Goal: Task Accomplishment & Management: Manage account settings

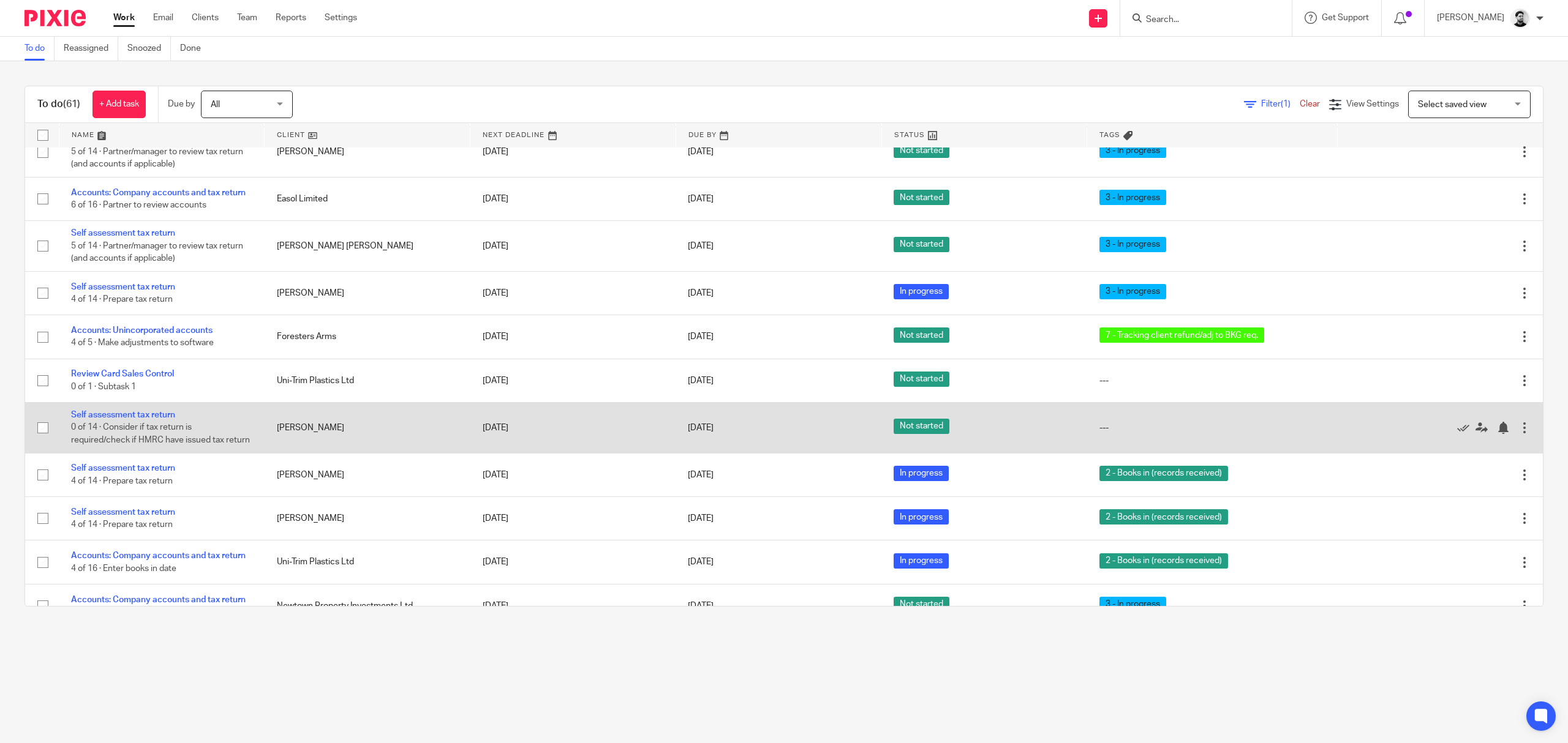
scroll to position [652, 0]
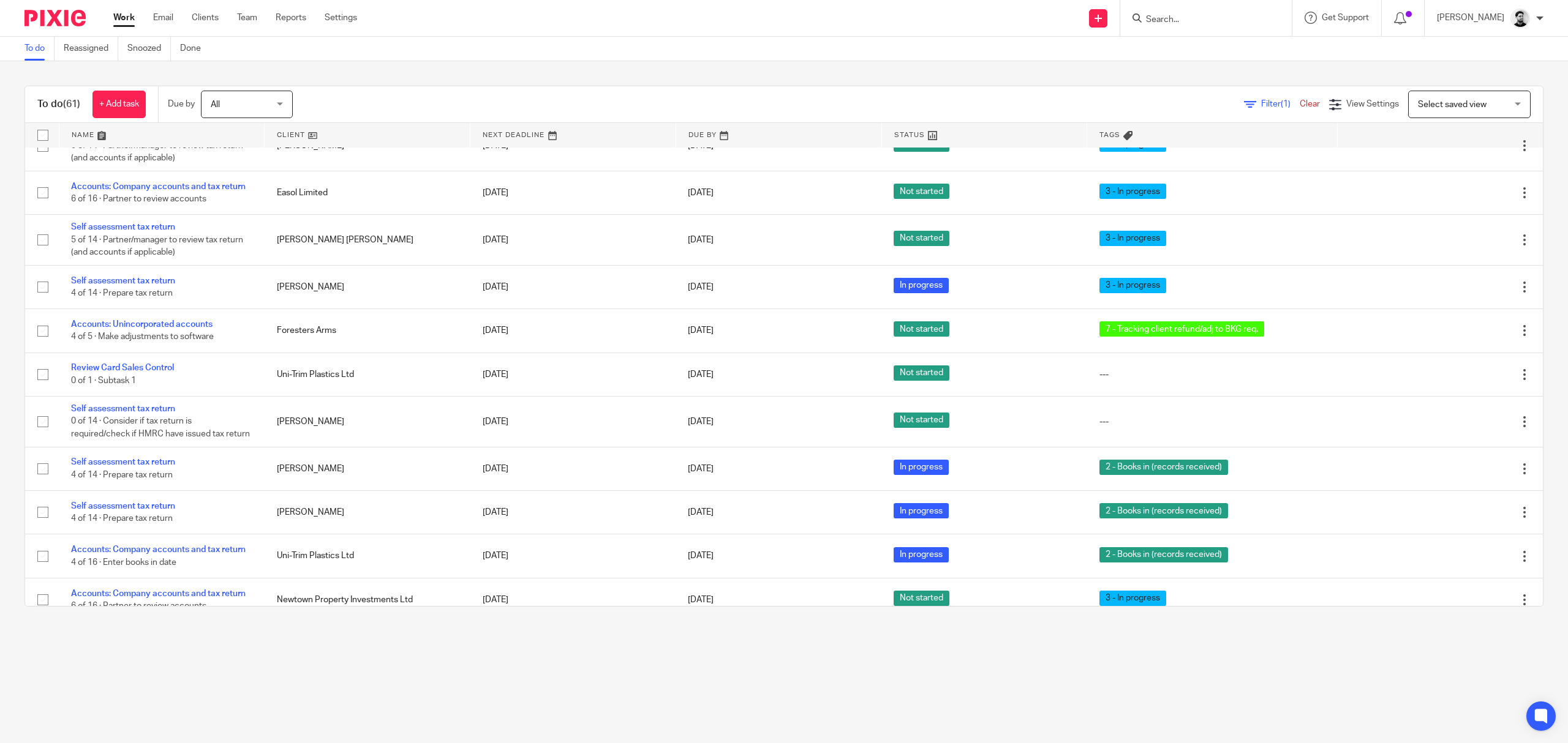
drag, startPoint x: 1189, startPoint y: 26, endPoint x: 1182, endPoint y: 17, distance: 11.4
click at [1187, 24] on div at bounding box center [1206, 17] width 171 height 36
click at [1181, 16] on input "Search" at bounding box center [1200, 20] width 111 height 11
click at [1185, 12] on form at bounding box center [1210, 18] width 131 height 15
click at [1176, 16] on input "Search" at bounding box center [1200, 20] width 111 height 11
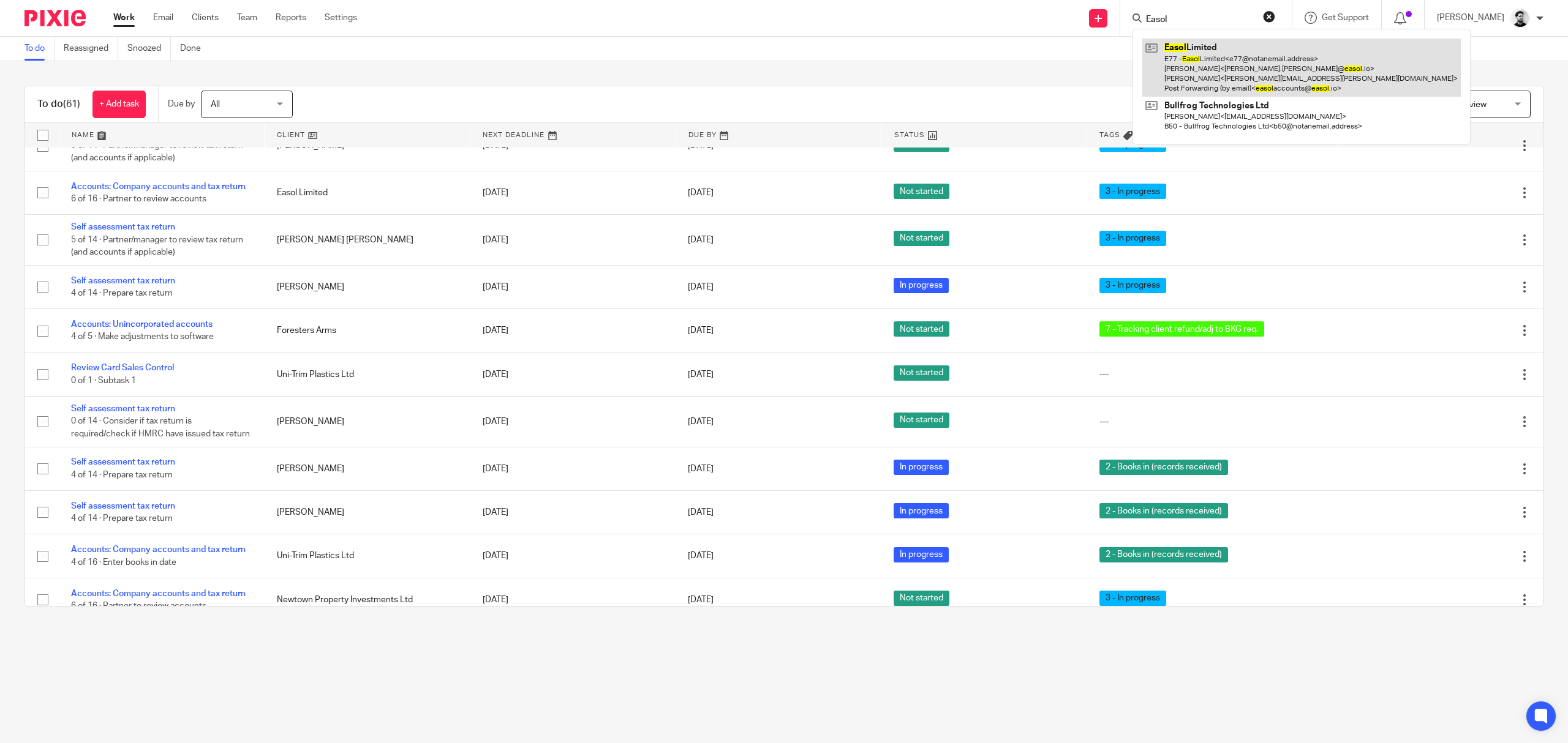
type input "Easol"
click at [1221, 47] on link at bounding box center [1301, 67] width 318 height 58
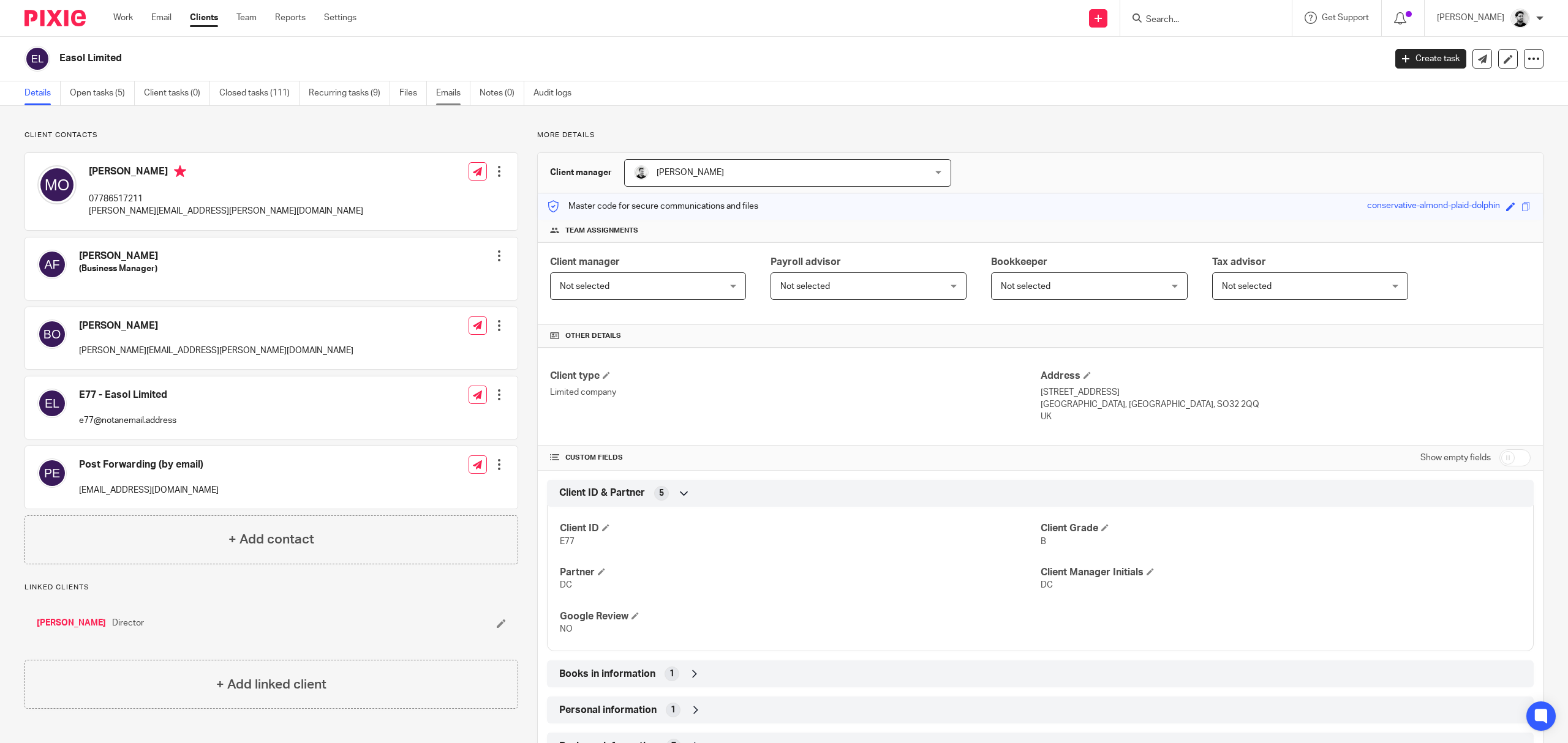
click at [441, 96] on link "Emails" at bounding box center [453, 93] width 34 height 24
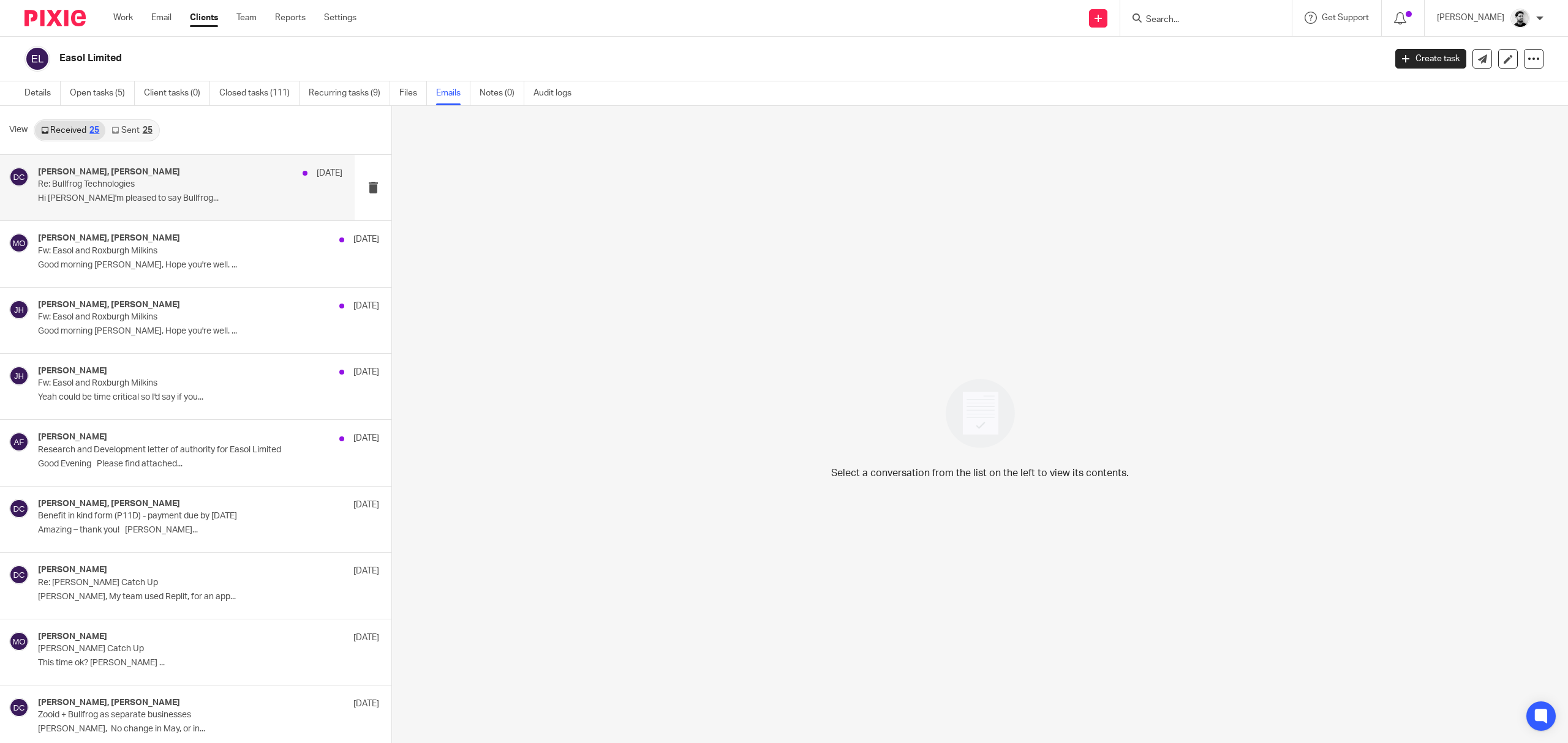
click at [256, 170] on div "David Clarke, Mike Oliver 4 Aug" at bounding box center [190, 173] width 304 height 12
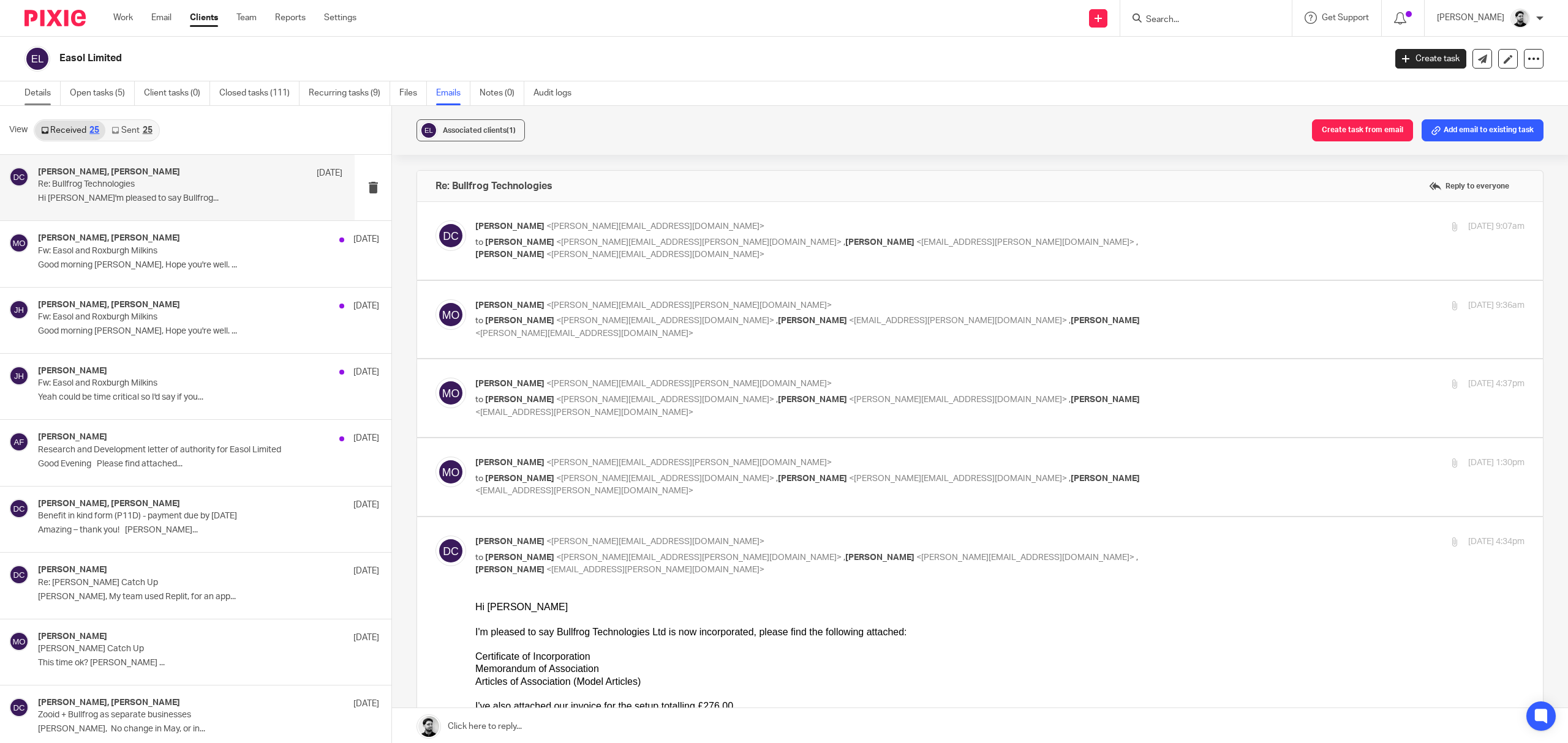
click at [49, 94] on link "Details" at bounding box center [42, 93] width 36 height 24
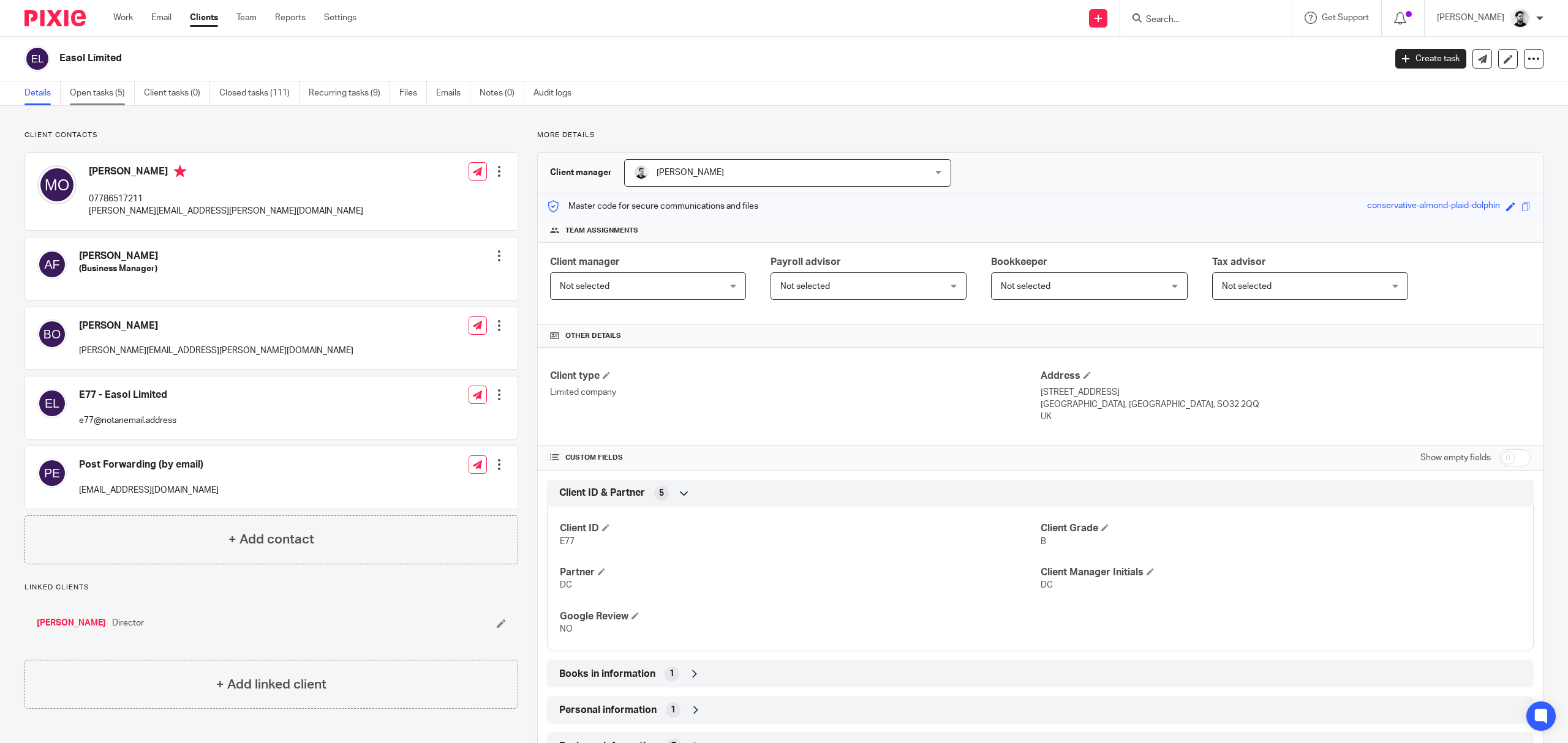
click at [94, 99] on link "Open tasks (5)" at bounding box center [102, 93] width 65 height 24
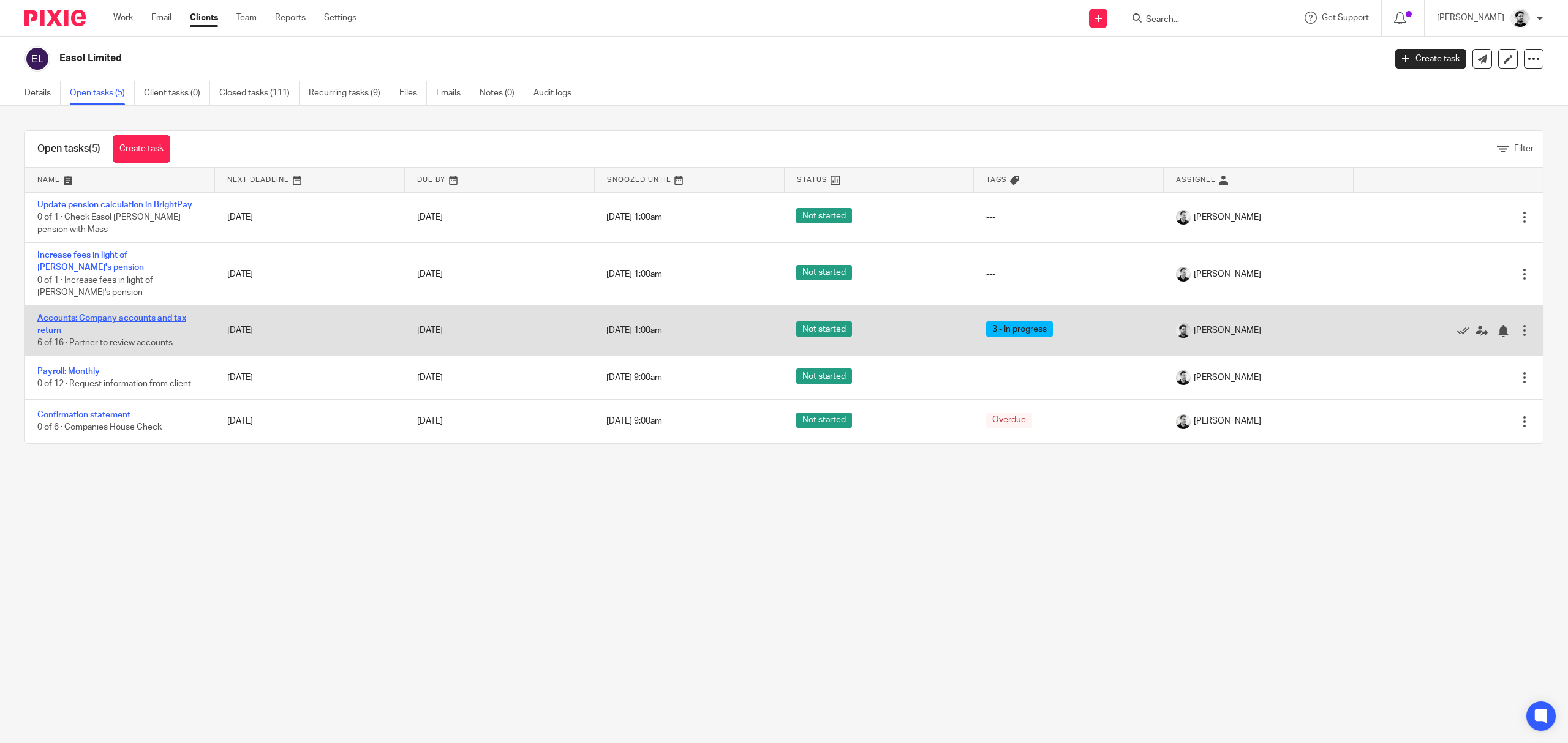
click at [152, 314] on link "Accounts: Company accounts and tax return" at bounding box center [111, 324] width 149 height 21
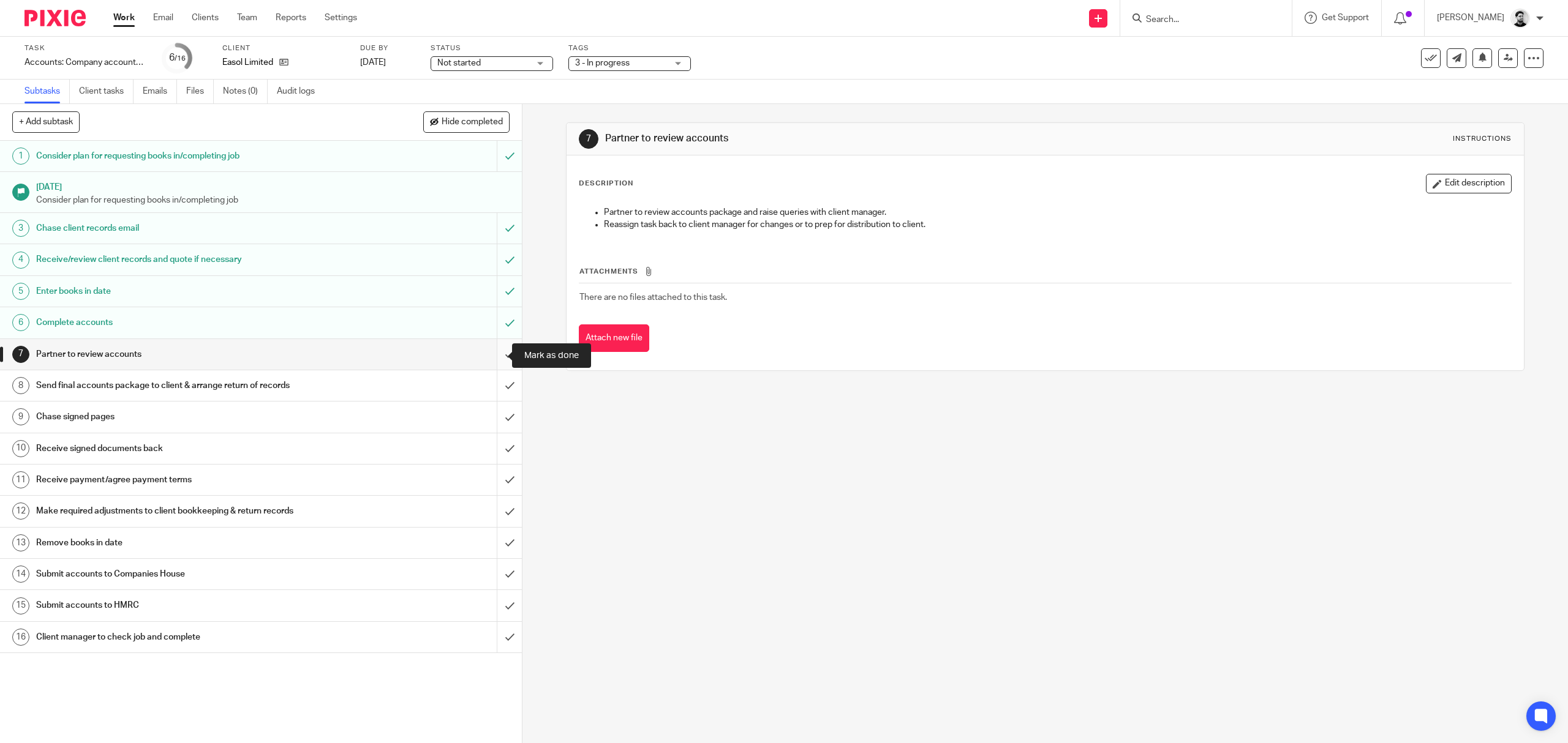
click at [491, 352] on input "submit" at bounding box center [261, 354] width 522 height 31
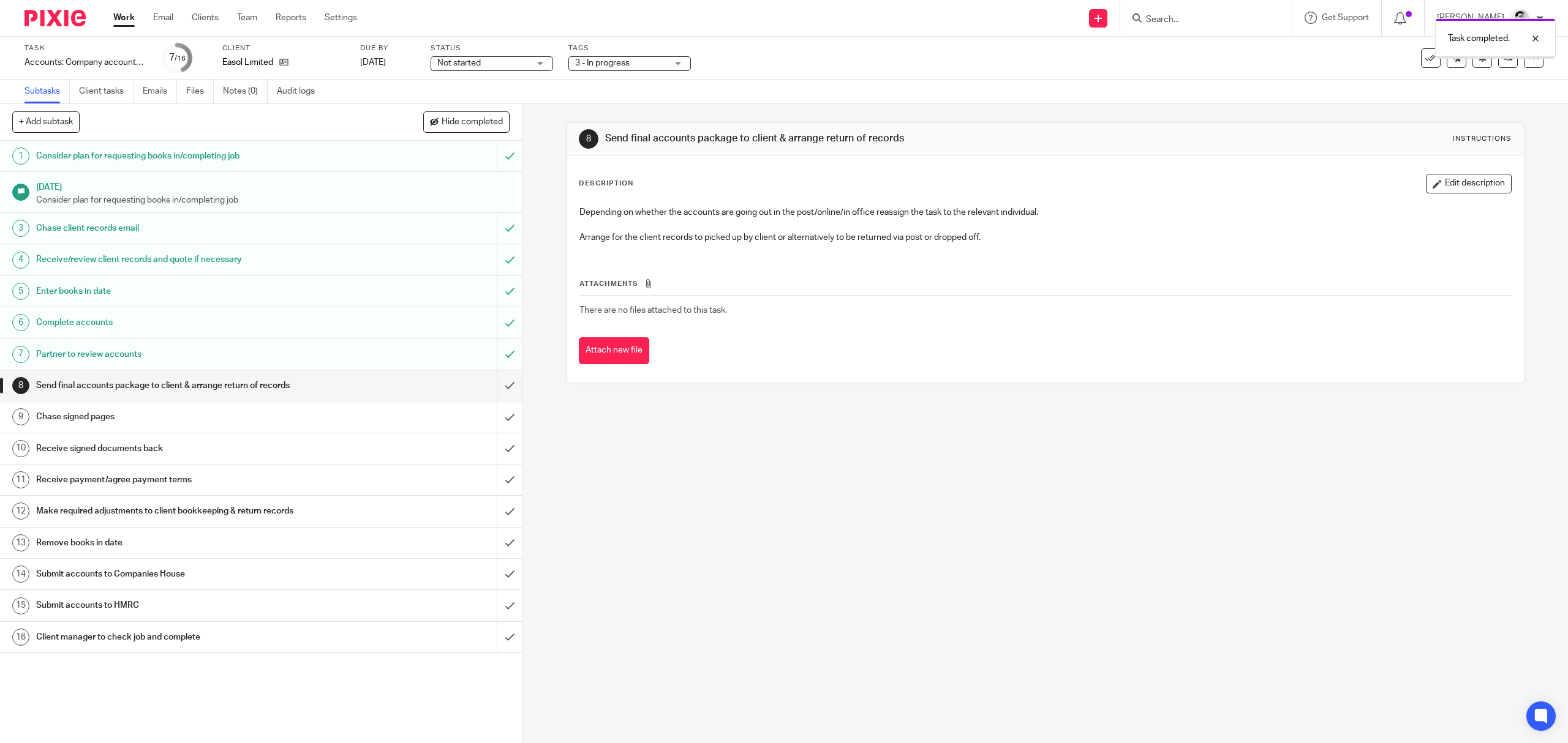
click at [601, 62] on span "3 - In progress" at bounding box center [603, 63] width 55 height 8
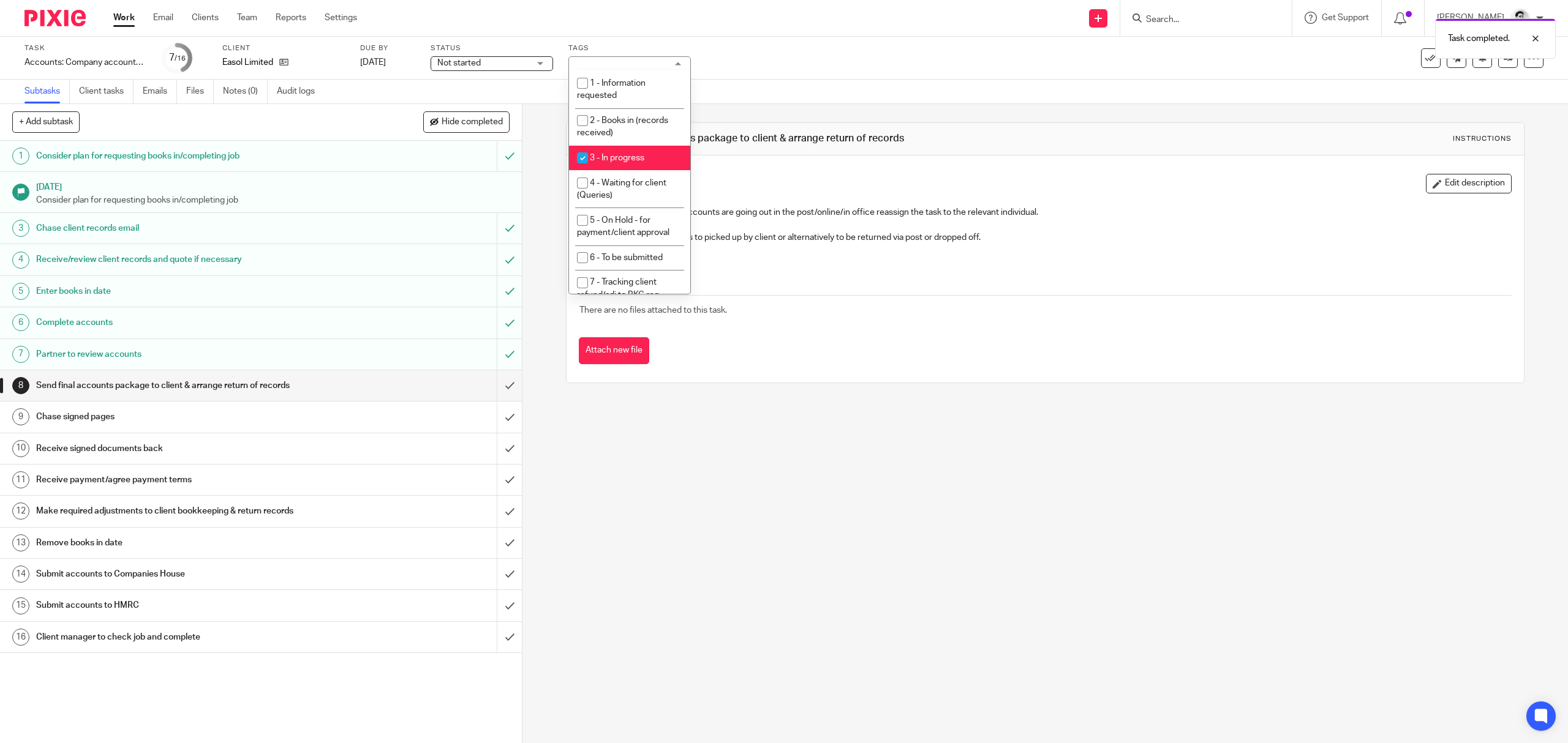
click at [615, 157] on span "3 - In progress" at bounding box center [617, 158] width 55 height 8
checkbox input "false"
click at [616, 229] on li "5 - On Hold - for payment/client approval" at bounding box center [629, 226] width 121 height 37
checkbox input "true"
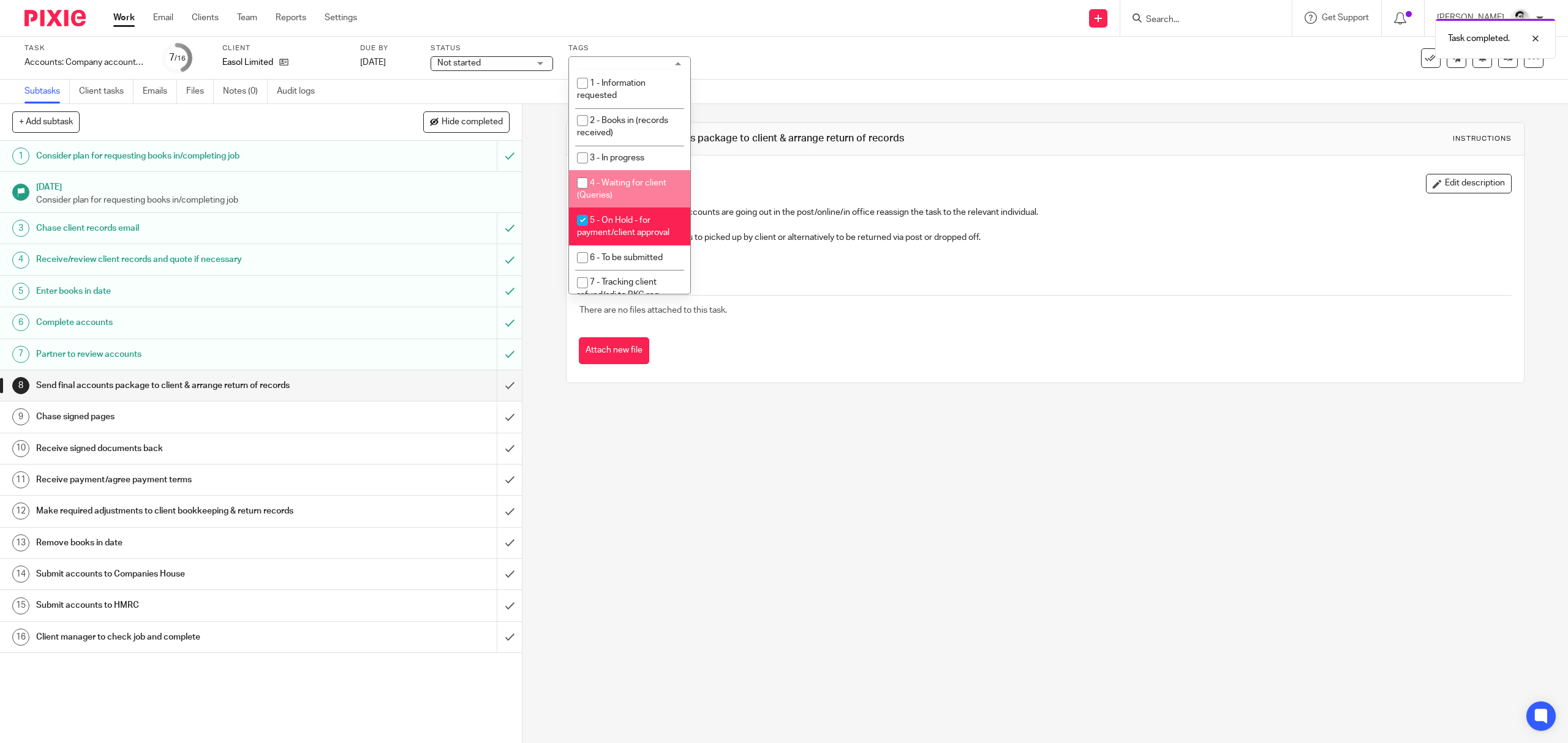
click at [747, 59] on div "Task Accounts: Company accounts and tax return Save Accounts: Company accounts …" at bounding box center [657, 57] width 1266 height 29
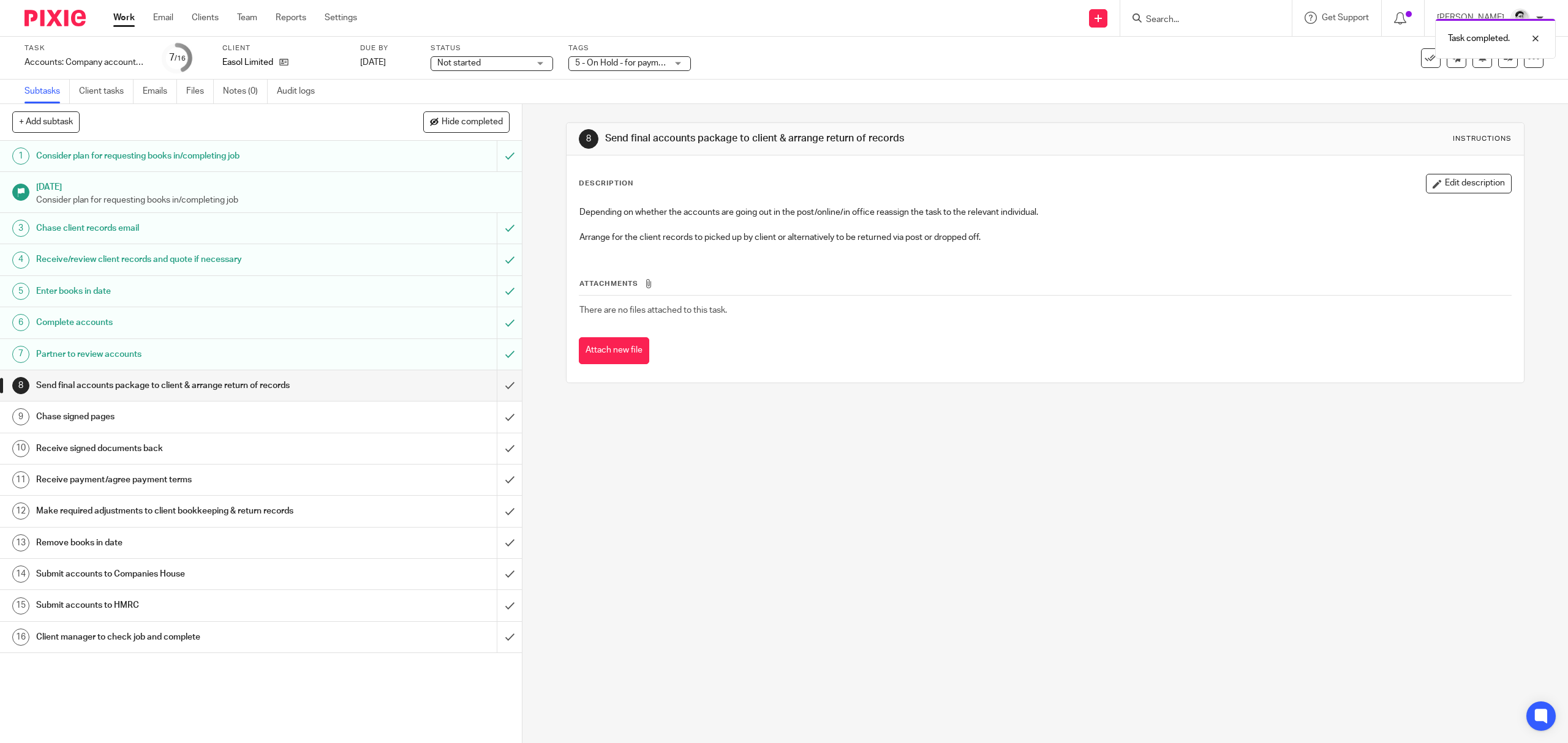
click at [126, 17] on link "Work" at bounding box center [124, 17] width 22 height 12
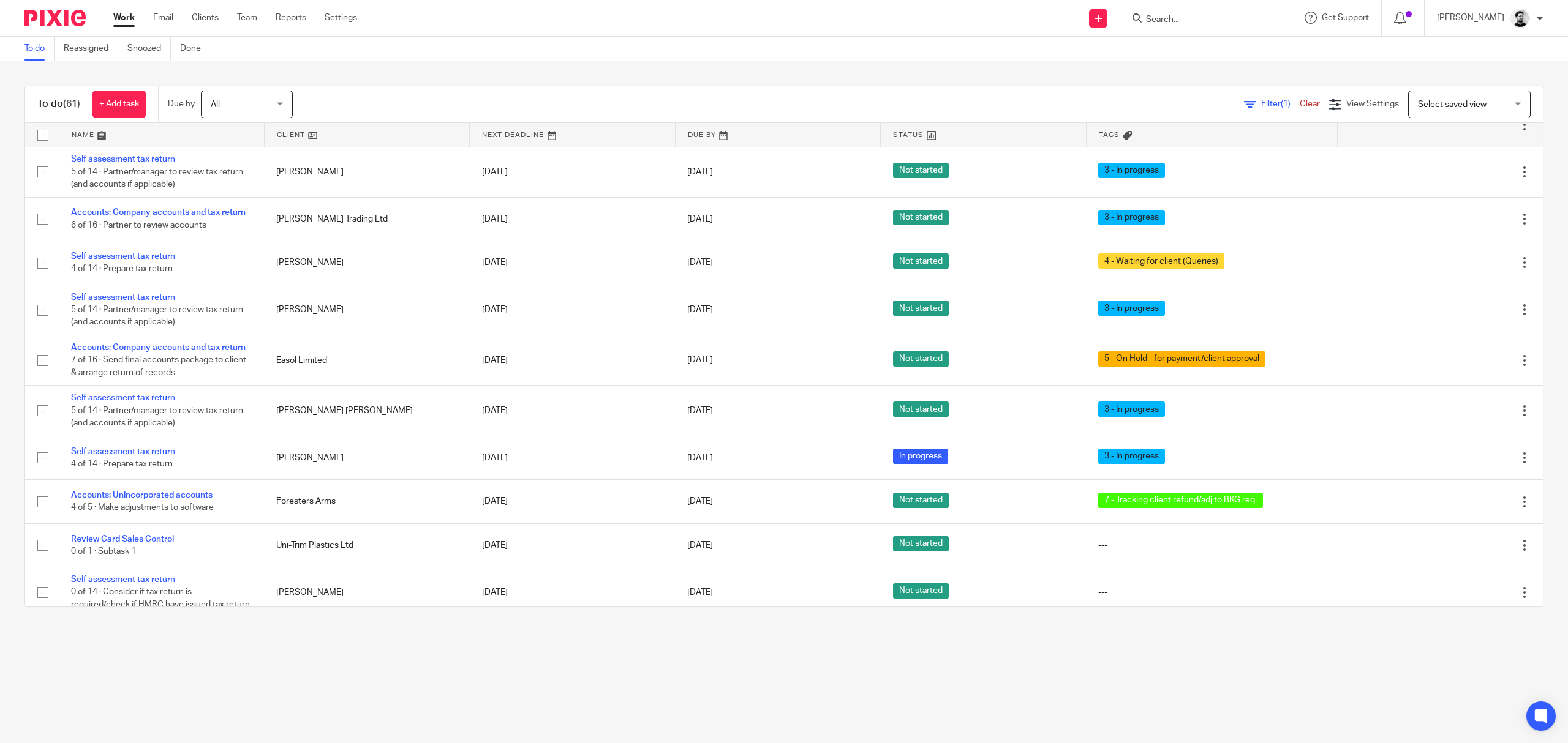
scroll to position [490, 0]
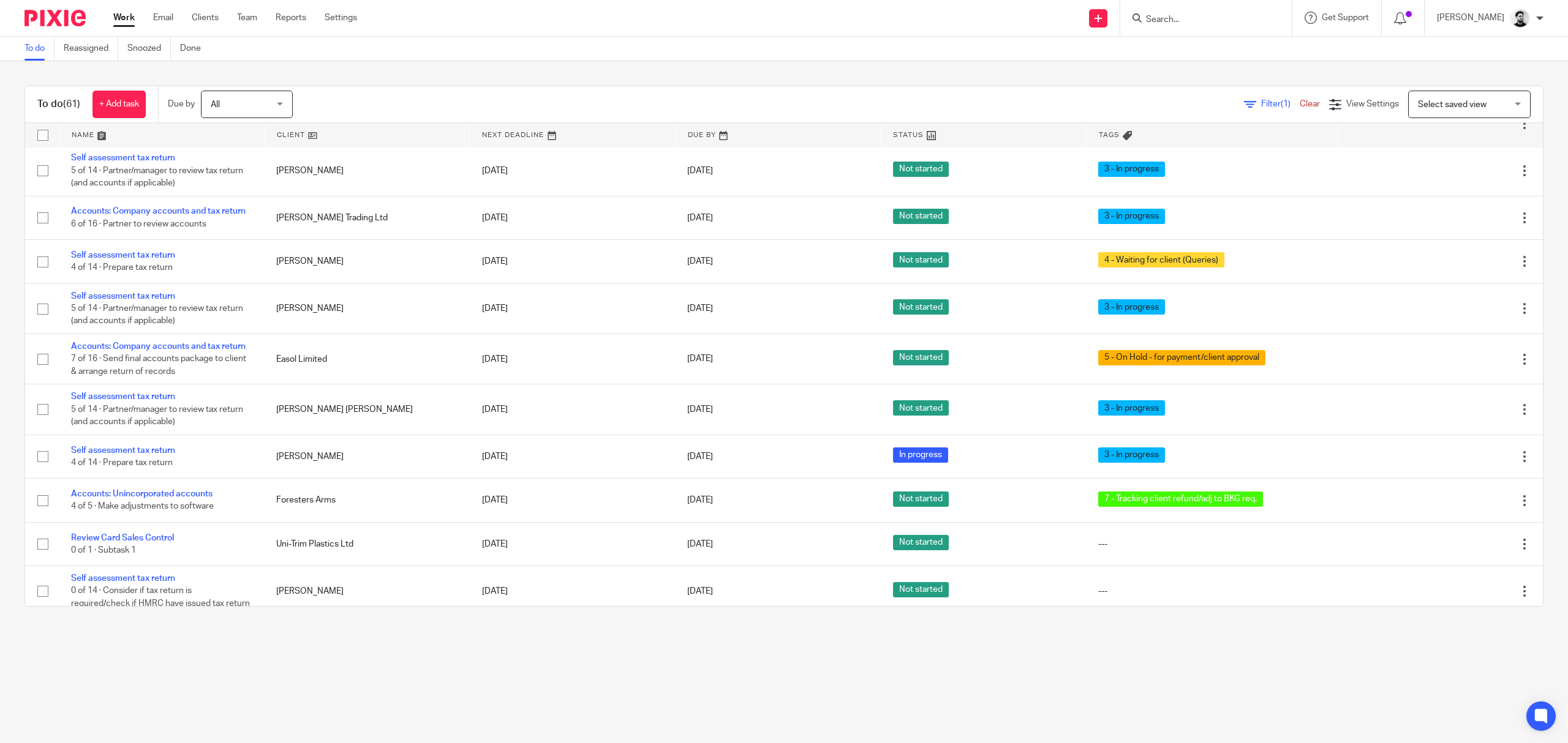
click at [1169, 17] on input "Search" at bounding box center [1200, 20] width 111 height 11
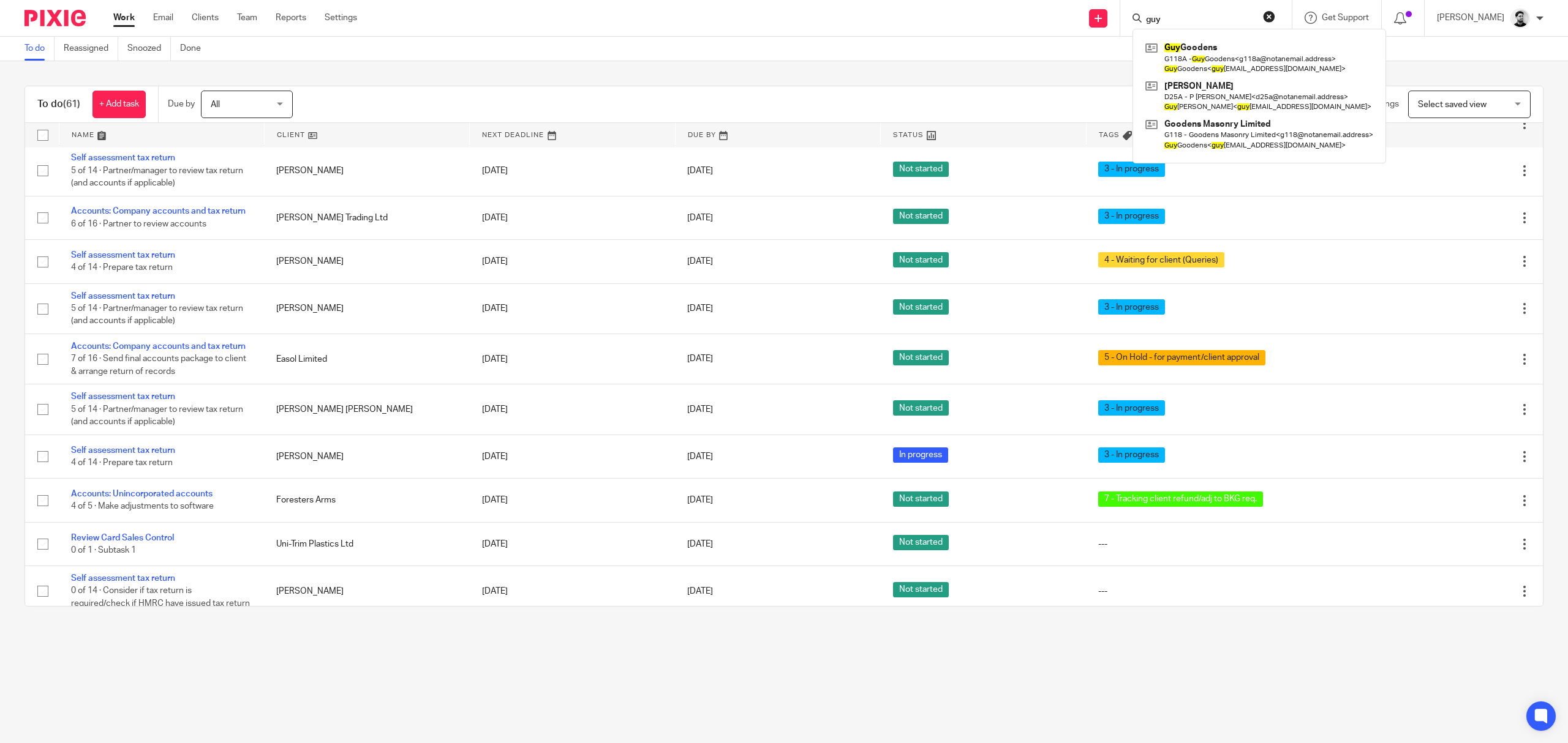
type input "guy"
click at [1231, 60] on link at bounding box center [1259, 57] width 234 height 38
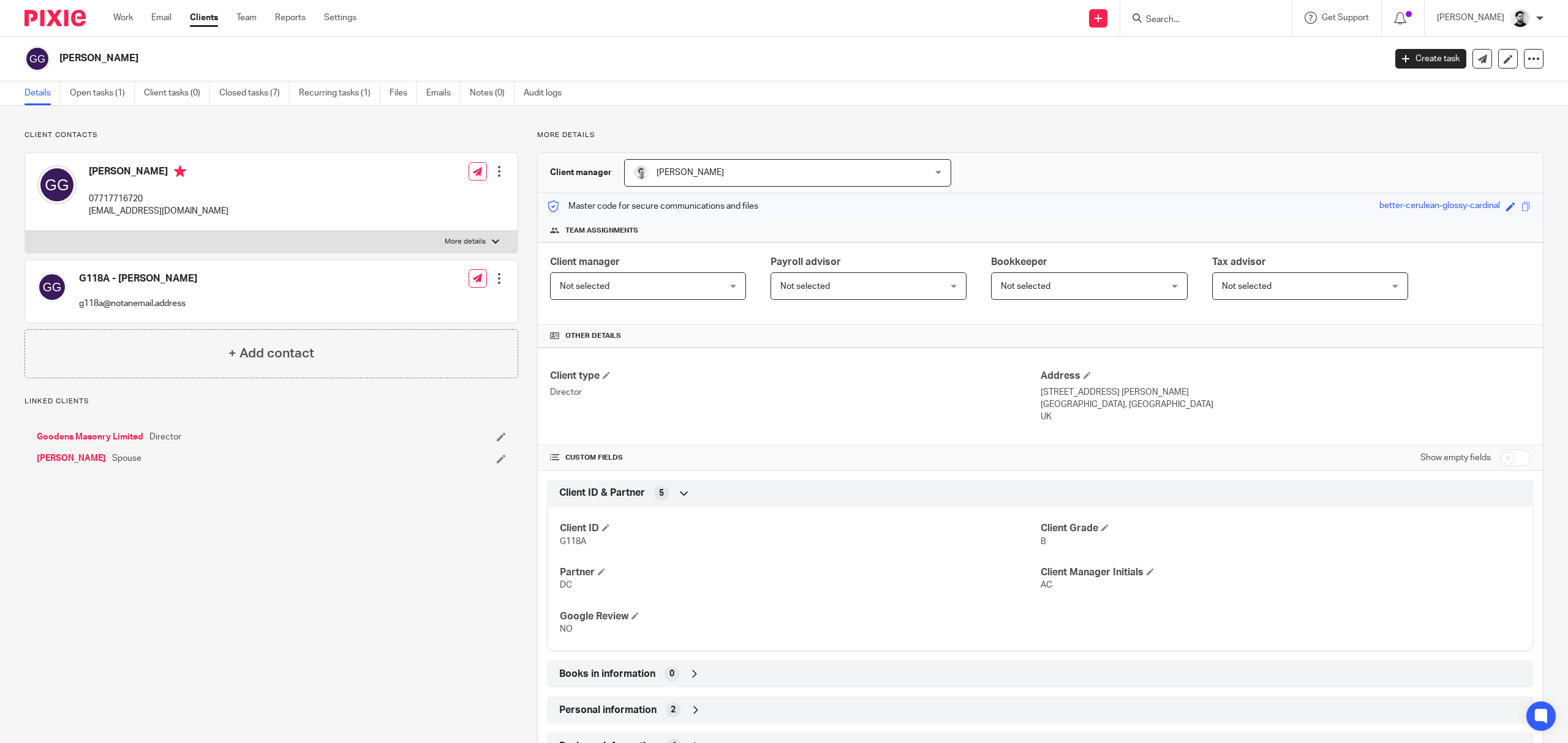
scroll to position [125, 0]
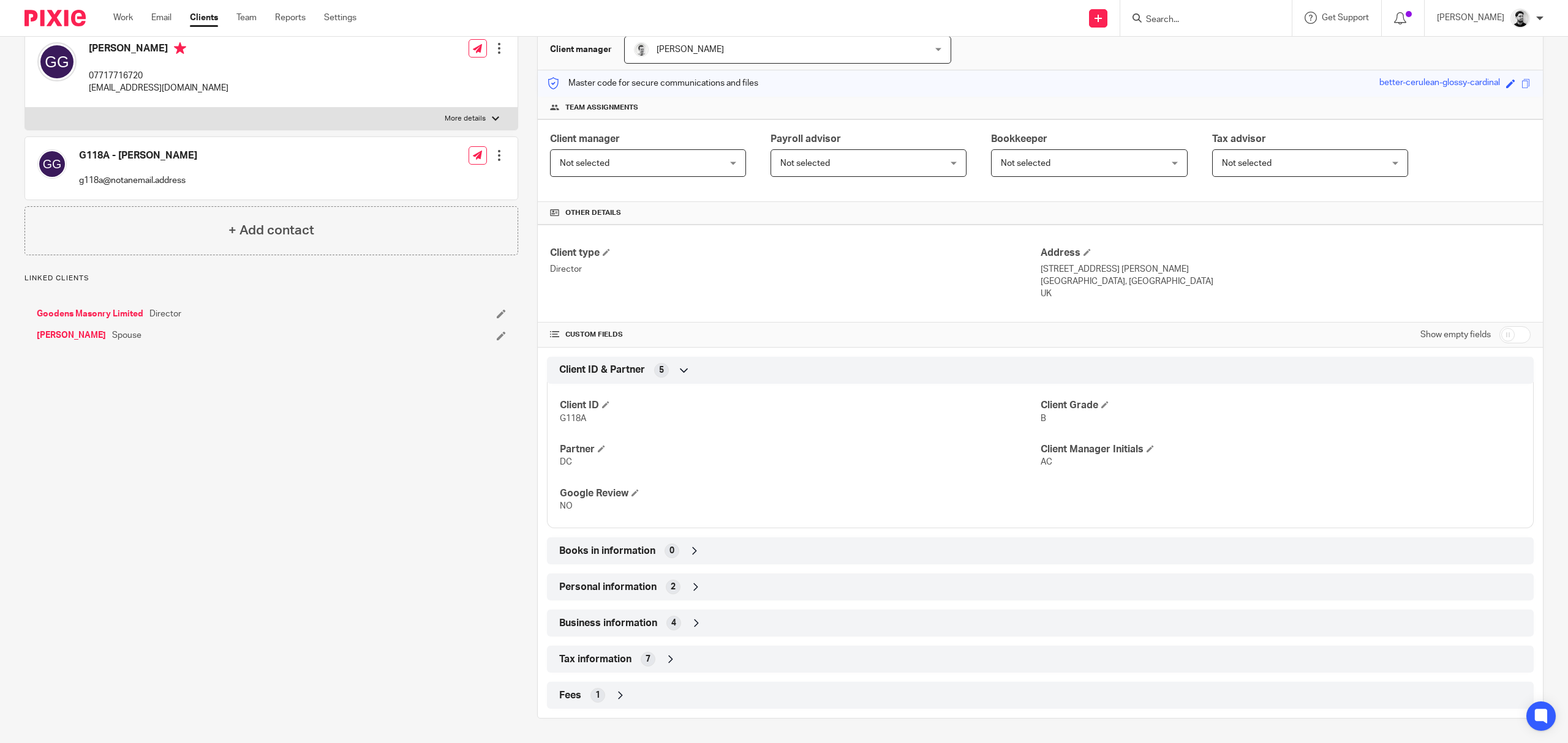
click at [703, 582] on div "Personal information 2" at bounding box center [1040, 587] width 969 height 21
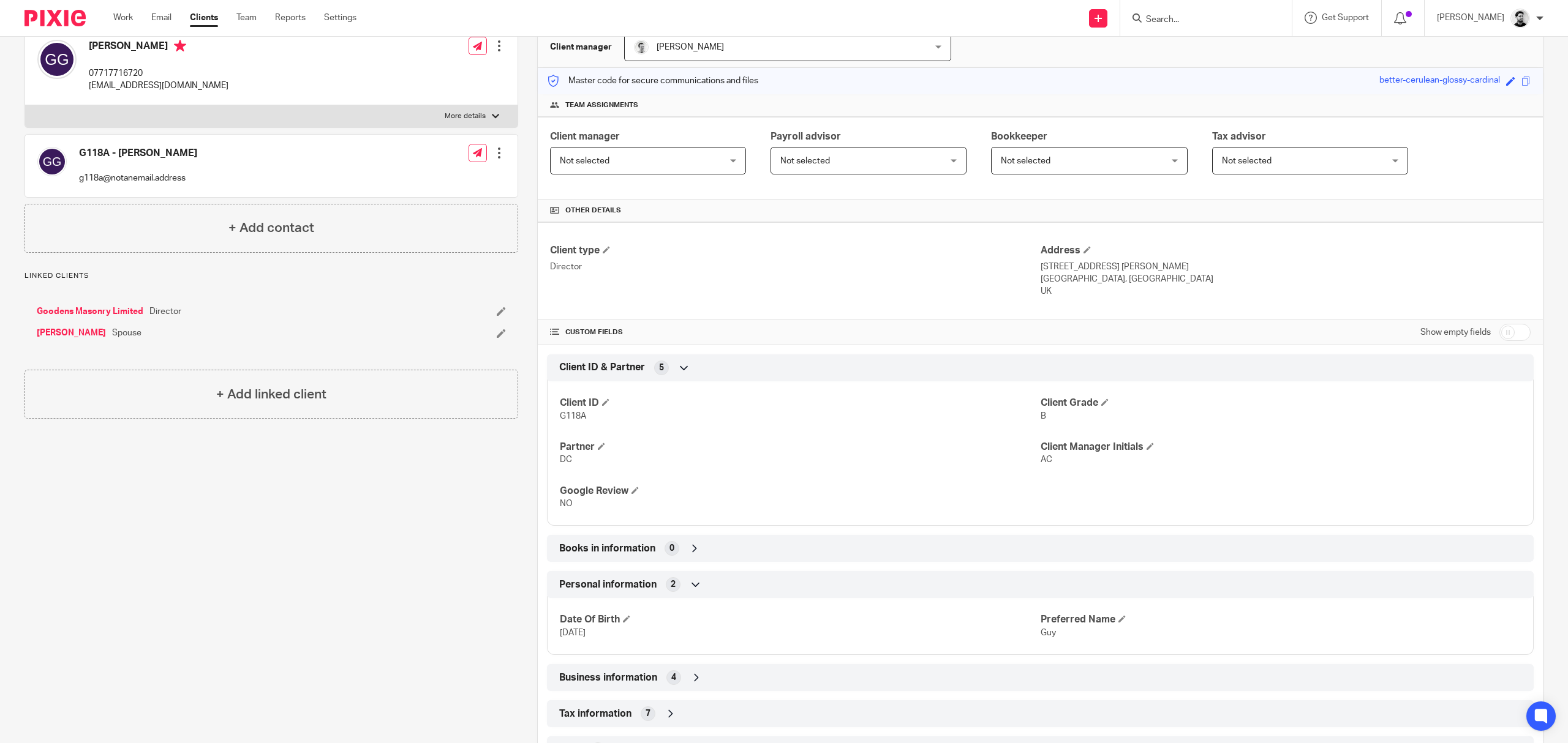
click at [704, 584] on div "Personal information 2" at bounding box center [1040, 584] width 969 height 21
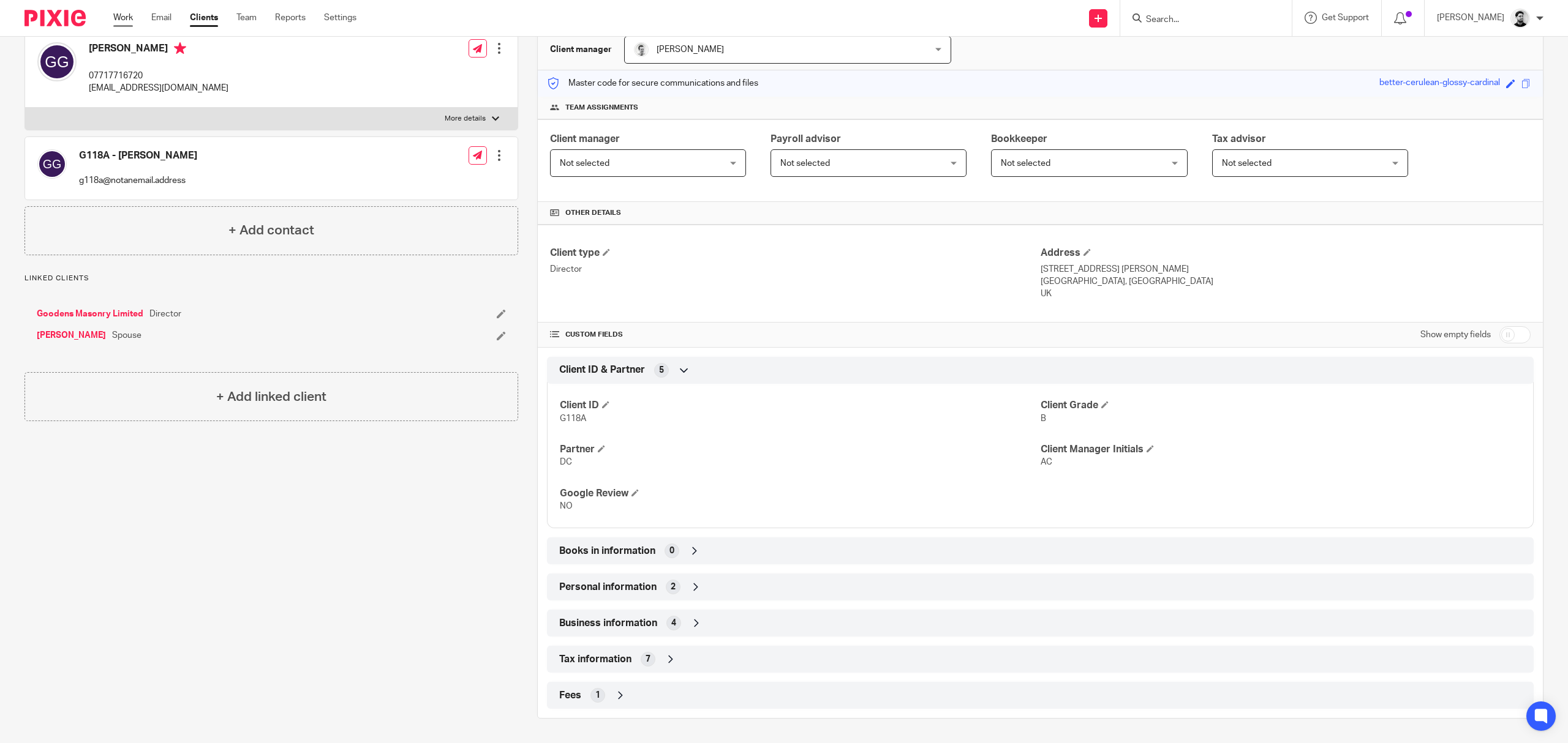
click at [113, 21] on link "Work" at bounding box center [123, 17] width 20 height 12
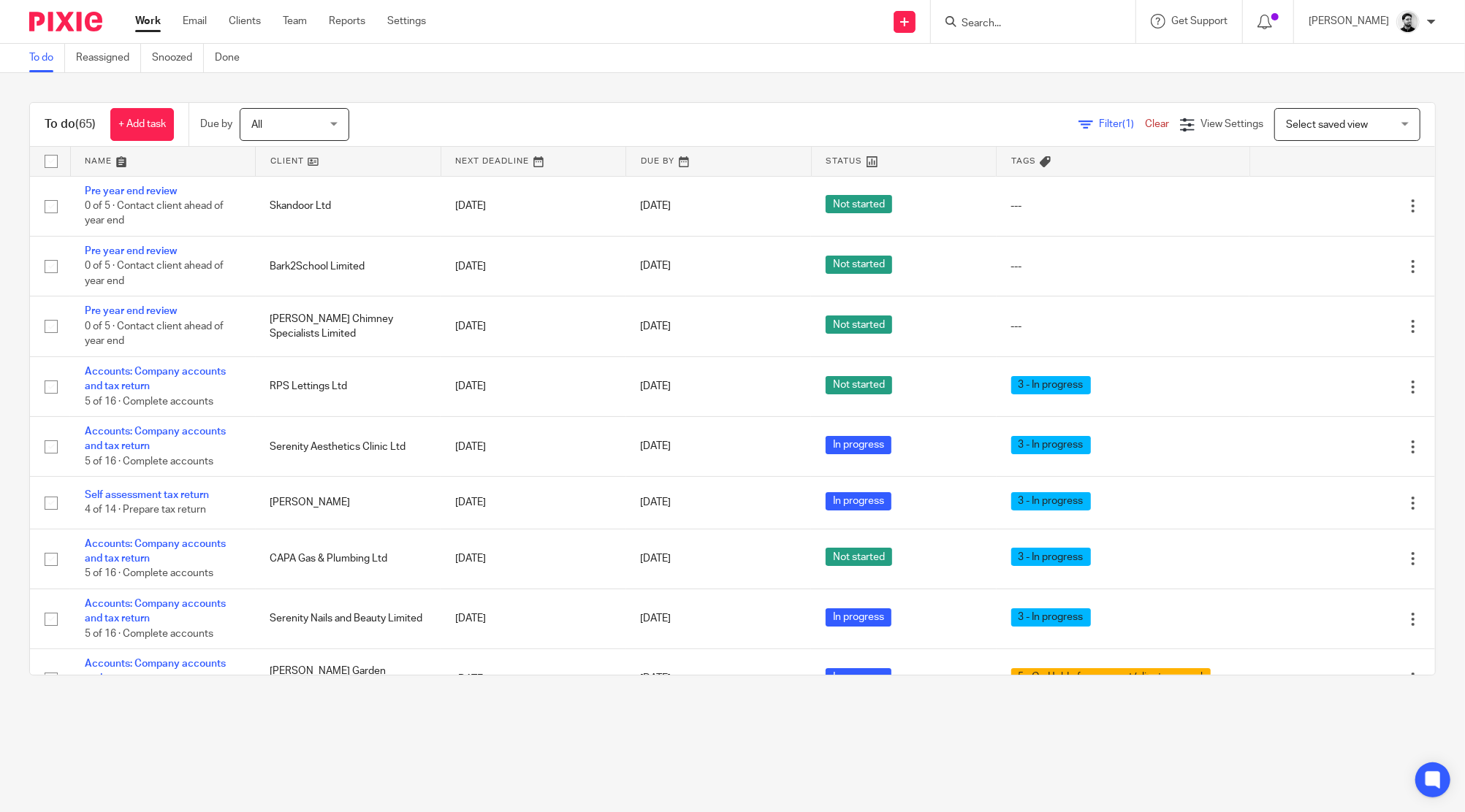
click at [975, 21] on input "Search" at bounding box center [1026, 24] width 132 height 13
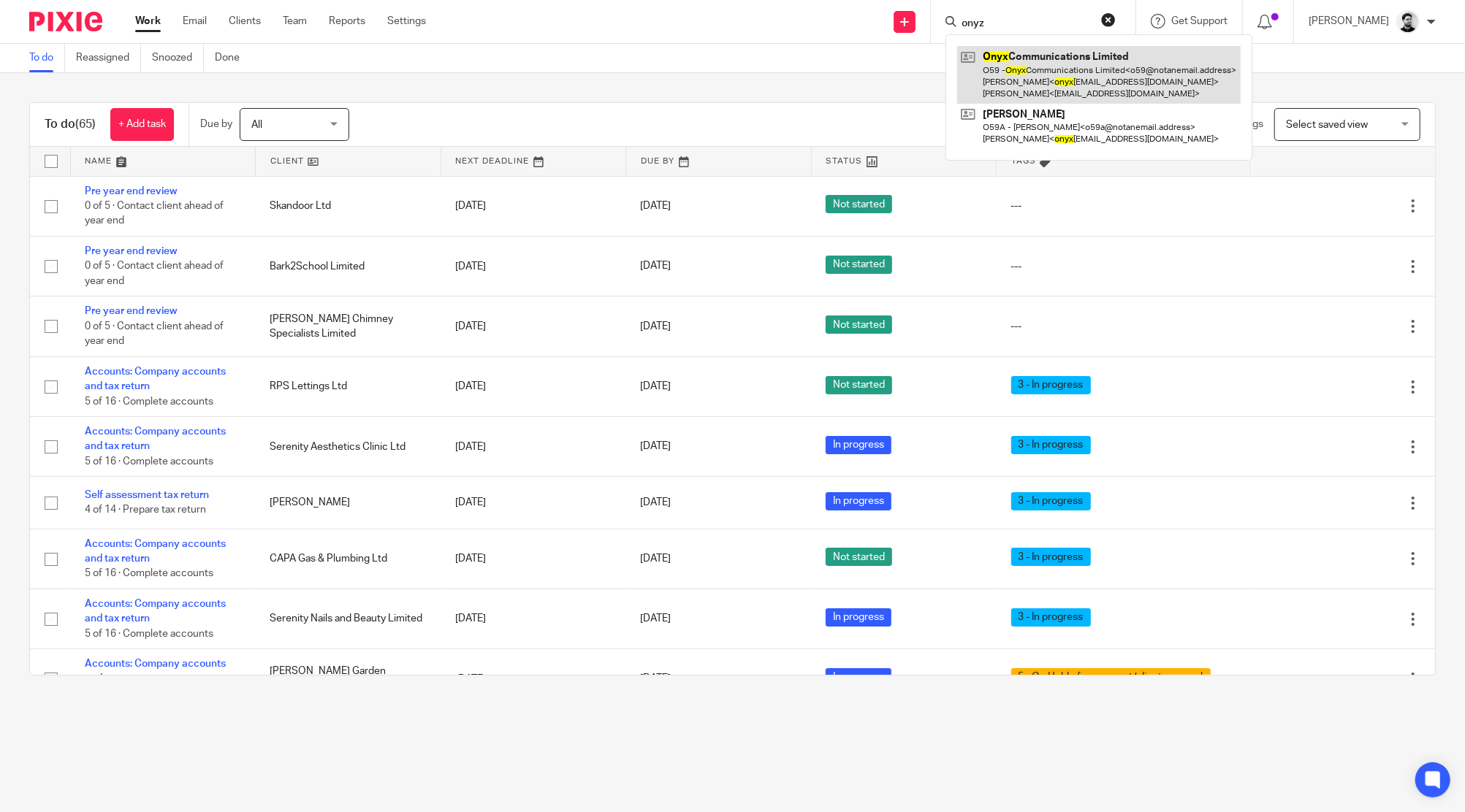
type input "onyz"
click at [1079, 59] on link at bounding box center [1099, 74] width 284 height 58
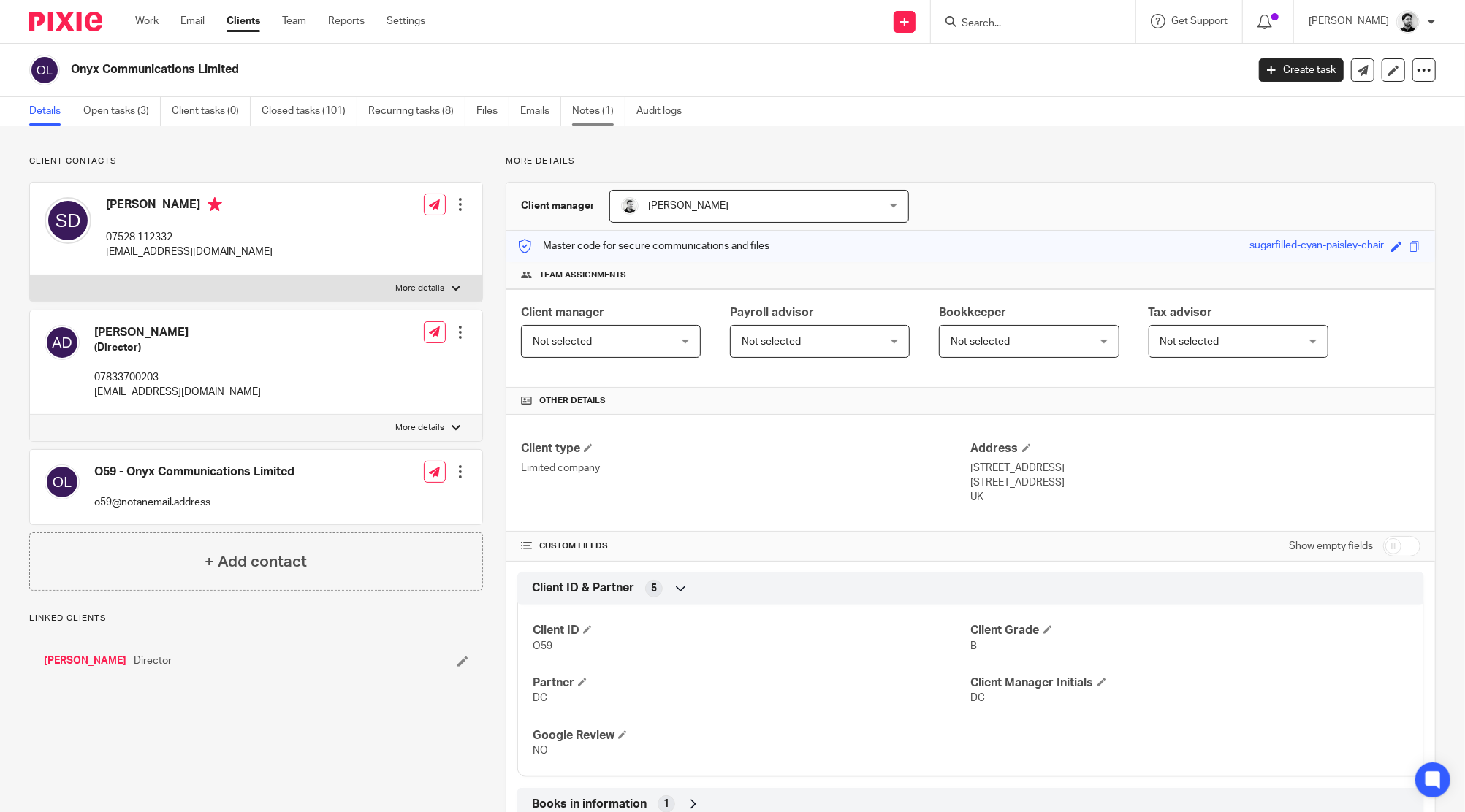
click at [578, 108] on link "Notes (1)" at bounding box center [599, 111] width 54 height 29
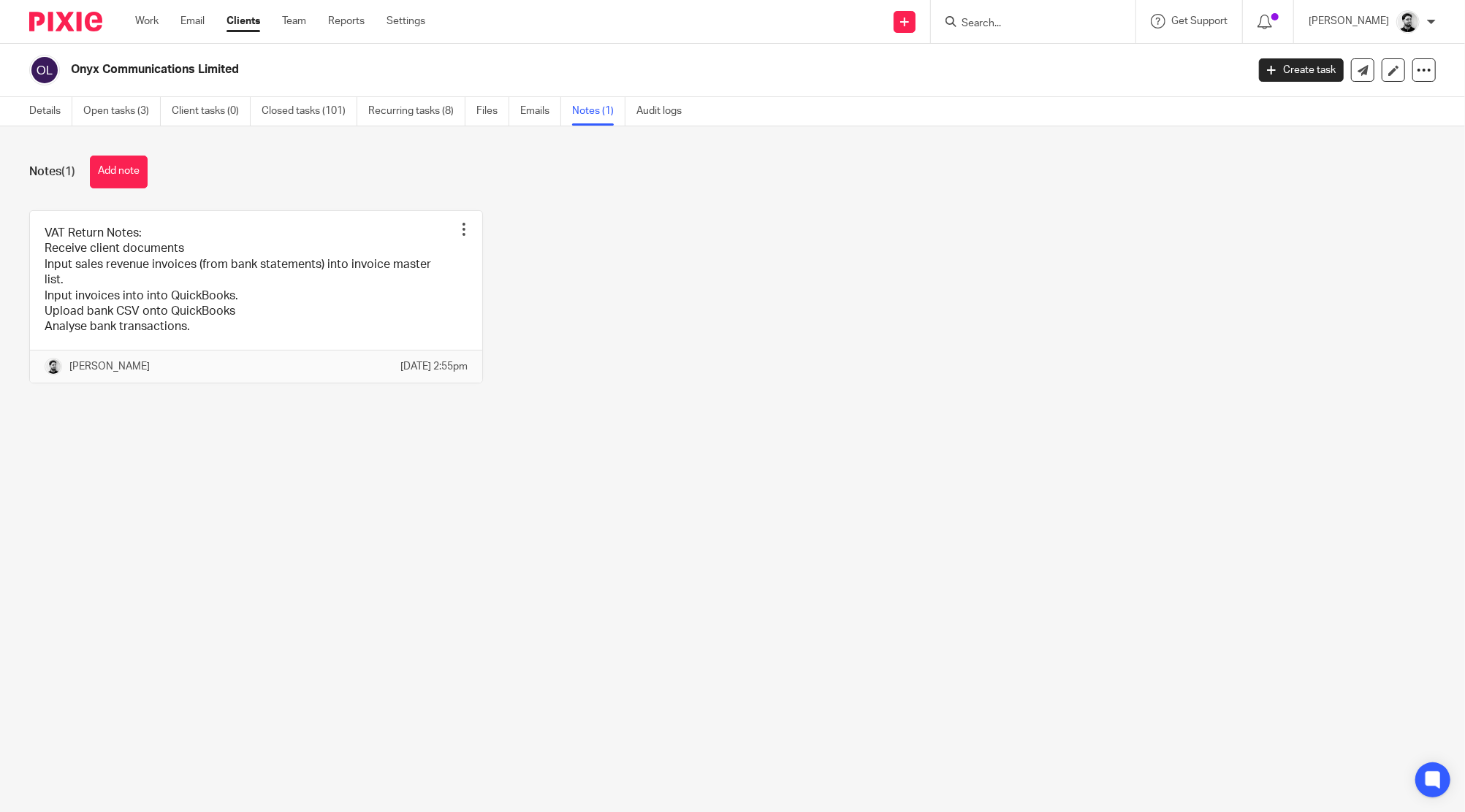
click at [529, 112] on link "Emails" at bounding box center [541, 111] width 41 height 29
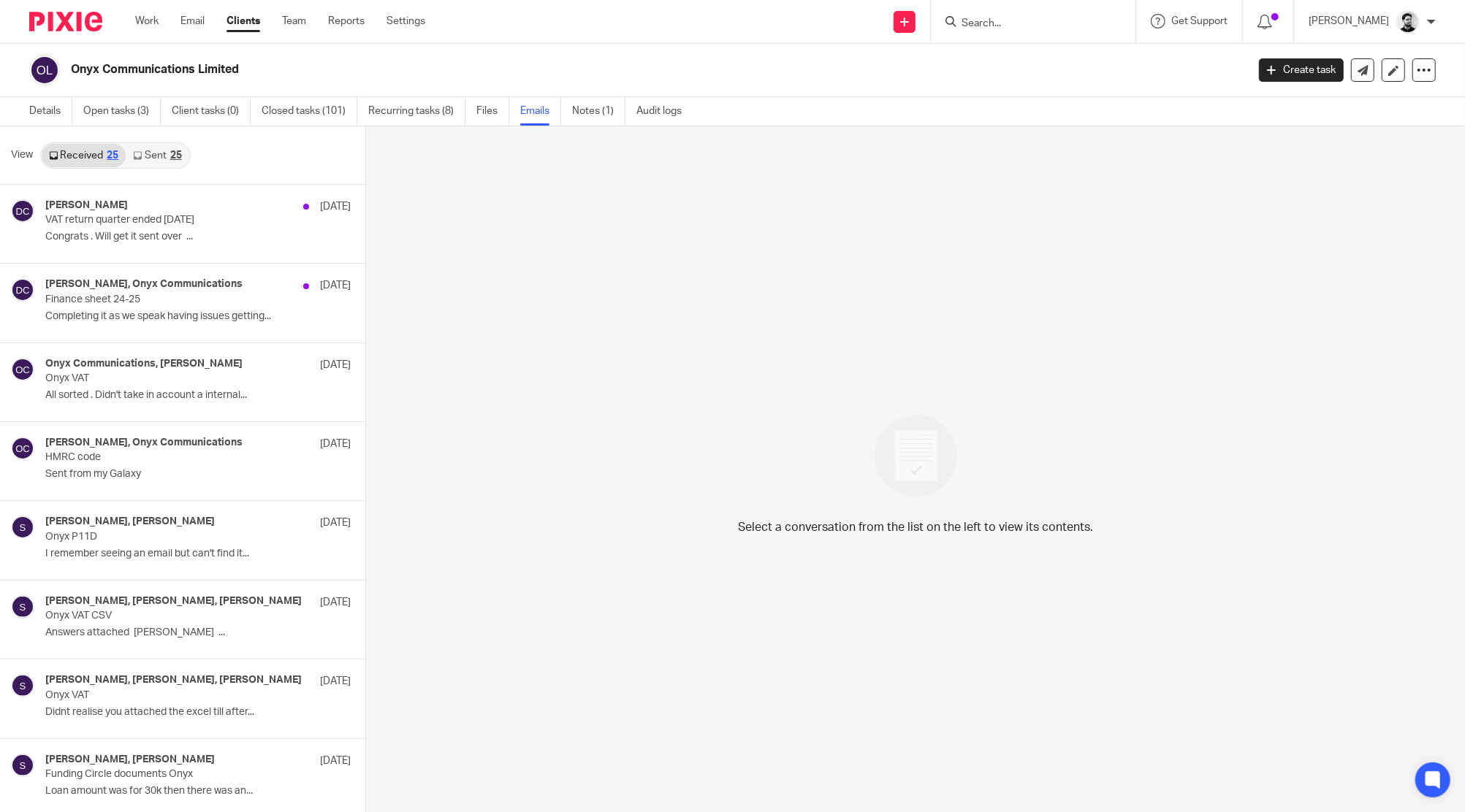
click at [176, 149] on link "Sent 25" at bounding box center [157, 156] width 62 height 24
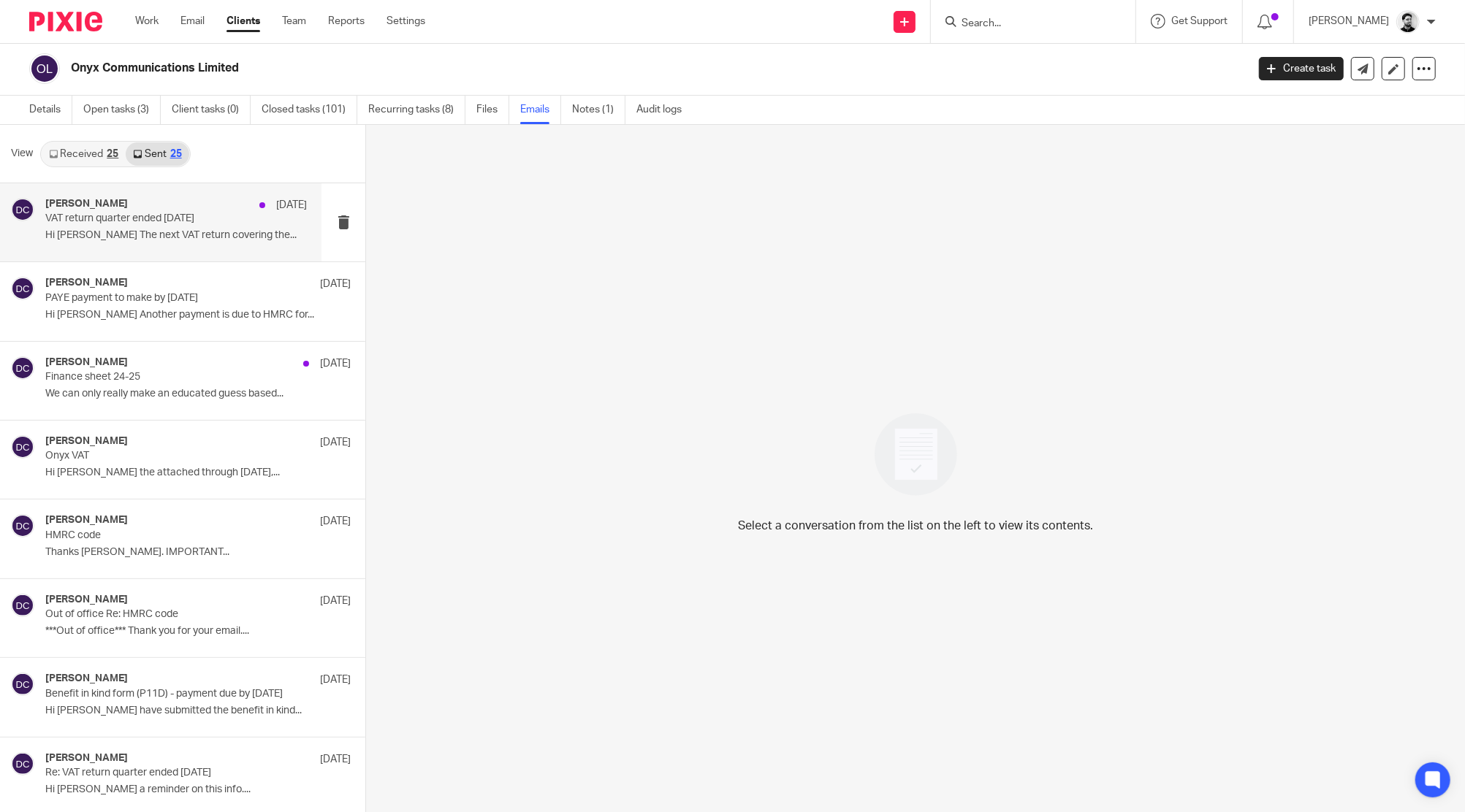
click at [177, 240] on p "Hi Steve The next VAT return covering the..." at bounding box center [177, 235] width 262 height 13
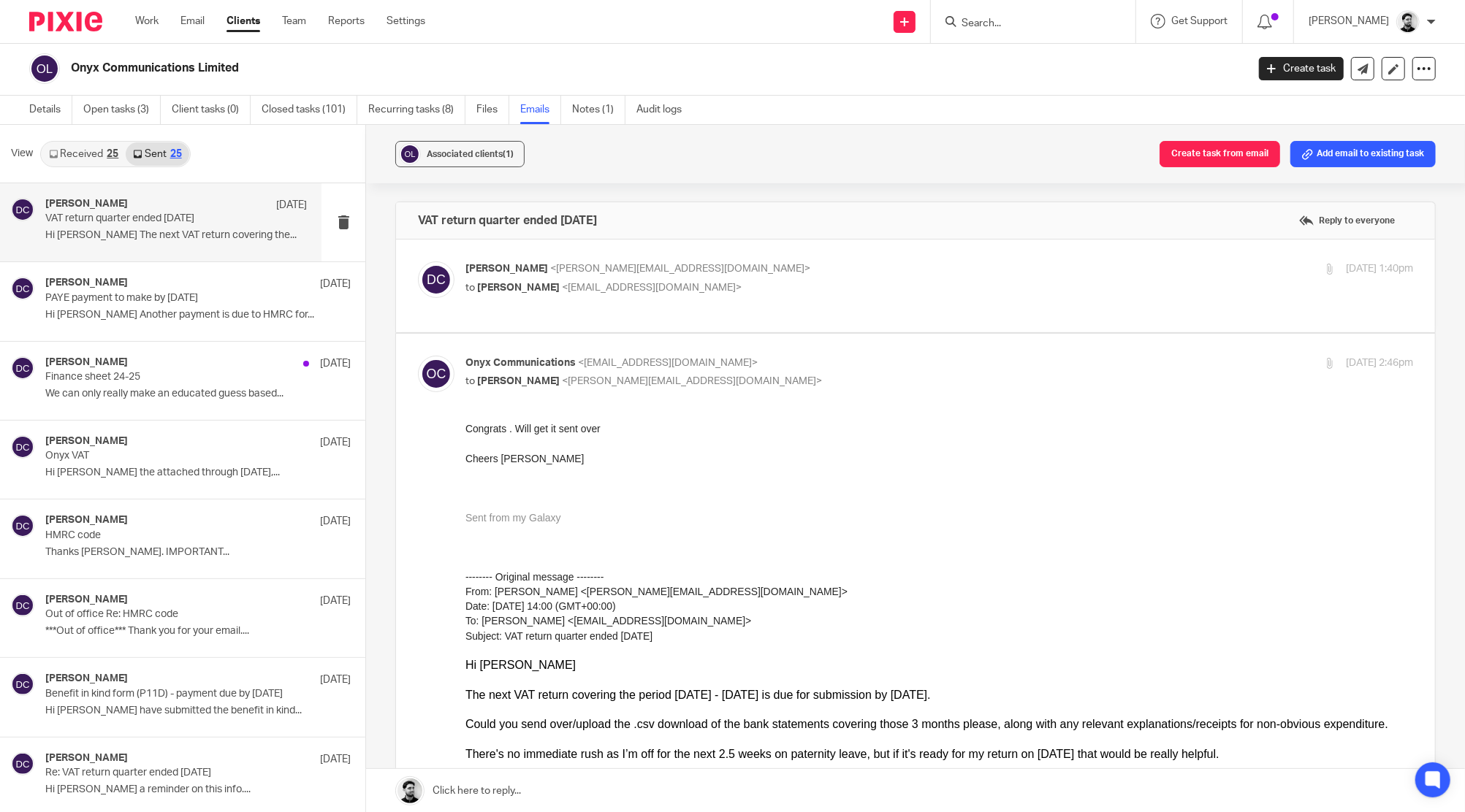
scroll to position [0, 0]
click at [147, 24] on link "Work" at bounding box center [147, 21] width 24 height 15
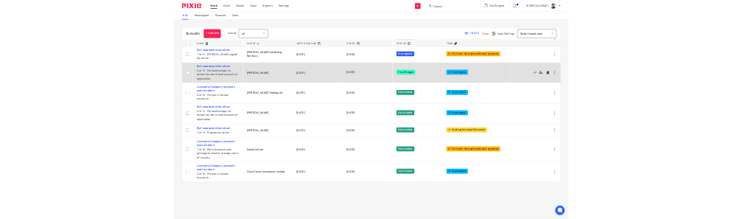
scroll to position [687, 0]
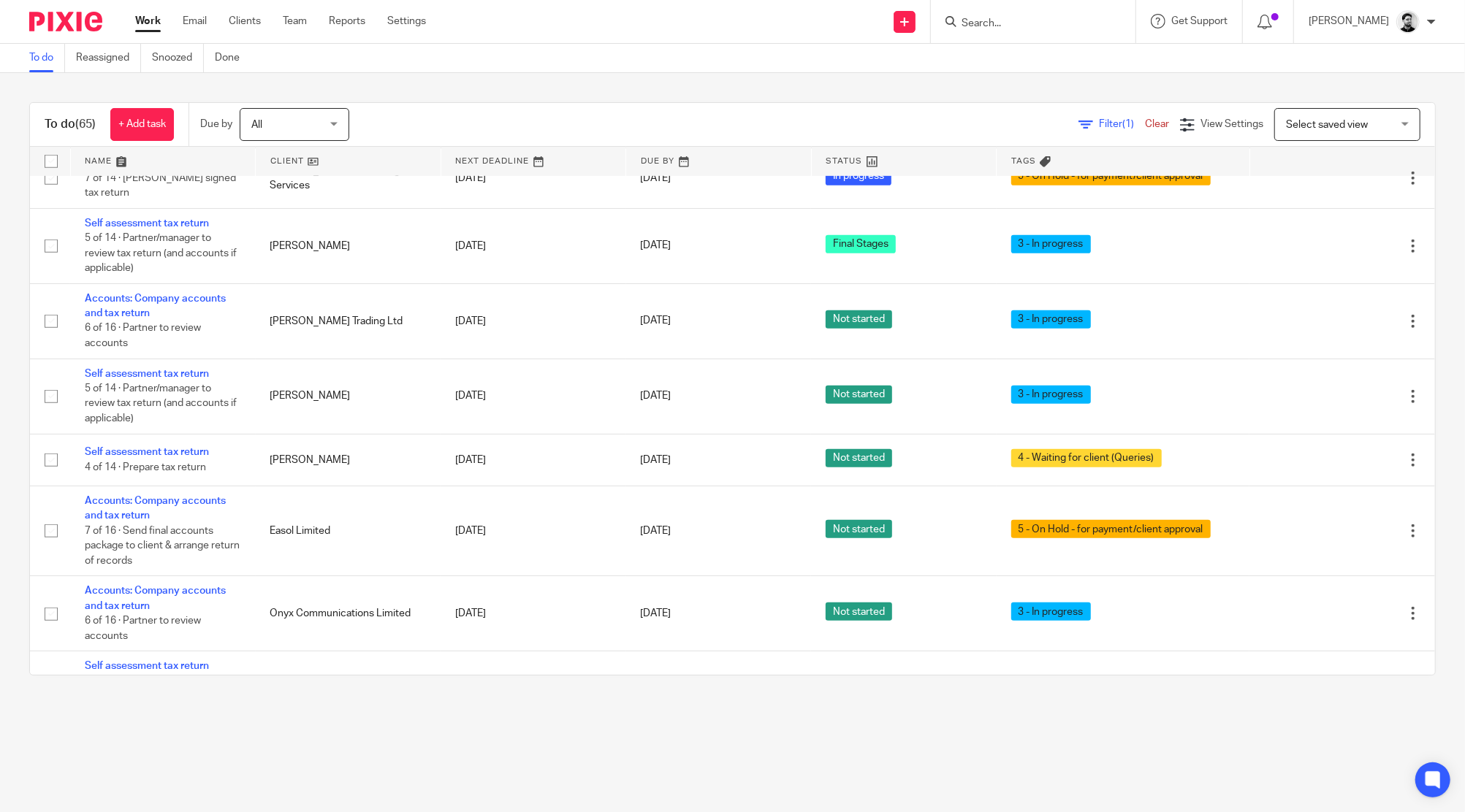
click at [590, 75] on div "To do (65) + Add task Due by All All Today Tomorrow This week Next week This mo…" at bounding box center [732, 389] width 1465 height 632
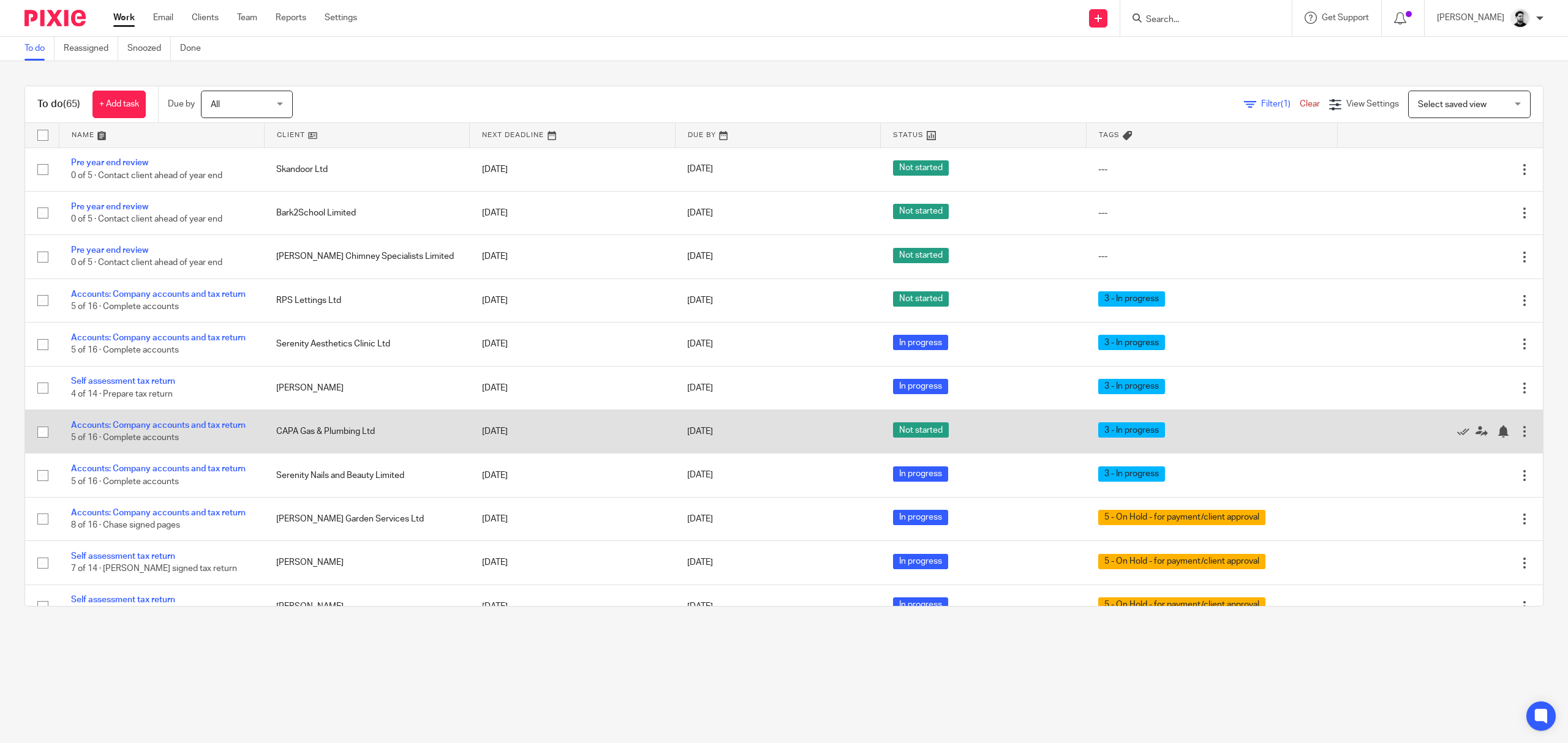
scroll to position [163, 0]
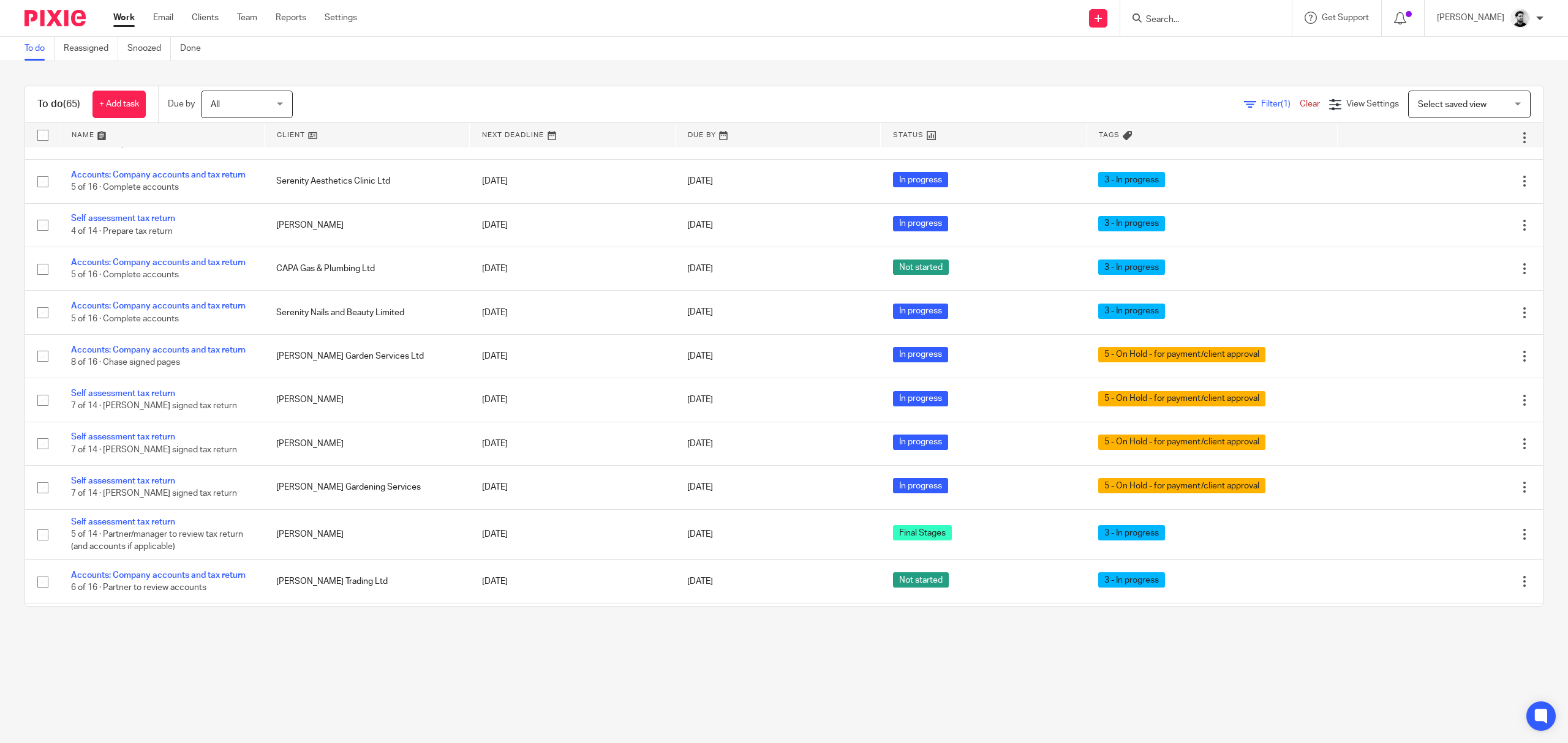
click at [1190, 17] on input "Search" at bounding box center [1200, 20] width 111 height 11
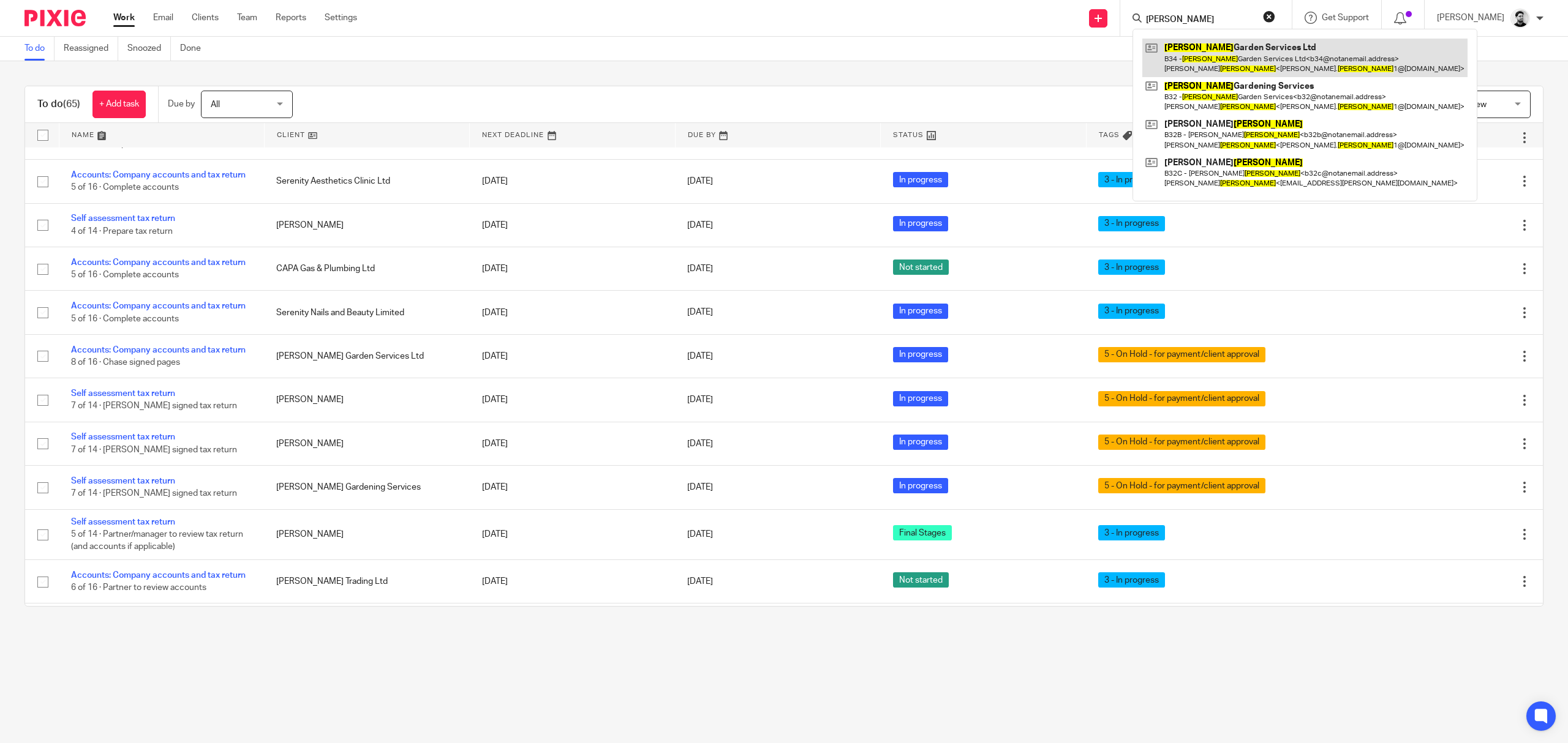
type input "Brooks"
click at [1227, 52] on link at bounding box center [1304, 57] width 325 height 38
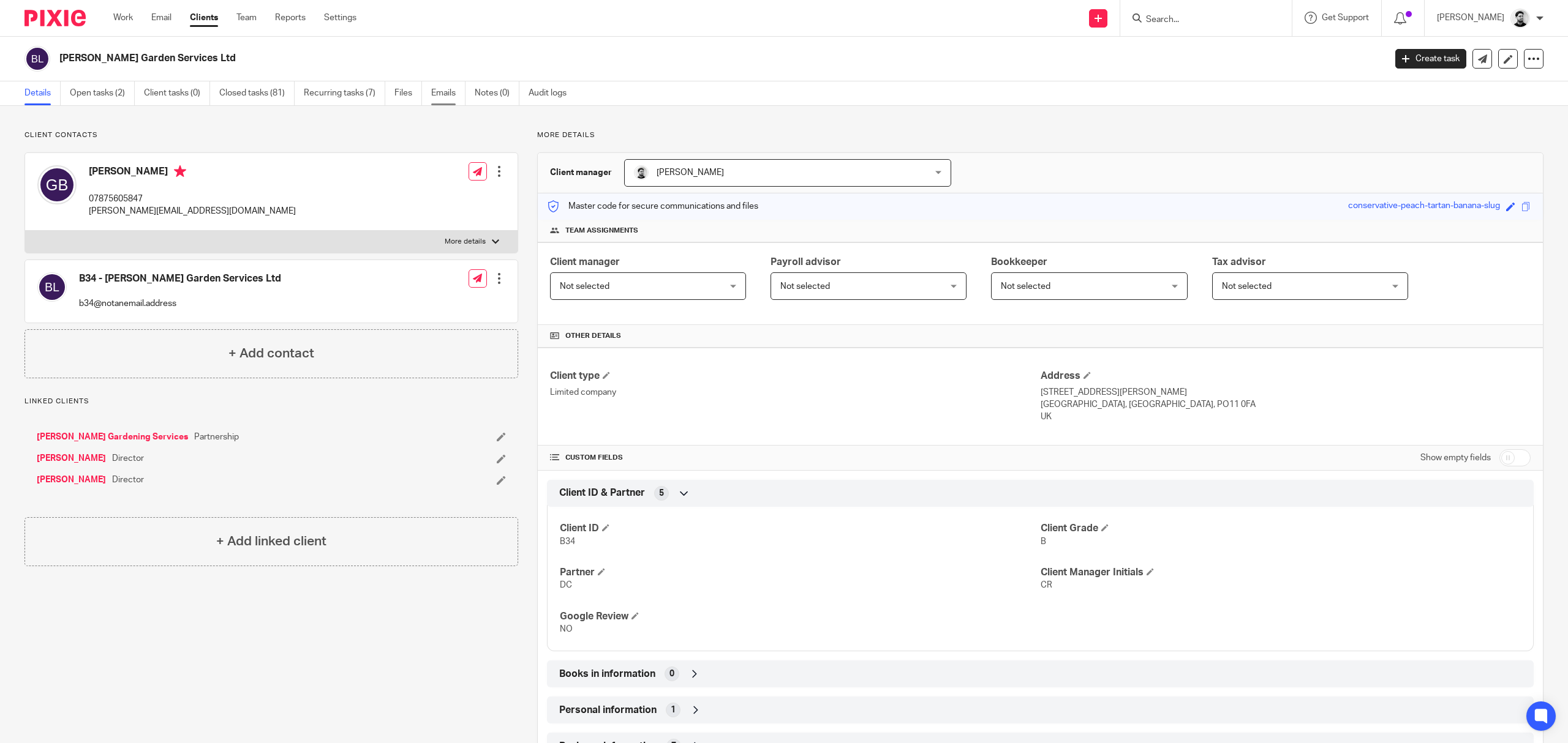
click at [446, 96] on link "Emails" at bounding box center [448, 93] width 34 height 24
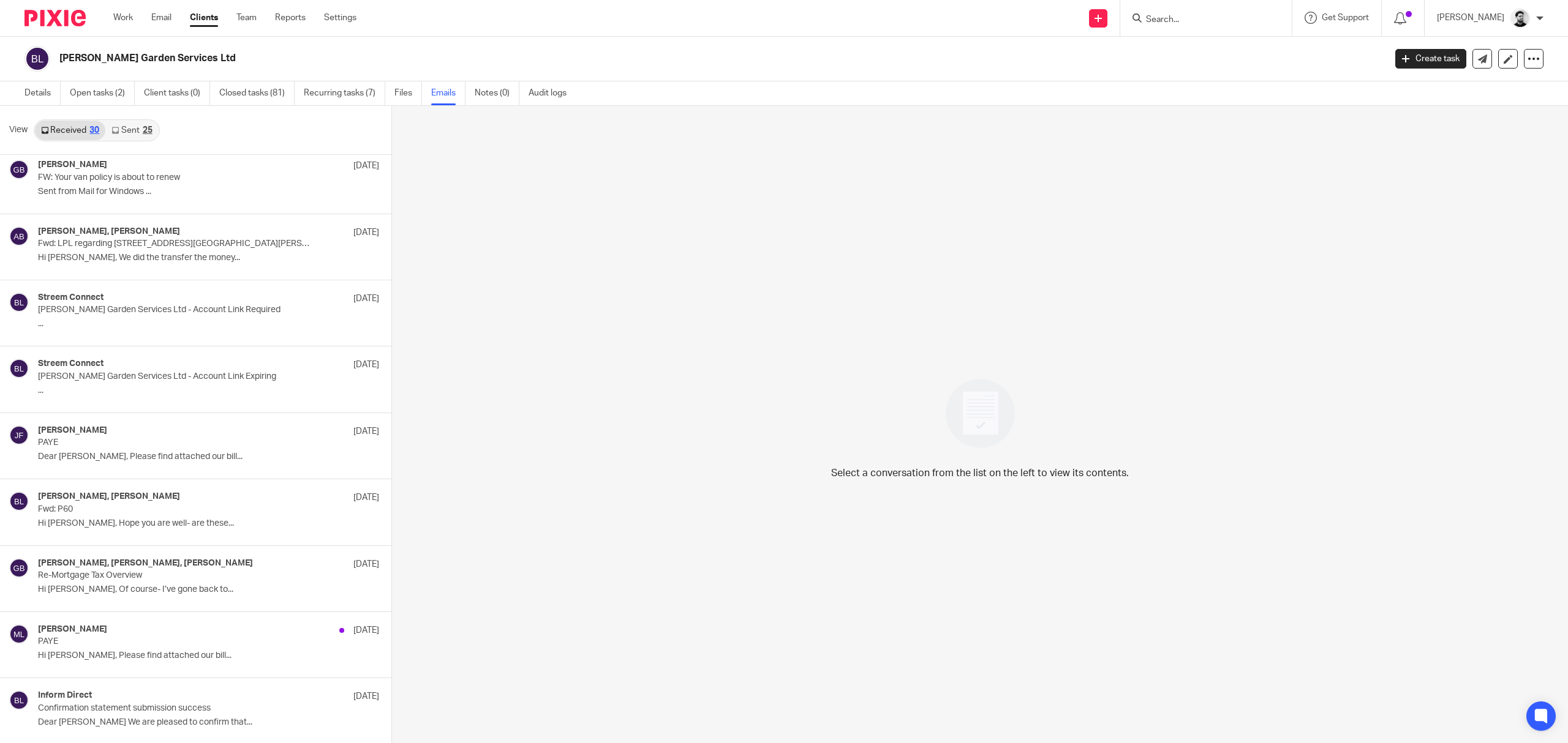
scroll to position [1061, 0]
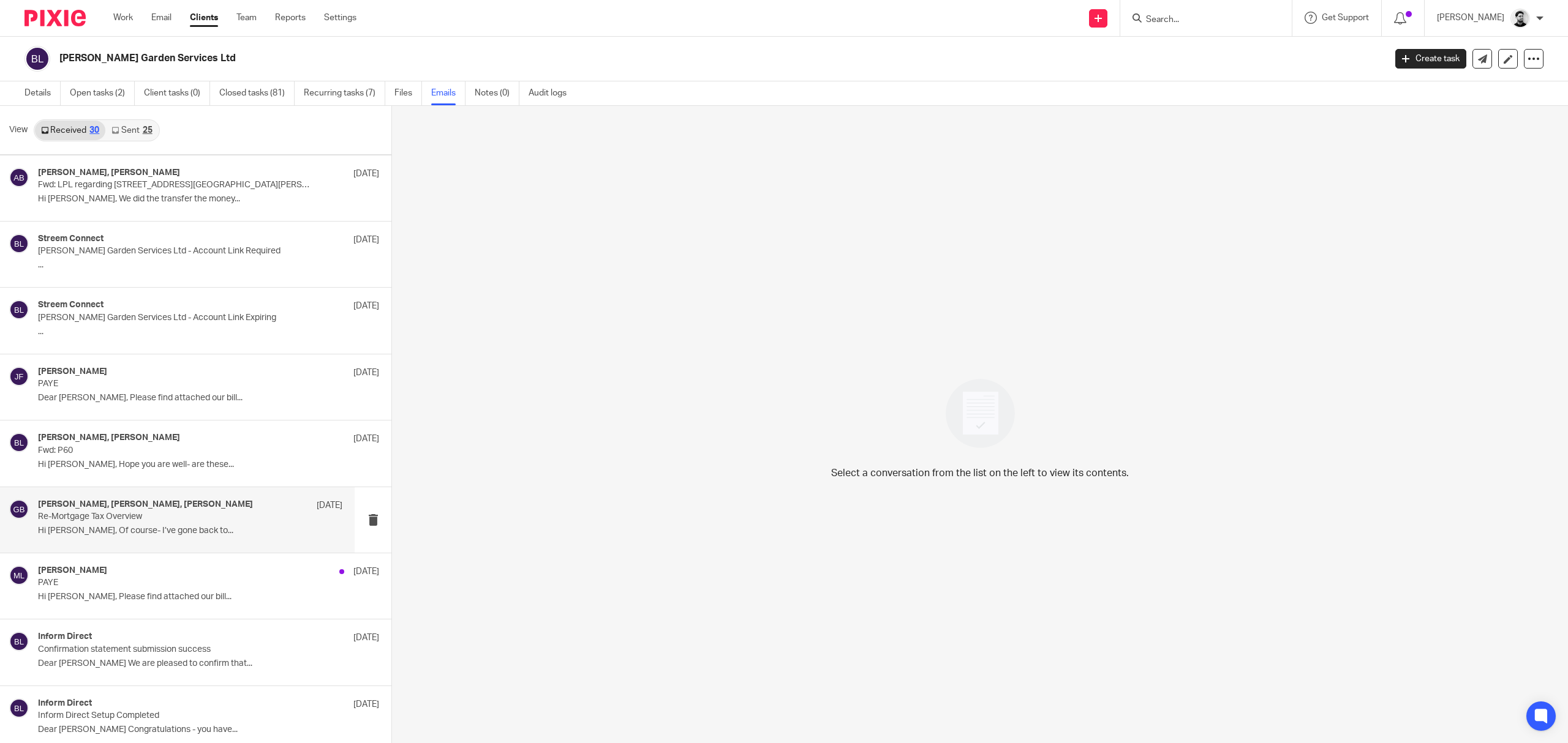
click at [211, 536] on p "Hi [PERSON_NAME], Of course- I’ve gone back to..." at bounding box center [190, 531] width 304 height 11
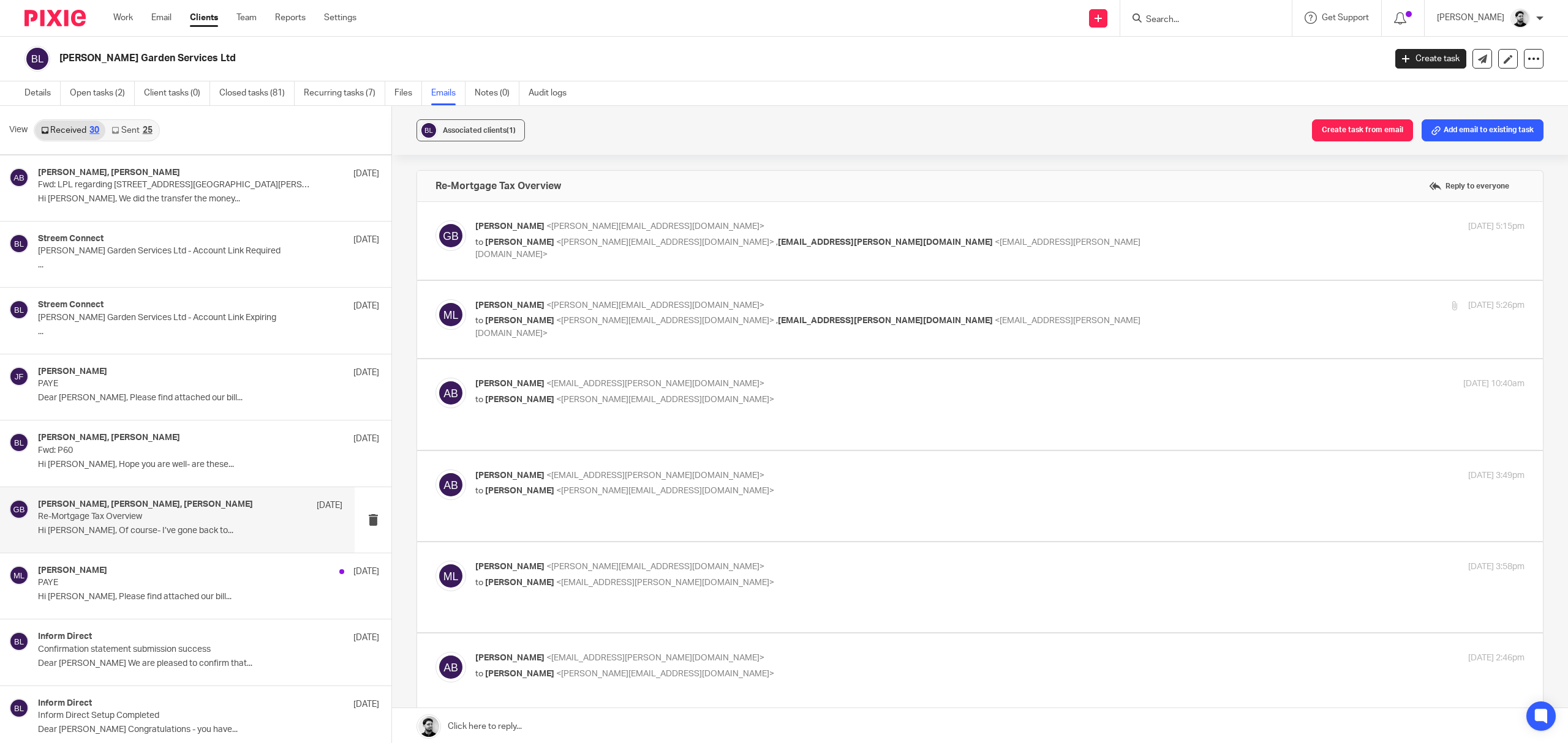
scroll to position [0, 0]
click at [778, 240] on span "[EMAIL_ADDRESS][PERSON_NAME][DOMAIN_NAME]" at bounding box center [885, 243] width 215 height 8
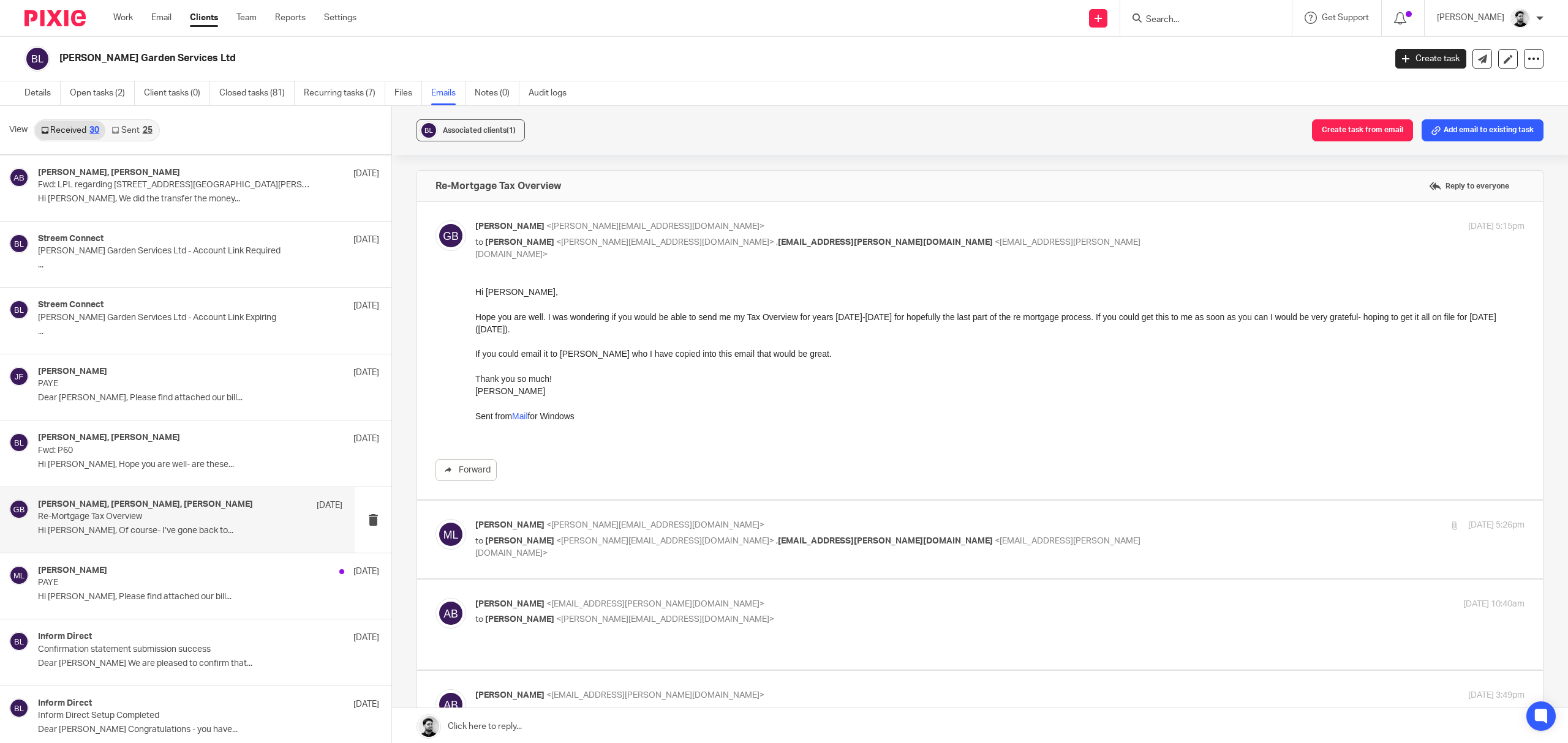
click at [717, 219] on label at bounding box center [980, 351] width 1126 height 298
click at [436, 219] on input "checkbox" at bounding box center [435, 219] width 1 height 1
checkbox input "false"
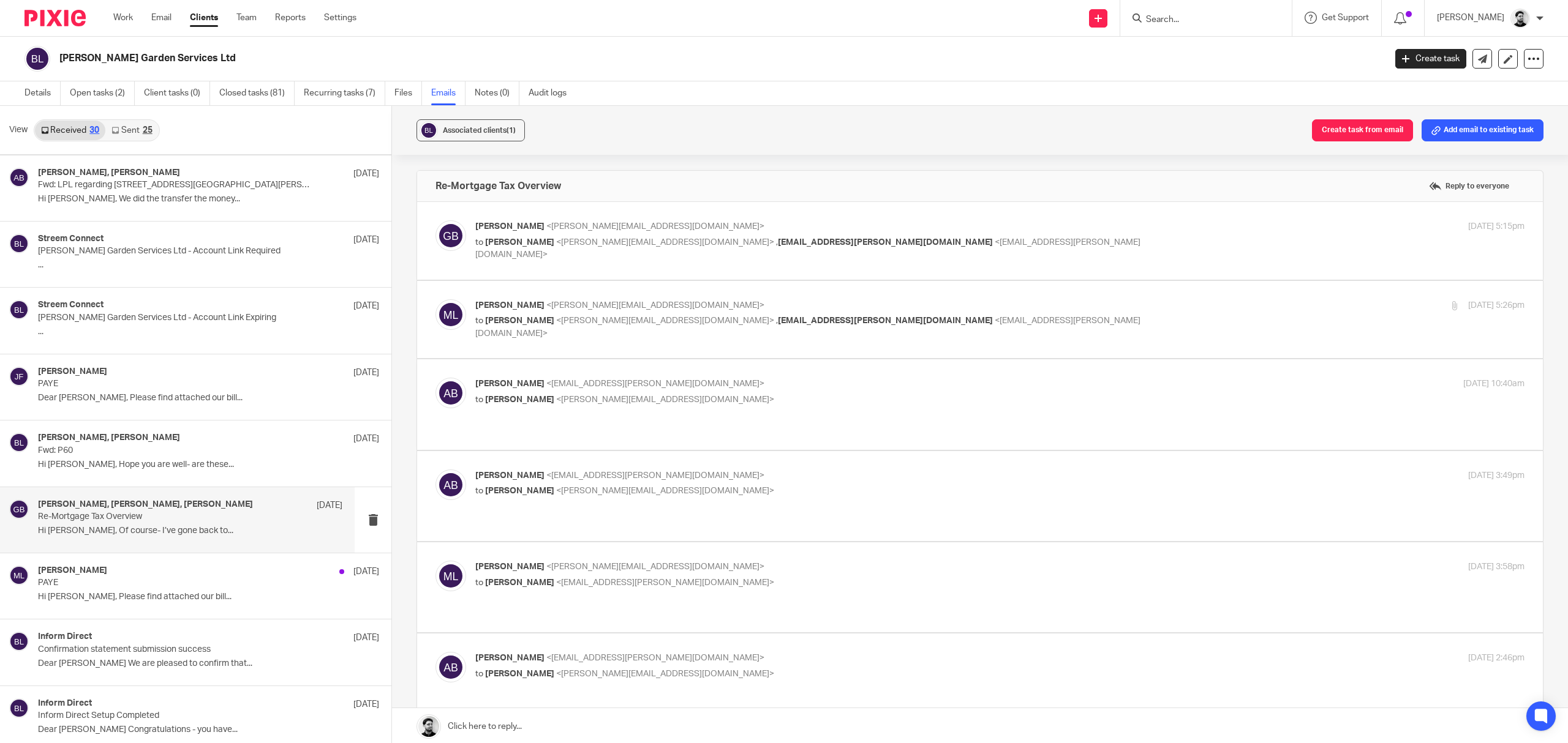
click at [718, 316] on p "to Graham Brooks <graham.brooks1@outlook.com> , aj.byrom@googlemail.com <aj.byr…" at bounding box center [825, 327] width 699 height 25
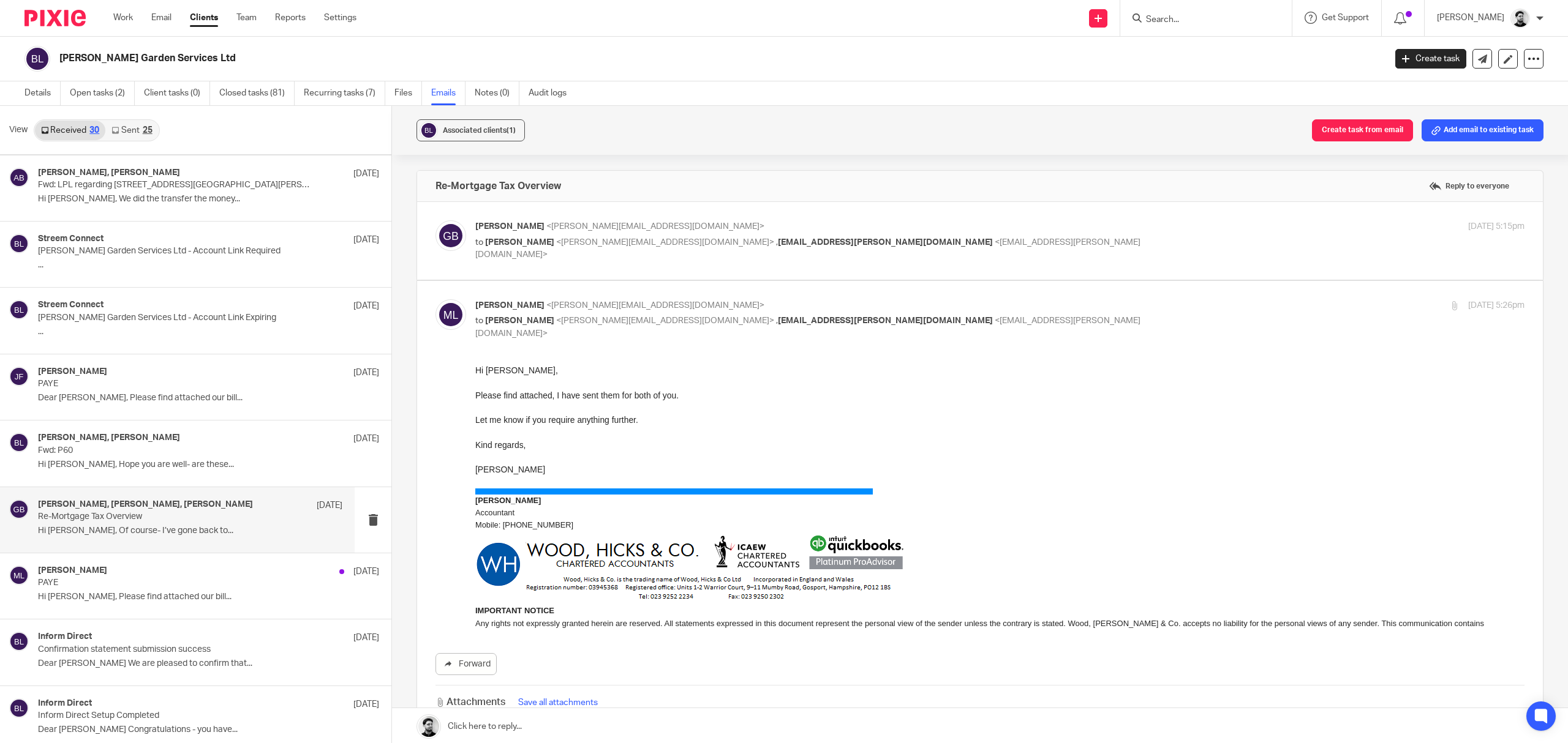
click at [718, 316] on p "to Graham Brooks <graham.brooks1@outlook.com> , aj.byrom@googlemail.com <aj.byr…" at bounding box center [825, 327] width 699 height 25
checkbox input "false"
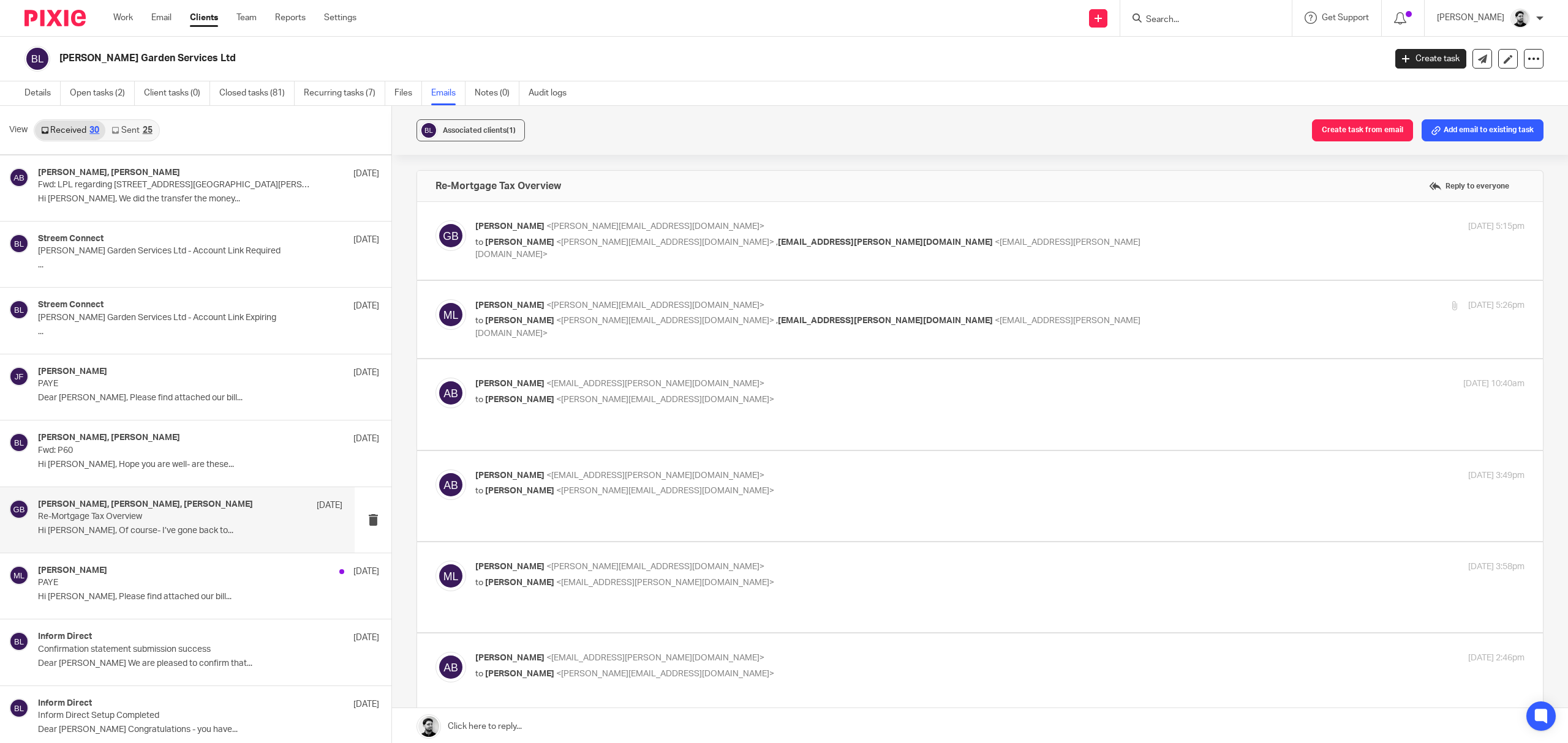
click at [662, 399] on span "<m.lo-muto@woodhicks.co.uk>" at bounding box center [665, 400] width 218 height 8
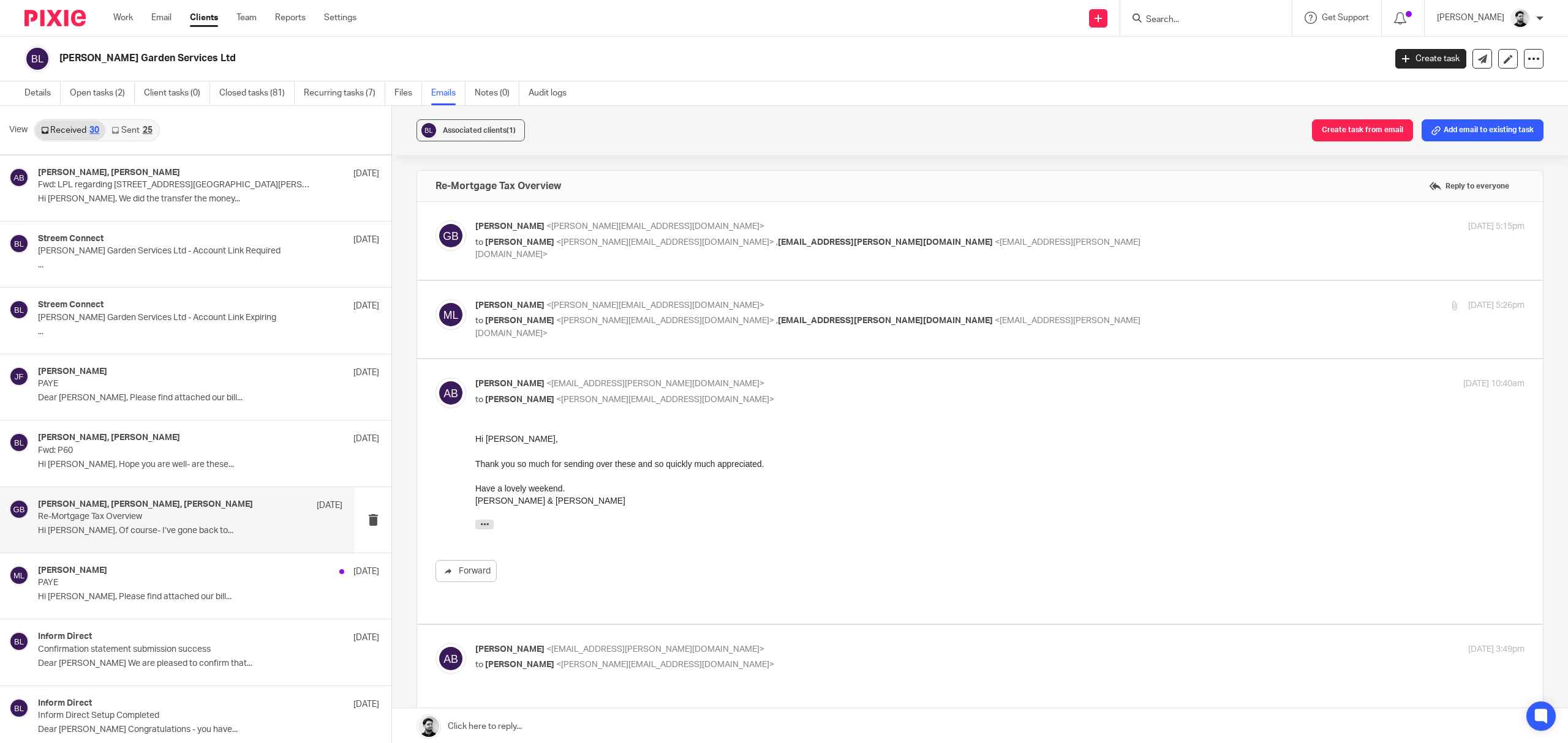
click at [701, 396] on p "to Massimo Lo-Muto <m.lo-muto@woodhicks.co.uk>" at bounding box center [825, 400] width 699 height 12
checkbox input "false"
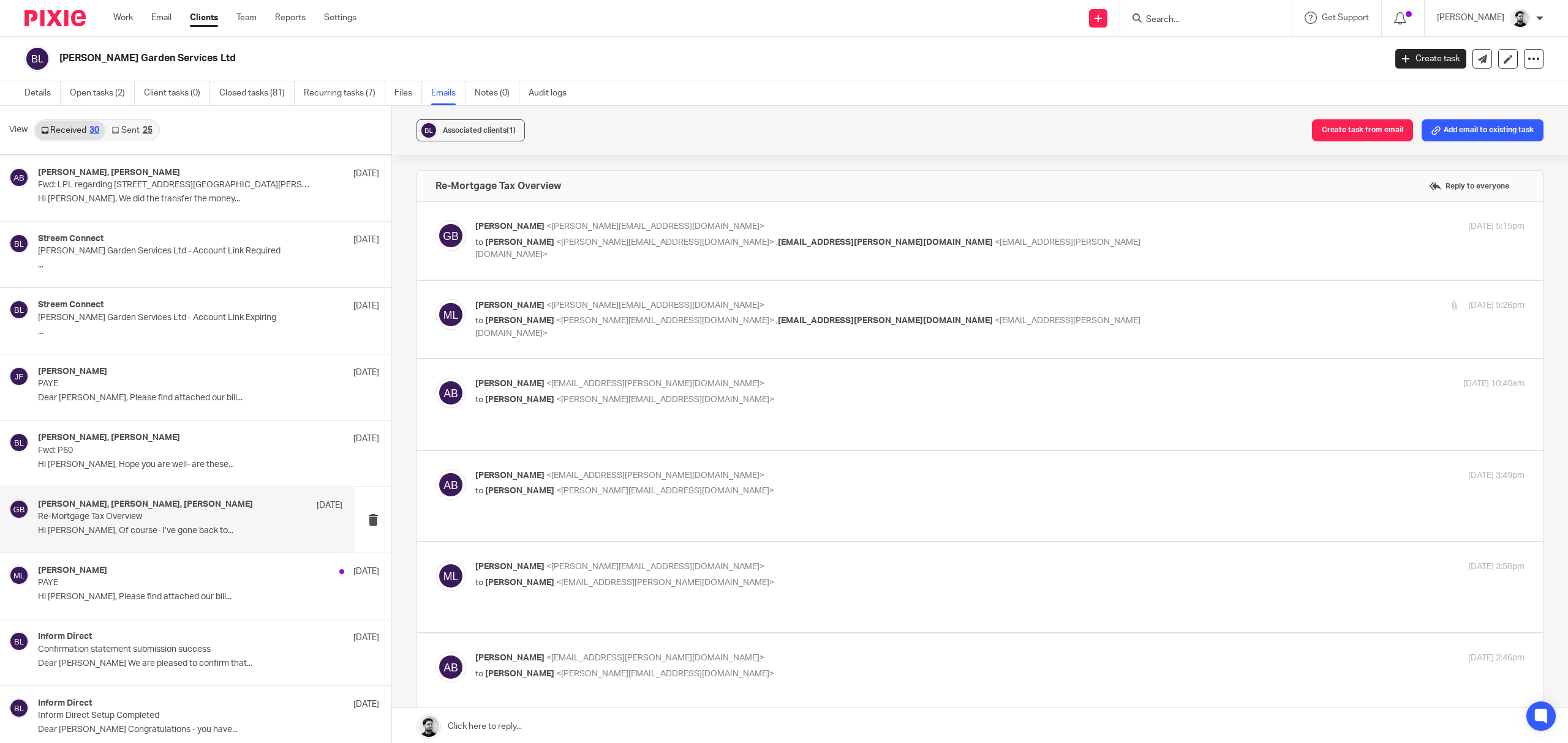
click at [679, 470] on p "Amanda Brooks <aj.byrom@googlemail.com>" at bounding box center [825, 475] width 699 height 12
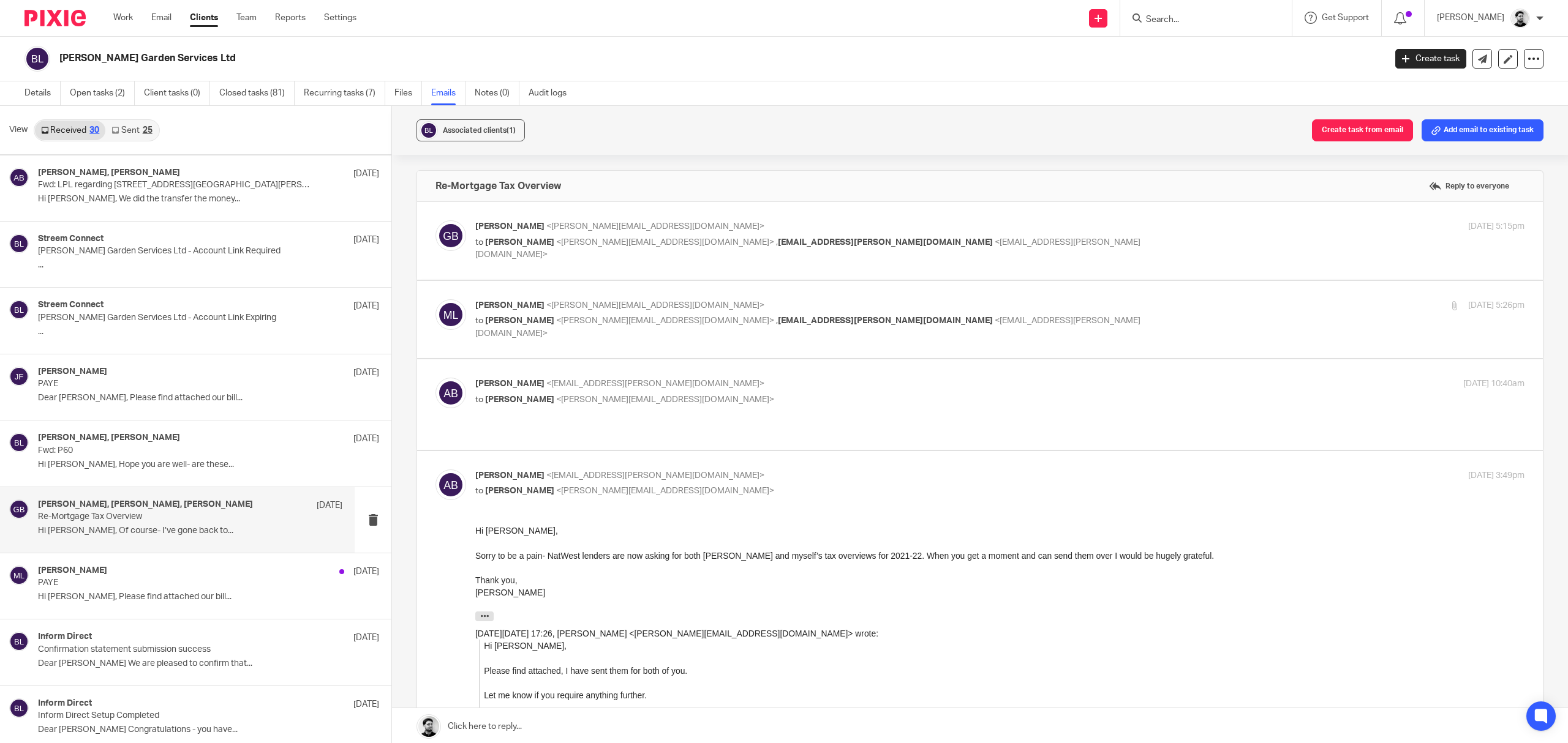
click at [722, 470] on p "Amanda Brooks <aj.byrom@googlemail.com>" at bounding box center [825, 475] width 699 height 12
checkbox input "false"
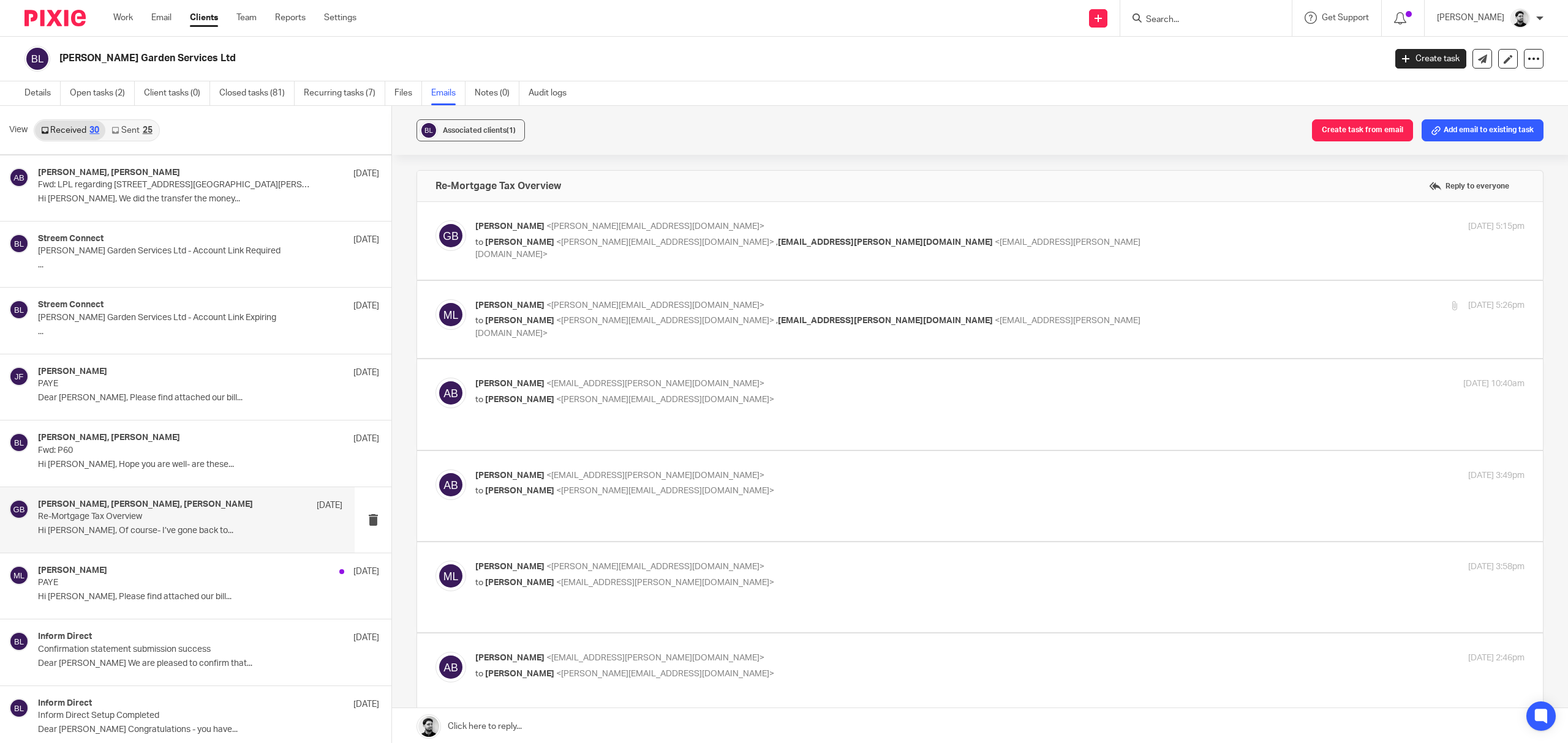
click at [684, 561] on p "Massimo Lo-Muto <m.lo-muto@woodhicks.co.uk>" at bounding box center [825, 567] width 699 height 12
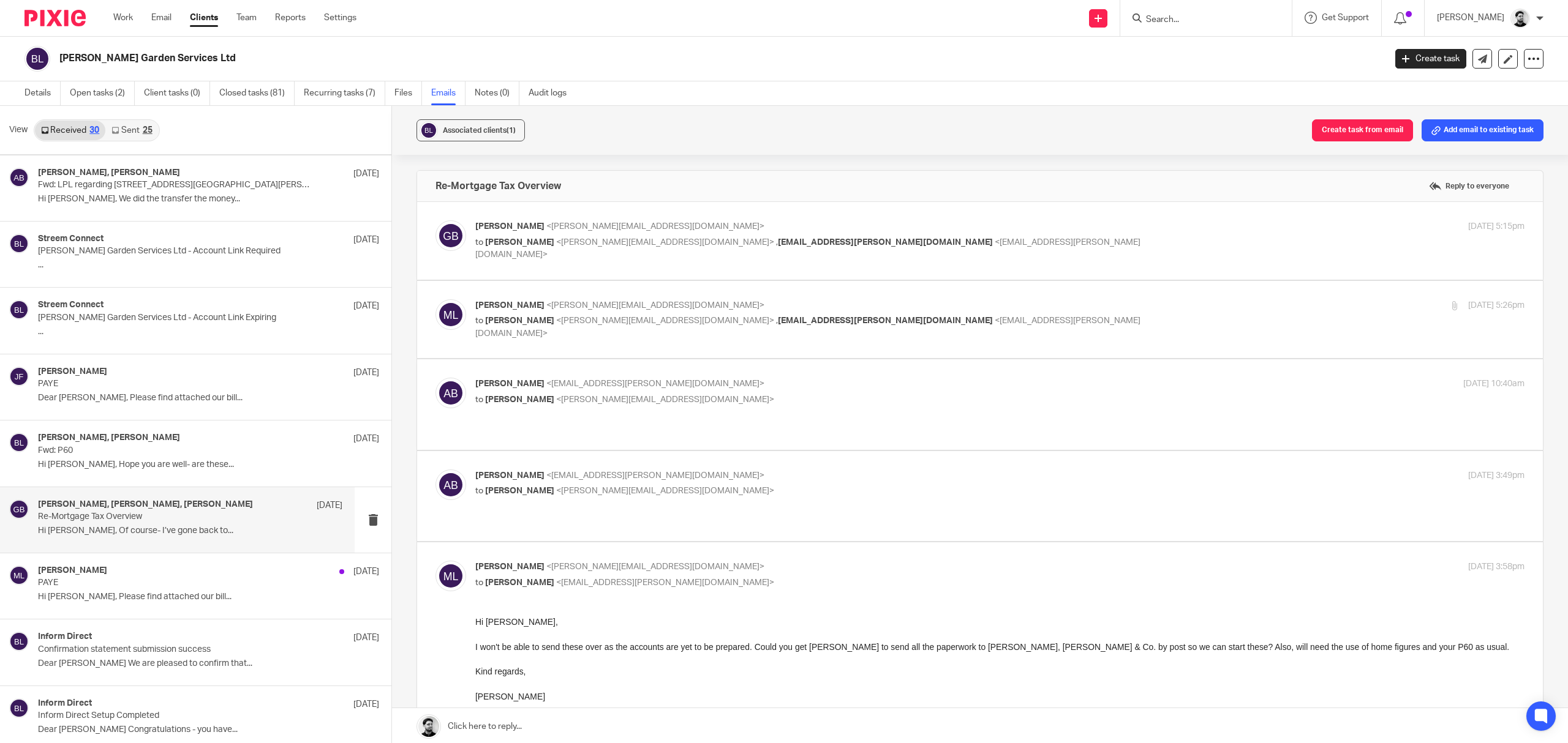
click at [698, 577] on p "to Amanda Brooks <aj.byrom@googlemail.com>" at bounding box center [825, 583] width 699 height 12
checkbox input "false"
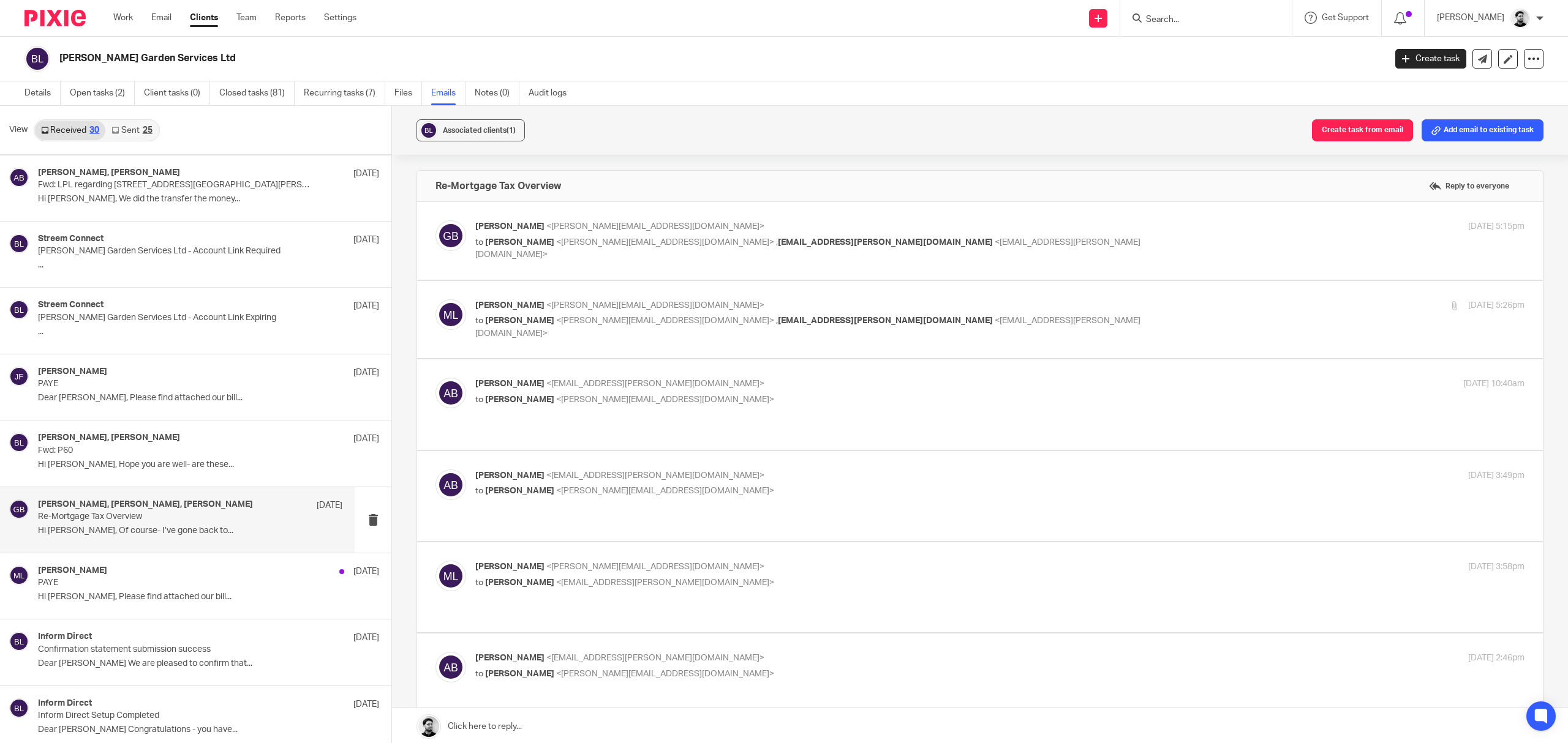
click at [692, 652] on p "Amanda Brooks <aj.byrom@googlemail.com>" at bounding box center [825, 658] width 699 height 12
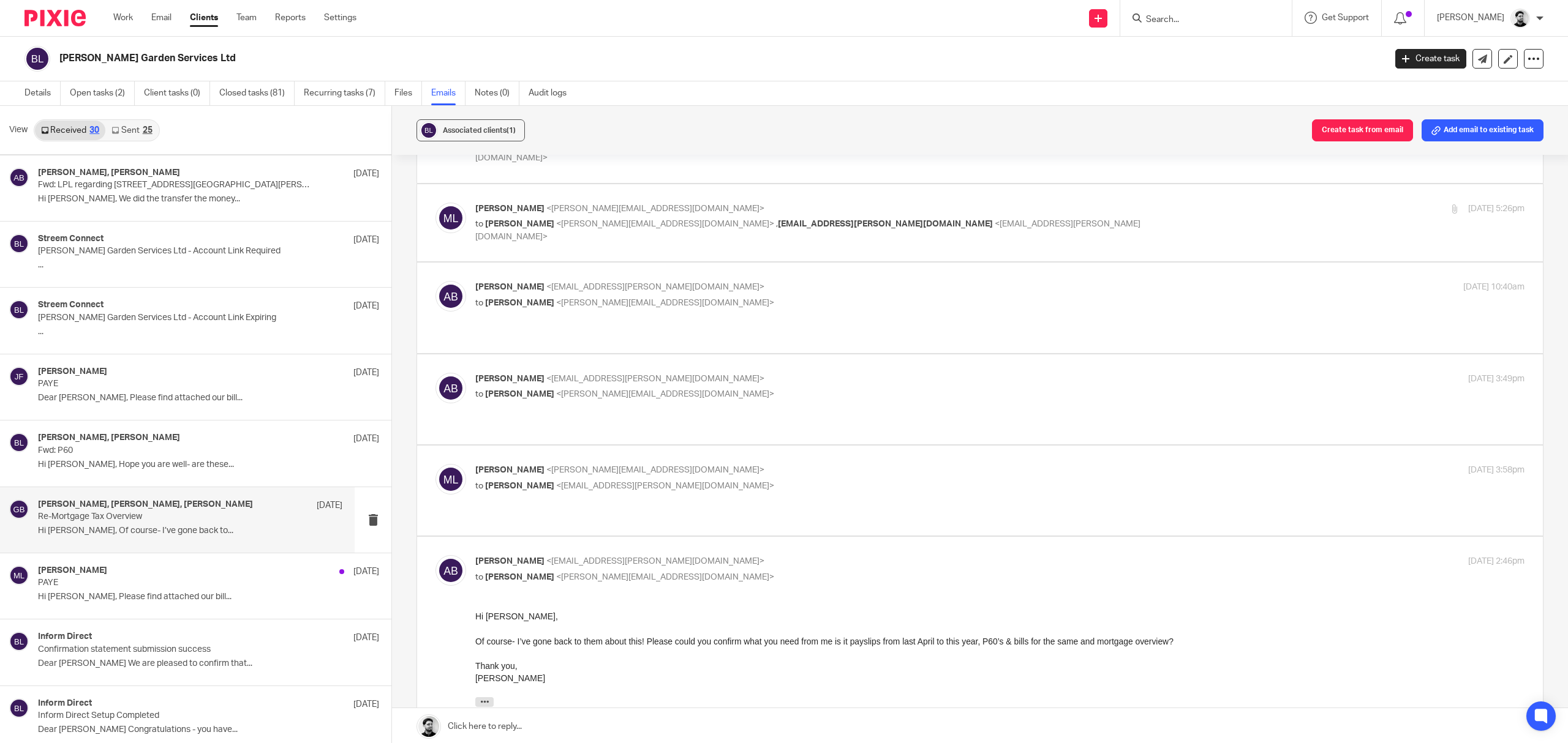
scroll to position [245, 0]
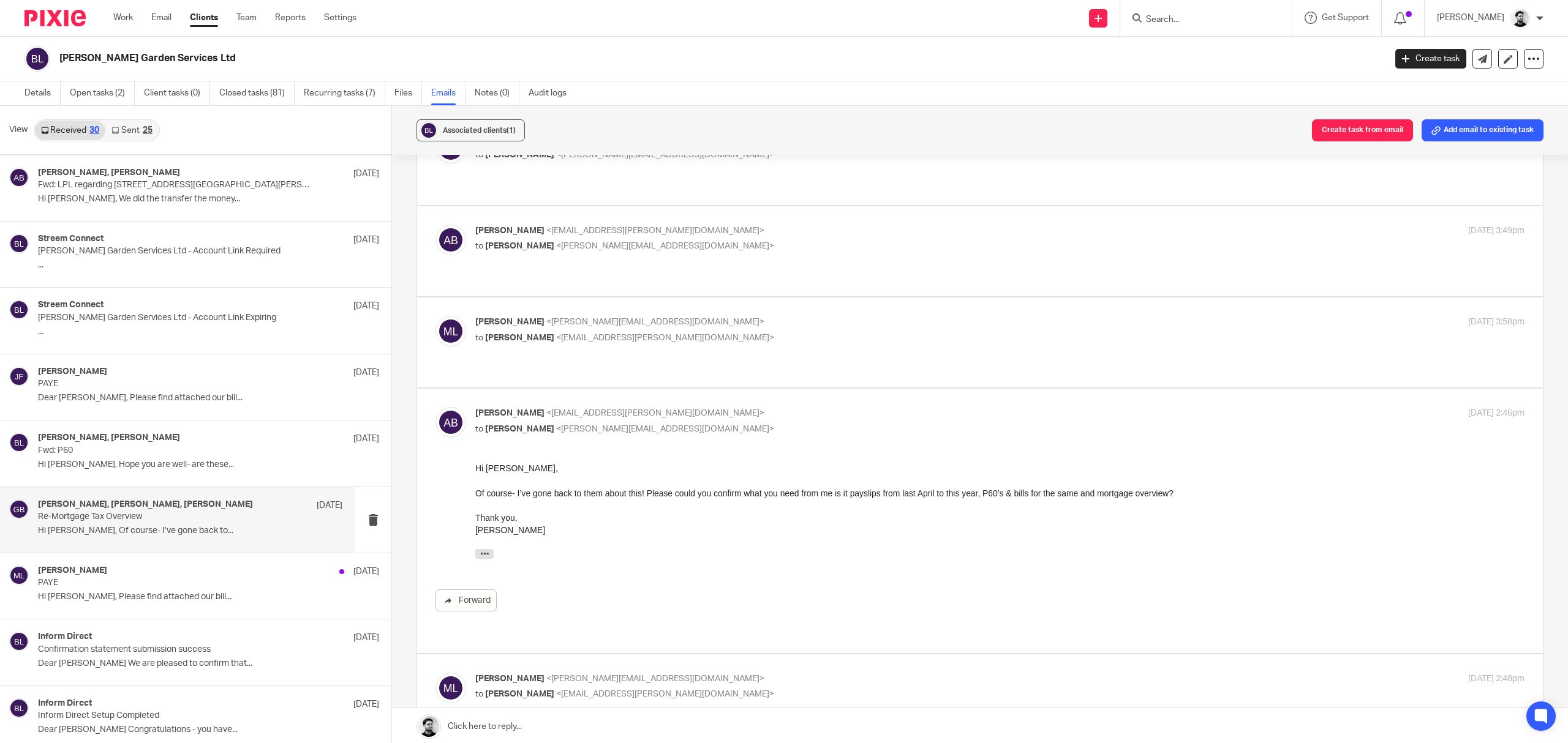
click at [686, 423] on p "to Massimo Lo-Muto <m.lo-muto@woodhicks.co.uk>" at bounding box center [825, 429] width 699 height 12
checkbox input "false"
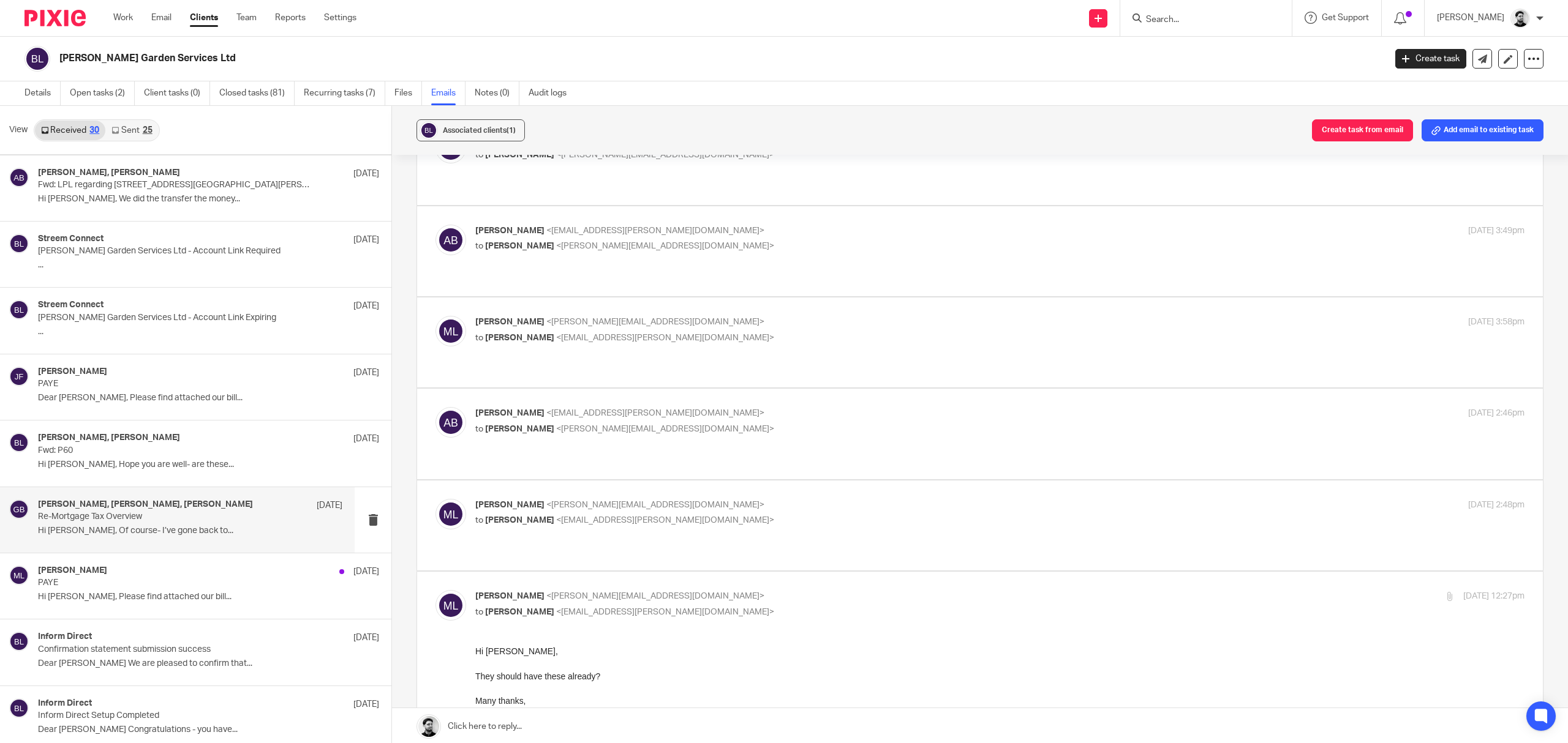
click at [641, 516] on span "<aj.byrom@googlemail.com>" at bounding box center [665, 520] width 218 height 8
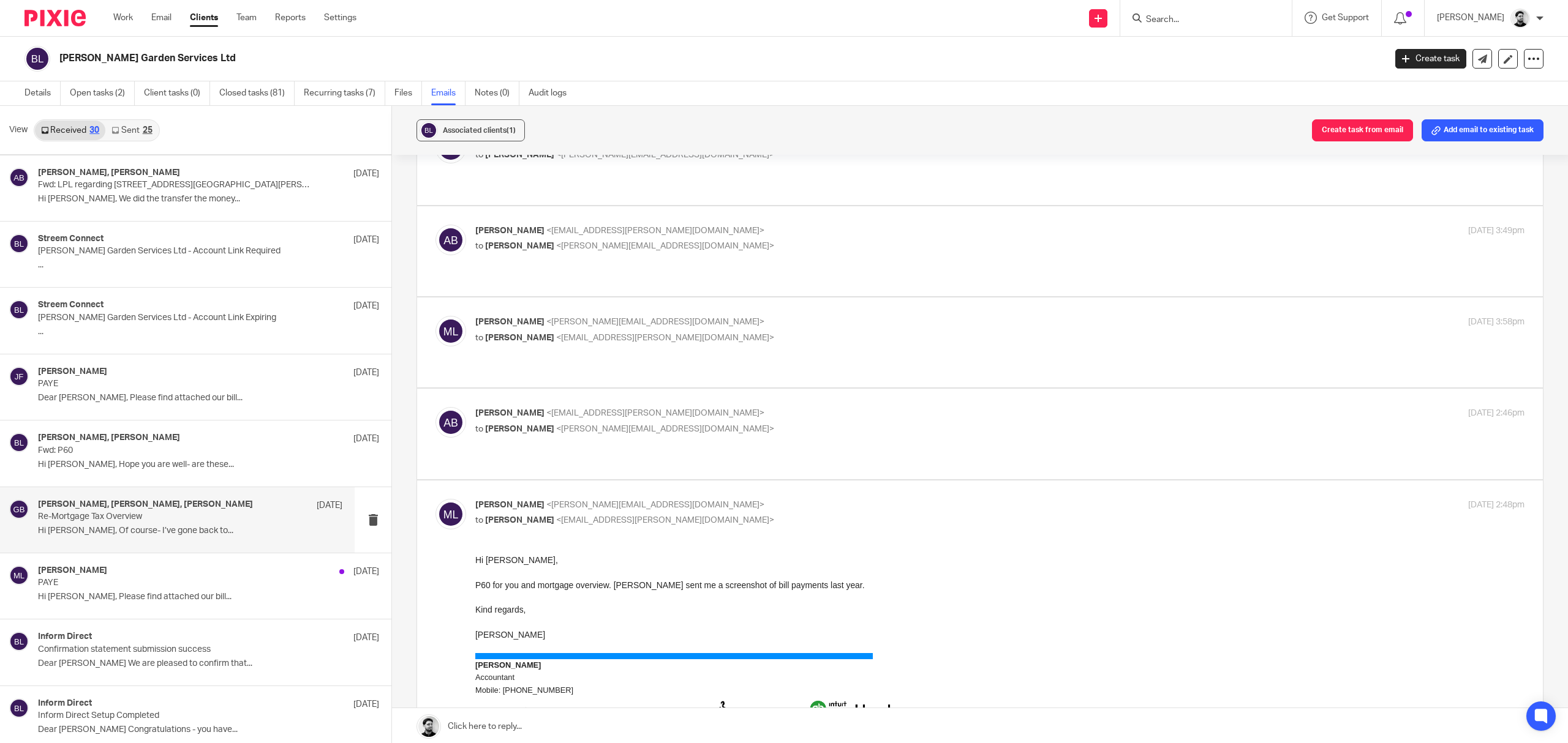
scroll to position [0, 0]
click at [717, 499] on p "Massimo Lo-Muto <m.lo-muto@woodhicks.co.uk>" at bounding box center [825, 504] width 699 height 12
checkbox input "false"
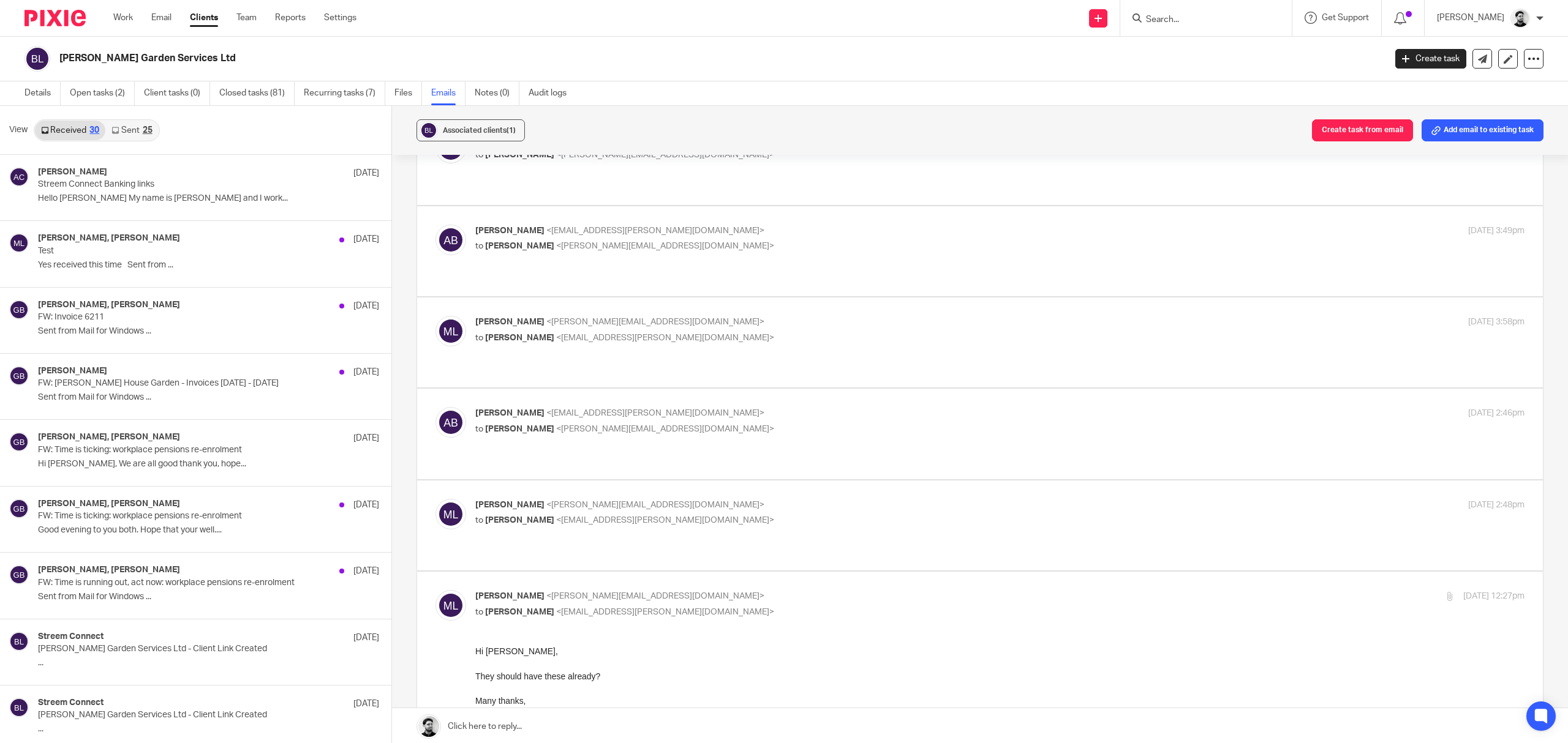
click at [1169, 20] on input "Search" at bounding box center [1200, 20] width 111 height 11
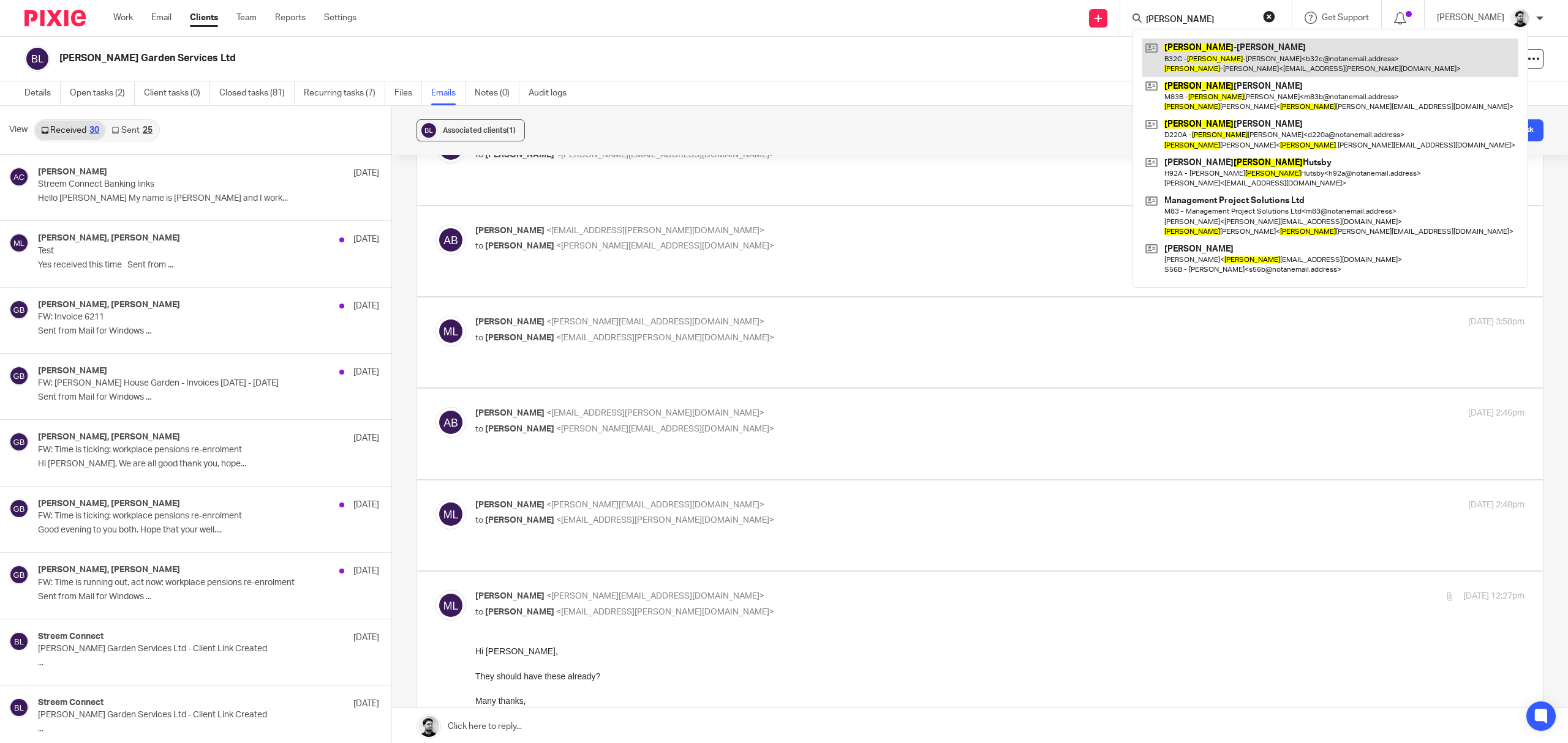
type input "amanda"
click at [1215, 55] on link at bounding box center [1330, 57] width 376 height 38
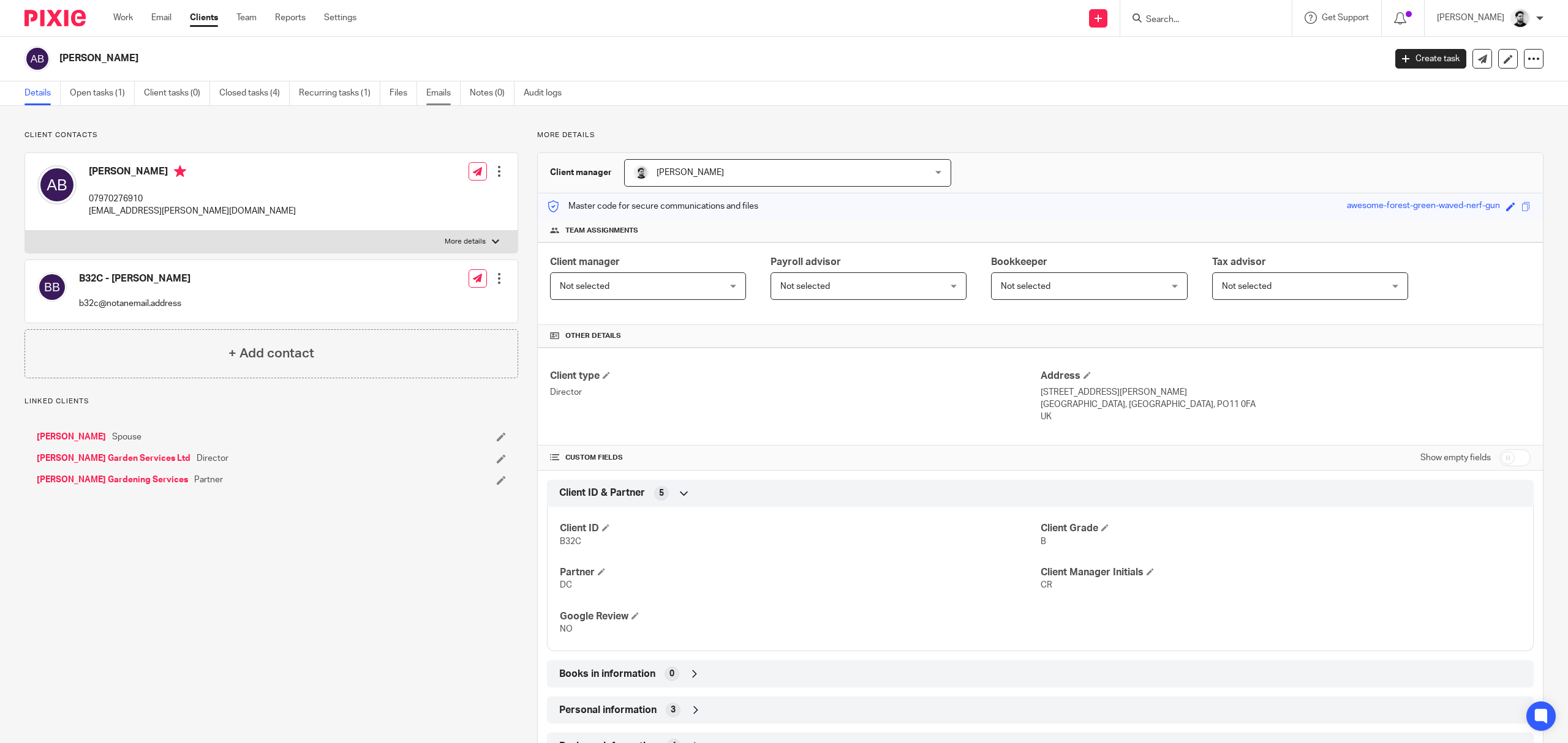
click at [441, 91] on link "Emails" at bounding box center [443, 93] width 34 height 24
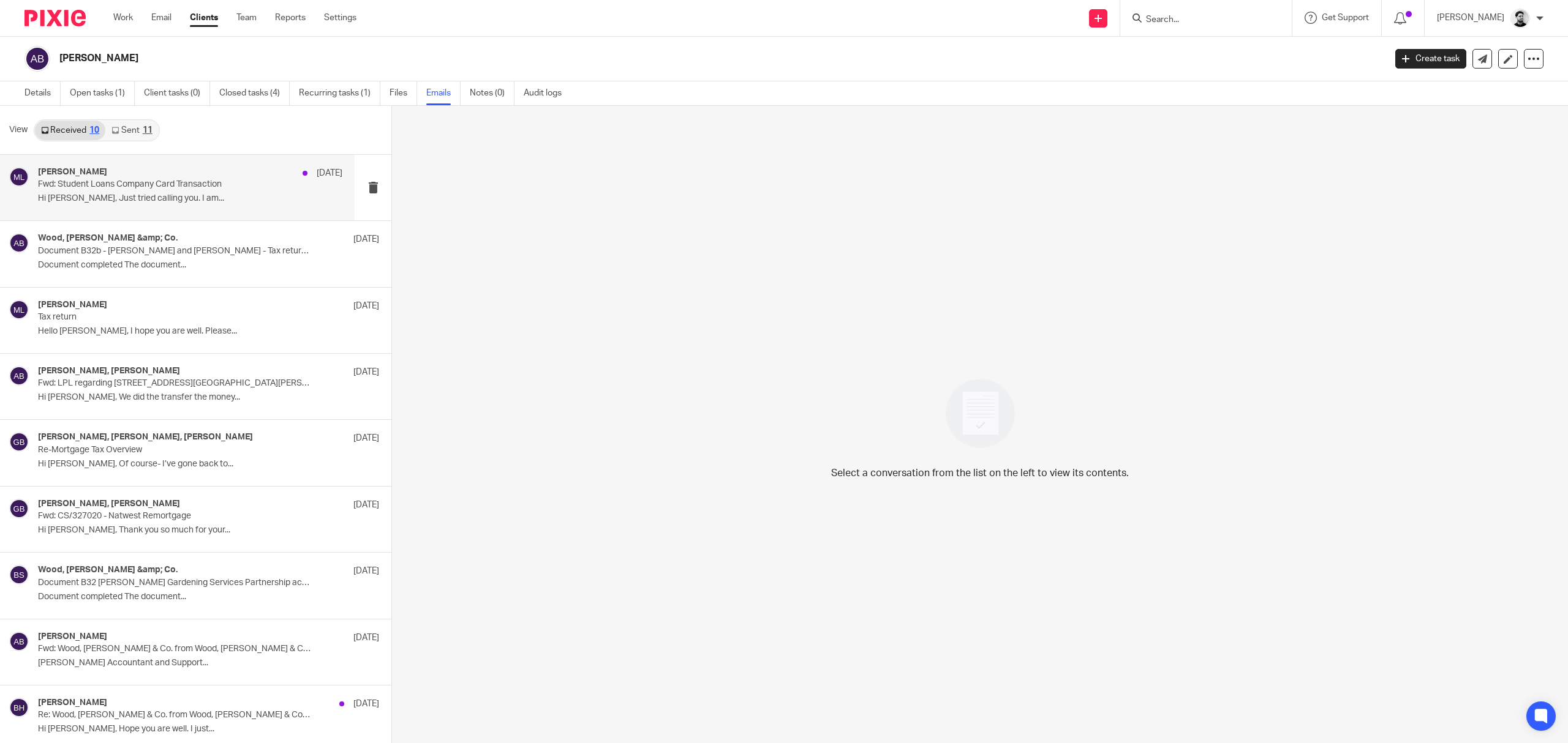
click at [182, 192] on div "[PERSON_NAME] [DATE] Fwd: Student Loans Company Card Transaction Hi [PERSON_NAM…" at bounding box center [190, 187] width 304 height 41
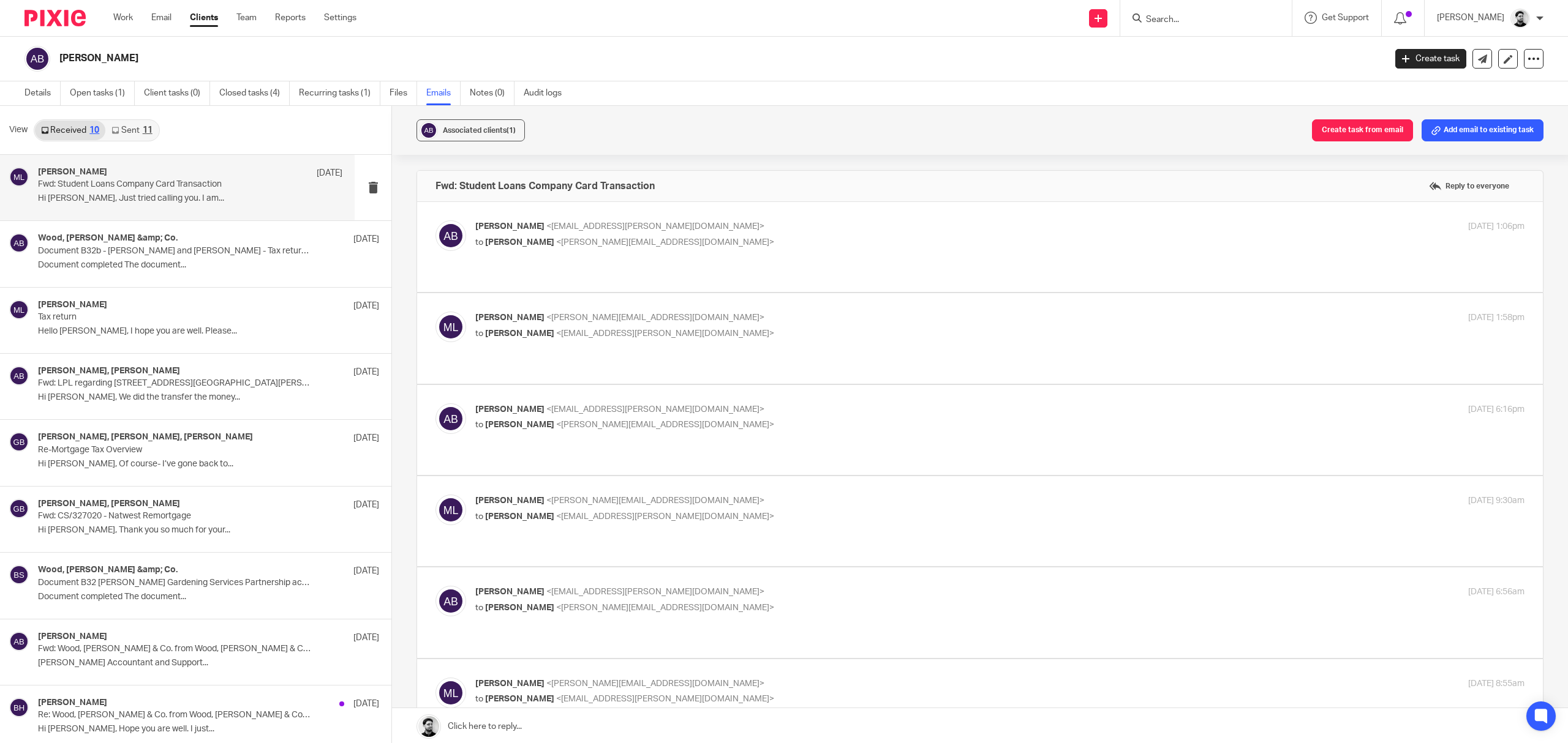
click at [810, 234] on p "[PERSON_NAME] <[EMAIL_ADDRESS][PERSON_NAME][DOMAIN_NAME]>" at bounding box center [825, 226] width 699 height 12
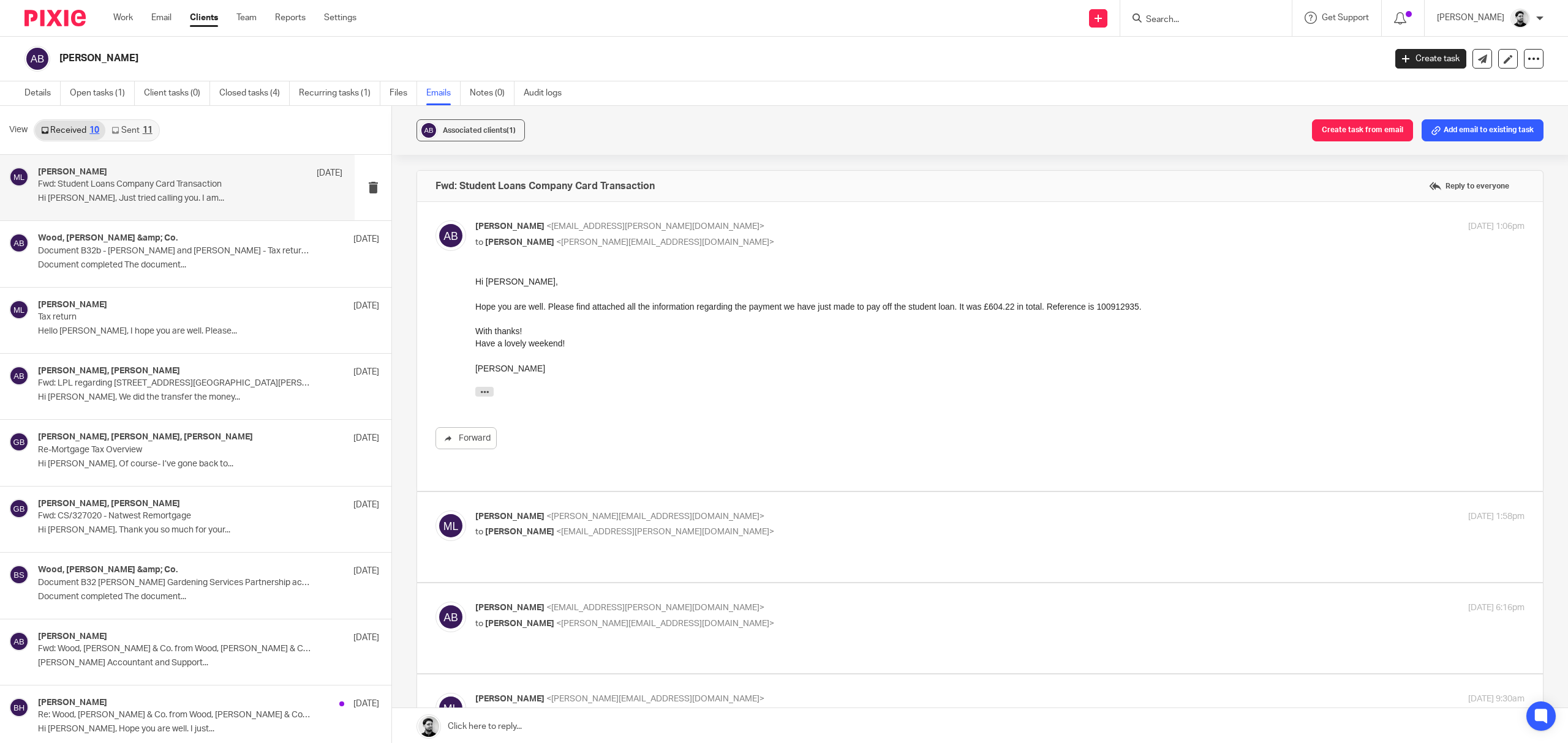
click at [799, 221] on p "Amanda Brooks <aj.byrom@googlemail.com>" at bounding box center [825, 226] width 699 height 12
checkbox input "false"
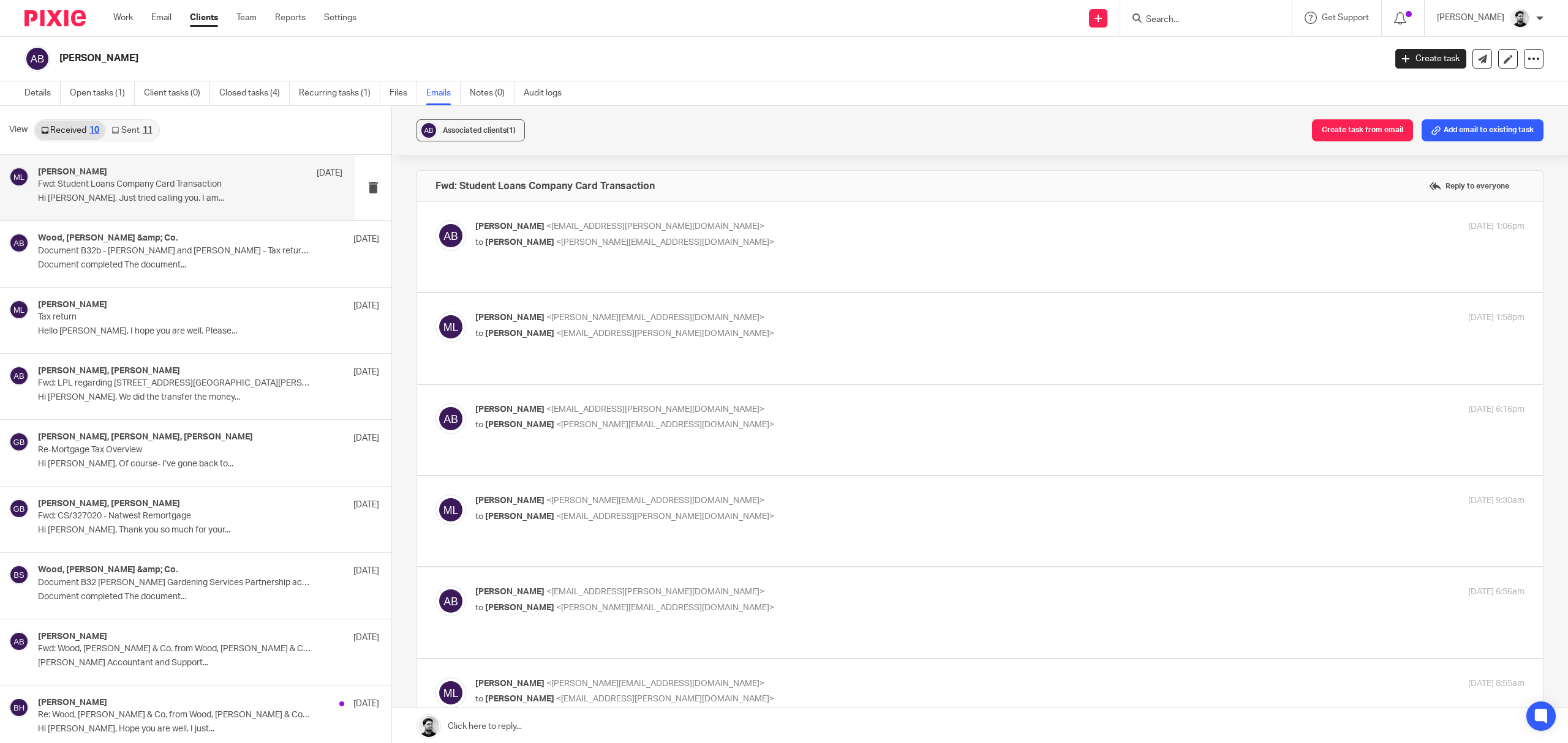
click at [775, 293] on label at bounding box center [980, 338] width 1126 height 90
click at [436, 311] on input "checkbox" at bounding box center [435, 311] width 1 height 1
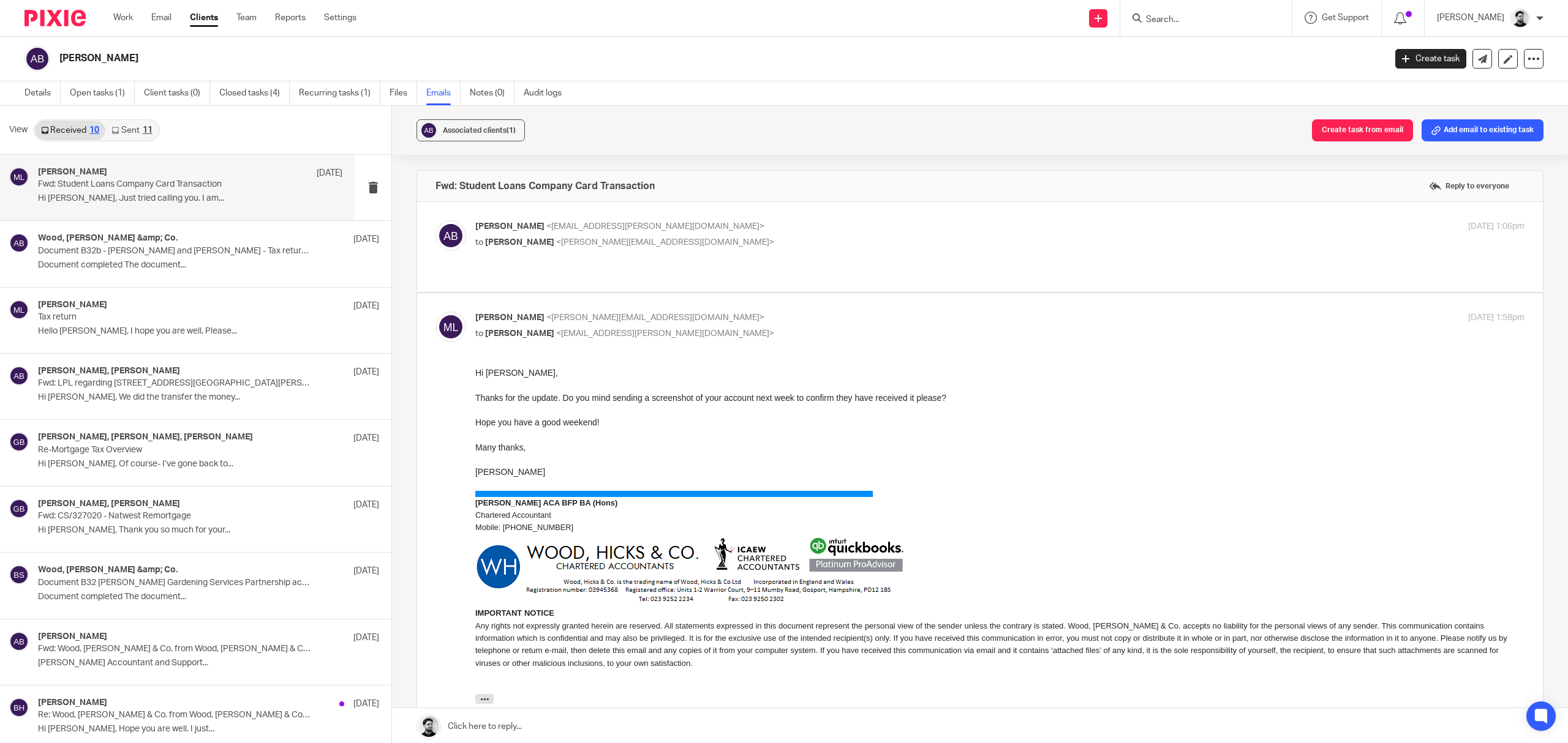
click at [699, 312] on p "Massimo Lo-Muto <m.lo-muto@woodhicks.co.uk>" at bounding box center [825, 317] width 699 height 12
checkbox input "false"
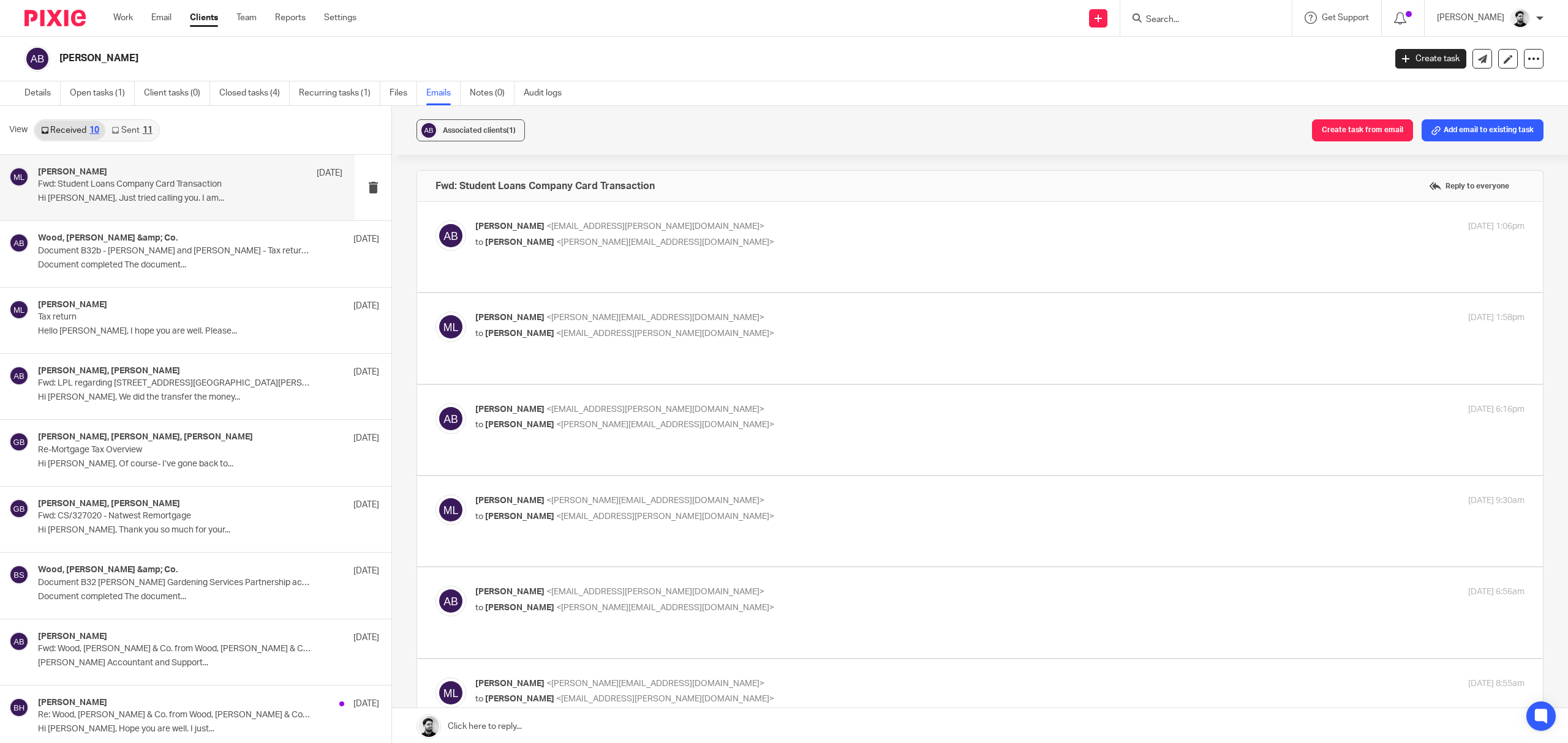
click at [722, 403] on p "Amanda Brooks <aj.byrom@googlemail.com>" at bounding box center [825, 409] width 699 height 12
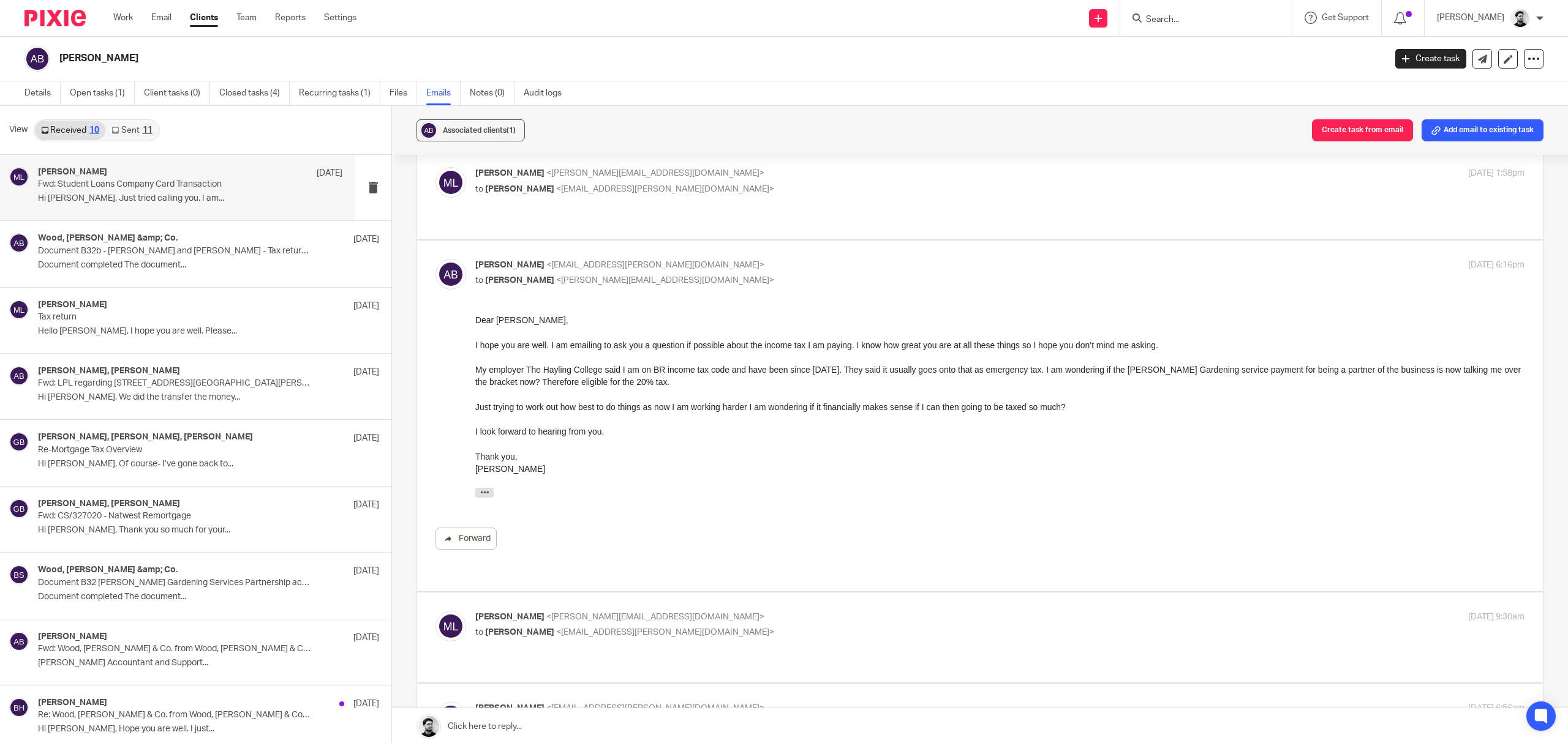
scroll to position [163, 0]
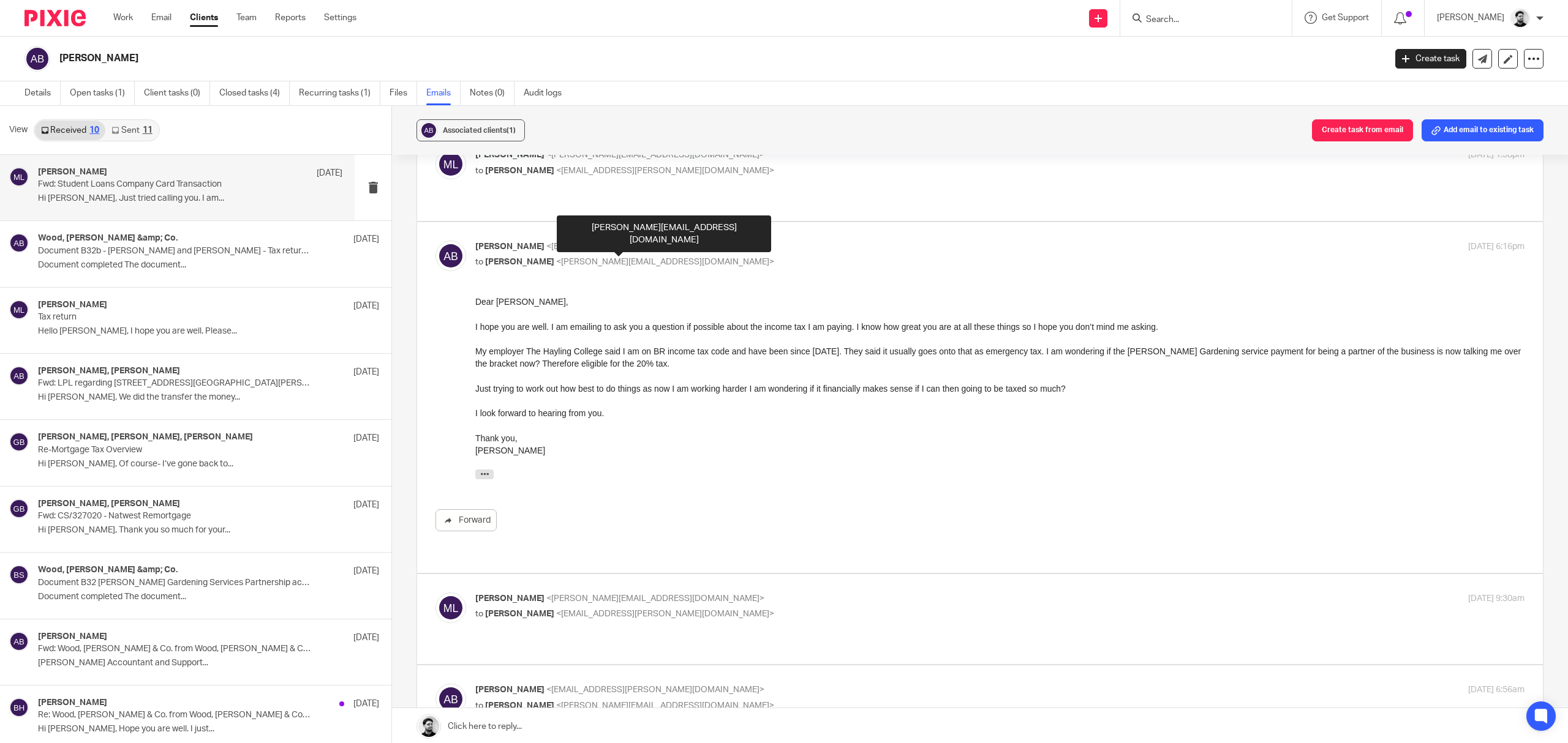
click at [648, 258] on span "<m.lo-muto@woodhicks.co.uk>" at bounding box center [665, 262] width 218 height 8
checkbox input "false"
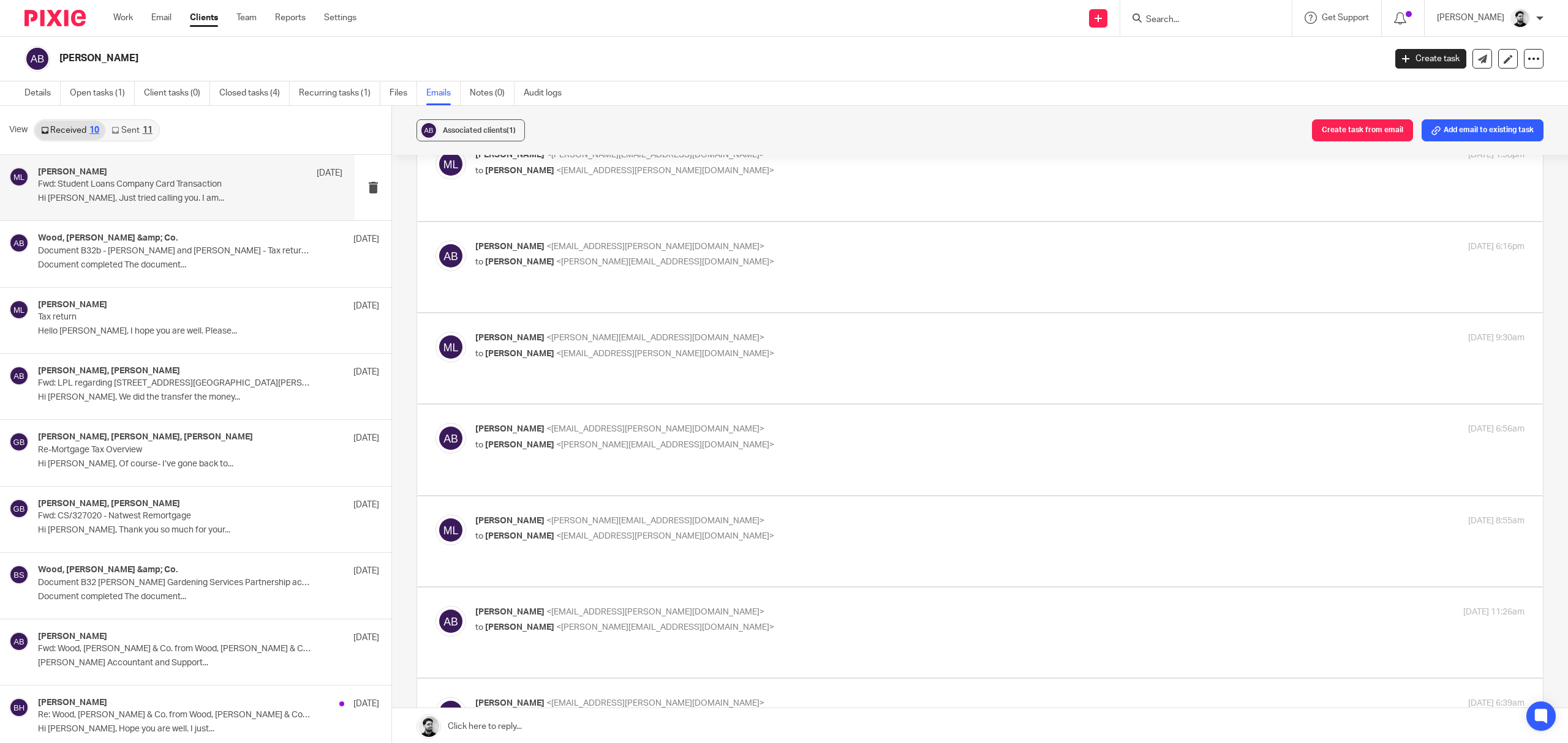
click at [653, 350] on span "<aj.byrom@googlemail.com>" at bounding box center [665, 354] width 218 height 8
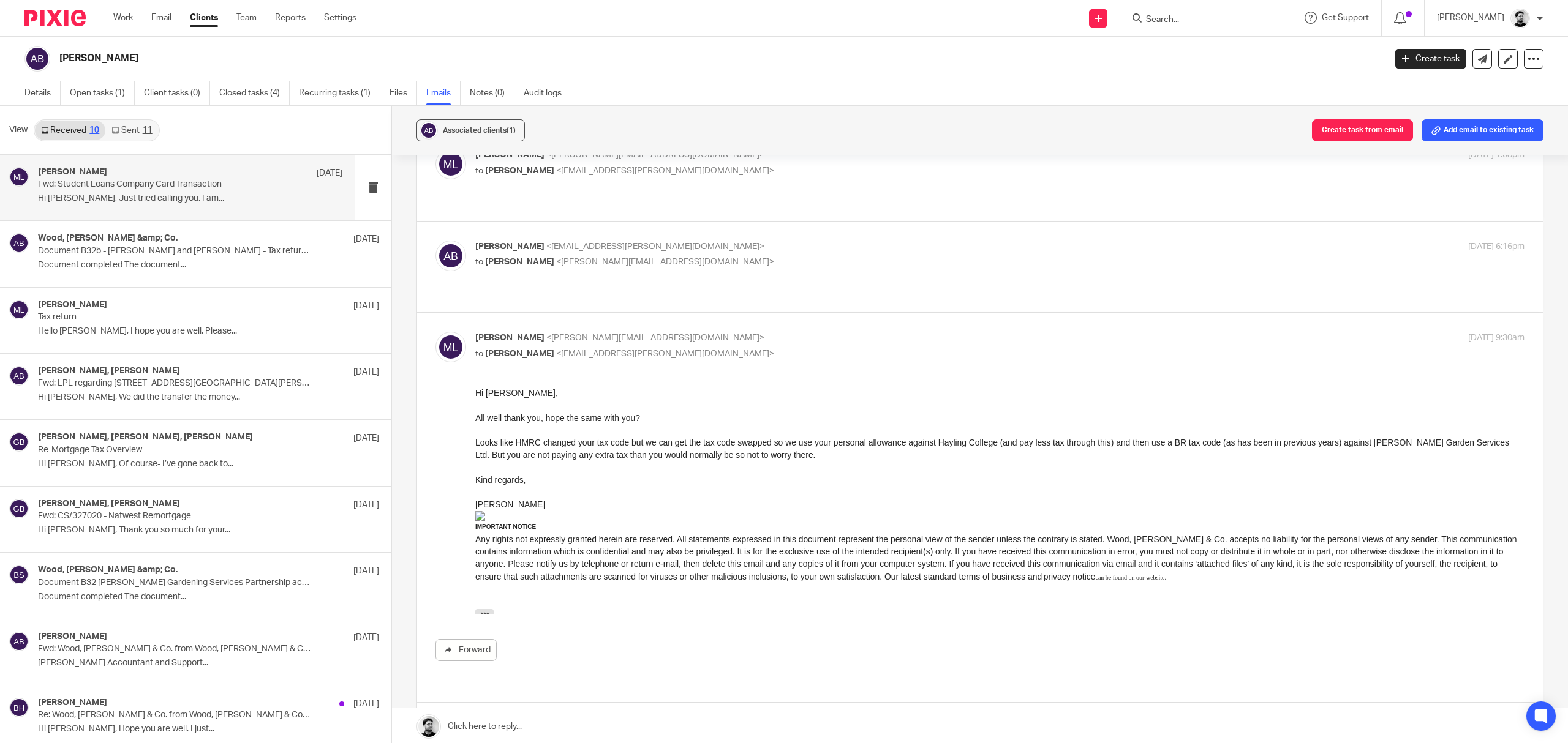
scroll to position [0, 0]
click at [697, 332] on p "Massimo Lo-Muto <m.lo-muto@woodhicks.co.uk>" at bounding box center [825, 337] width 699 height 12
checkbox input "false"
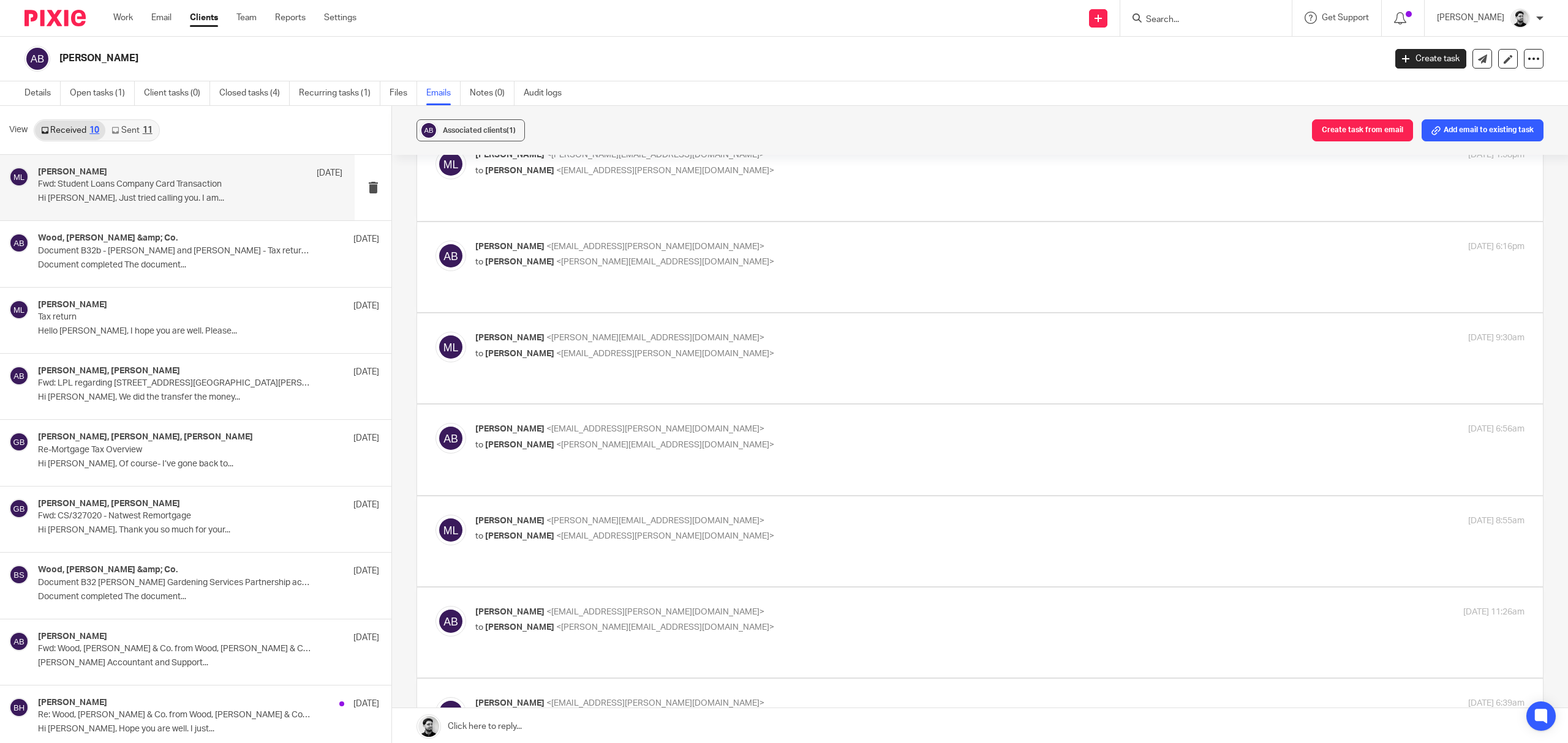
click at [694, 431] on div "Amanda Brooks <aj.byrom@googlemail.com> to Massimo Lo-Muto <m.lo-muto@woodhicks…" at bounding box center [980, 450] width 1089 height 53
click at [694, 439] on p "to Massimo Lo-Muto <m.lo-muto@woodhicks.co.uk>" at bounding box center [825, 445] width 699 height 12
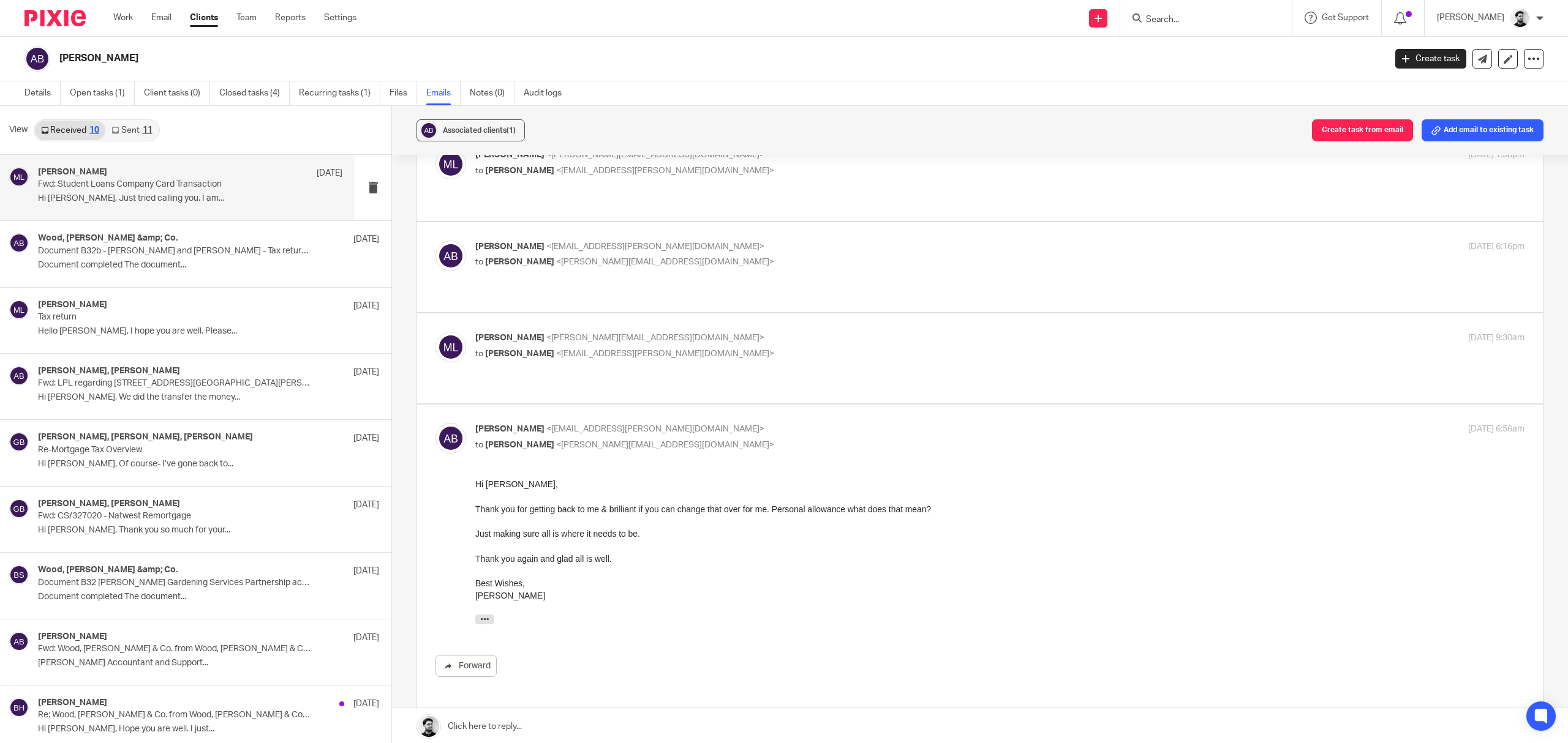
click at [689, 423] on p "Amanda Brooks <aj.byrom@googlemail.com>" at bounding box center [825, 429] width 699 height 12
checkbox input "false"
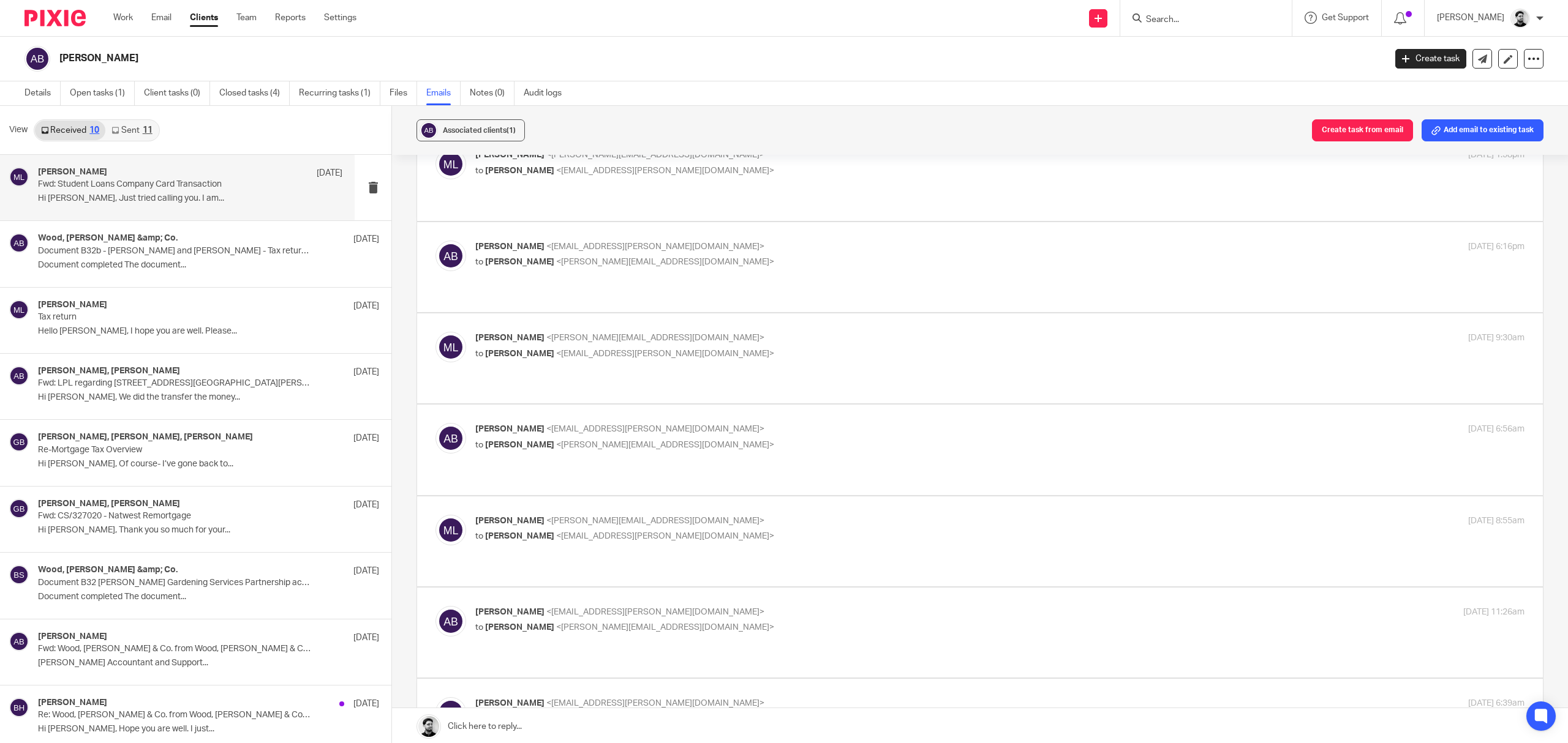
click at [687, 496] on label at bounding box center [980, 541] width 1126 height 90
click at [436, 514] on input "checkbox" at bounding box center [435, 514] width 1 height 1
checkbox input "true"
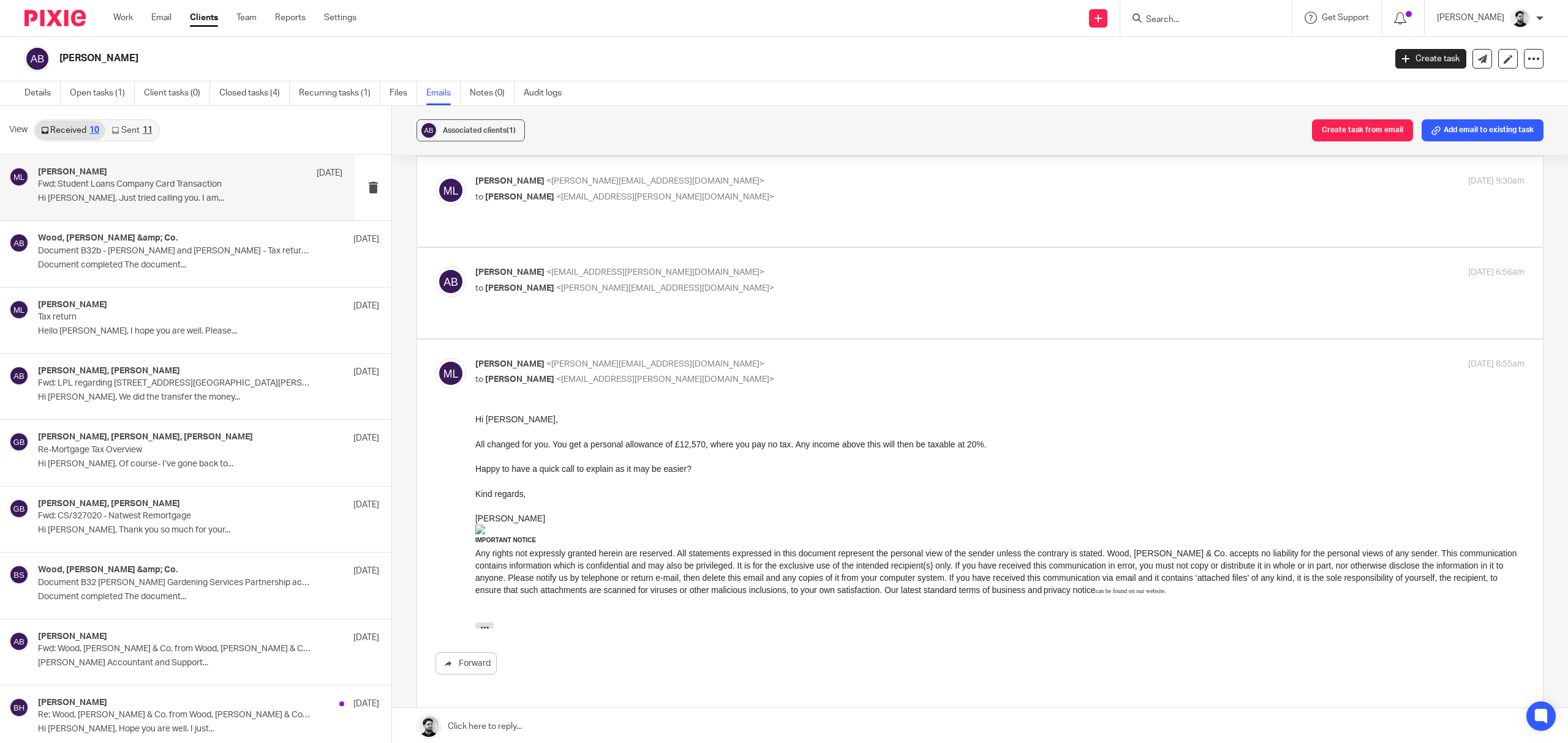
scroll to position [327, 0]
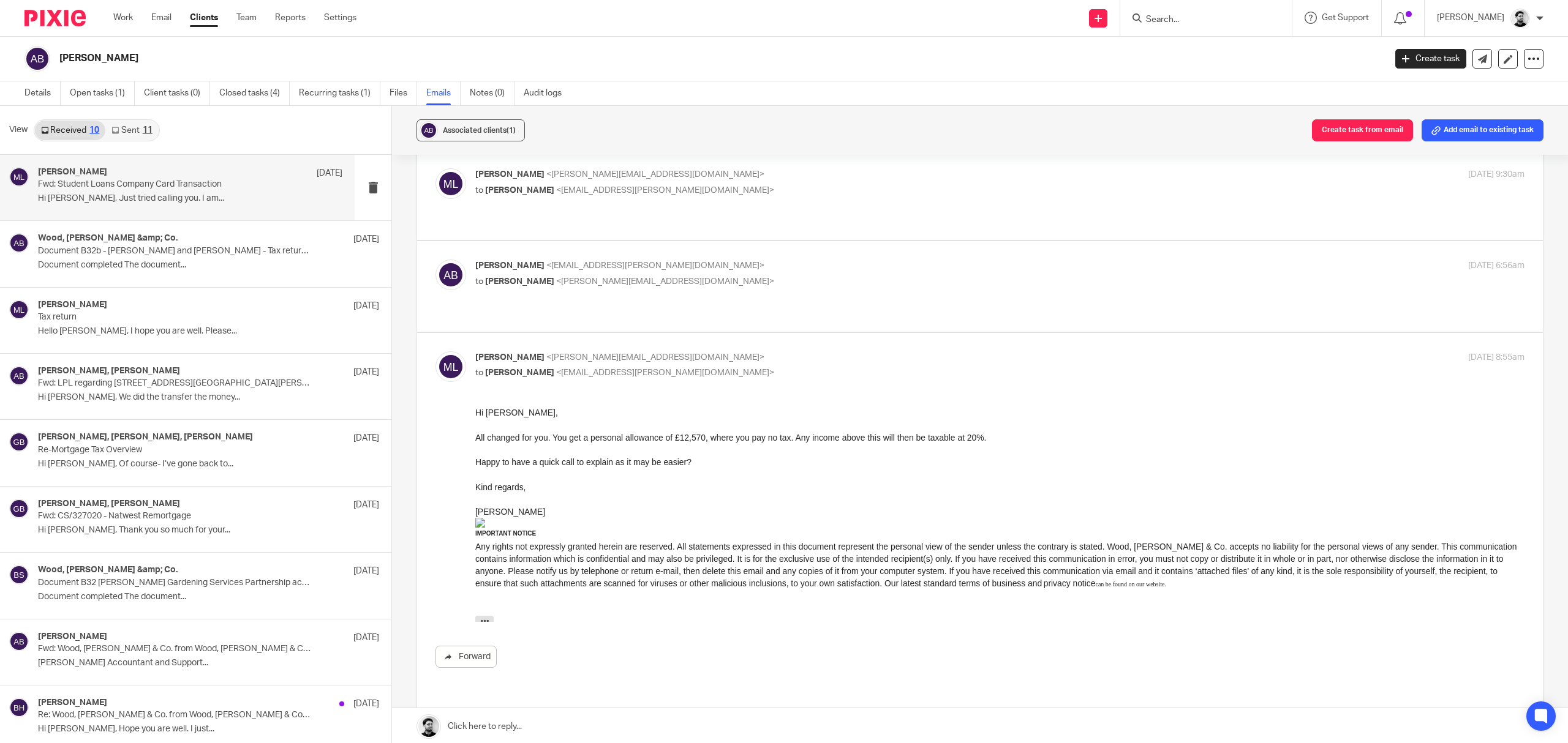
click at [1161, 22] on input "Search" at bounding box center [1200, 20] width 111 height 11
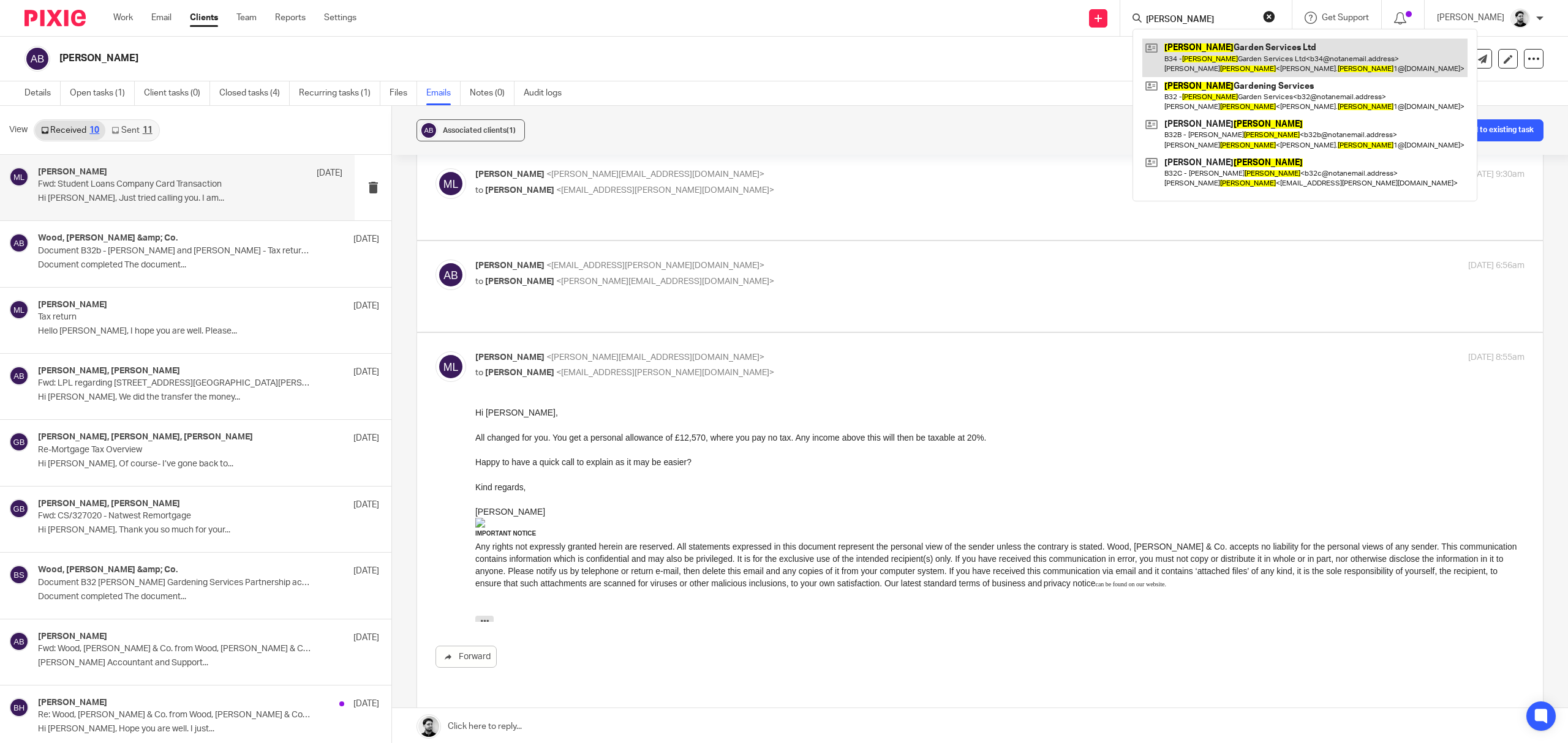
type input "brooks"
click at [1196, 67] on link at bounding box center [1304, 57] width 325 height 38
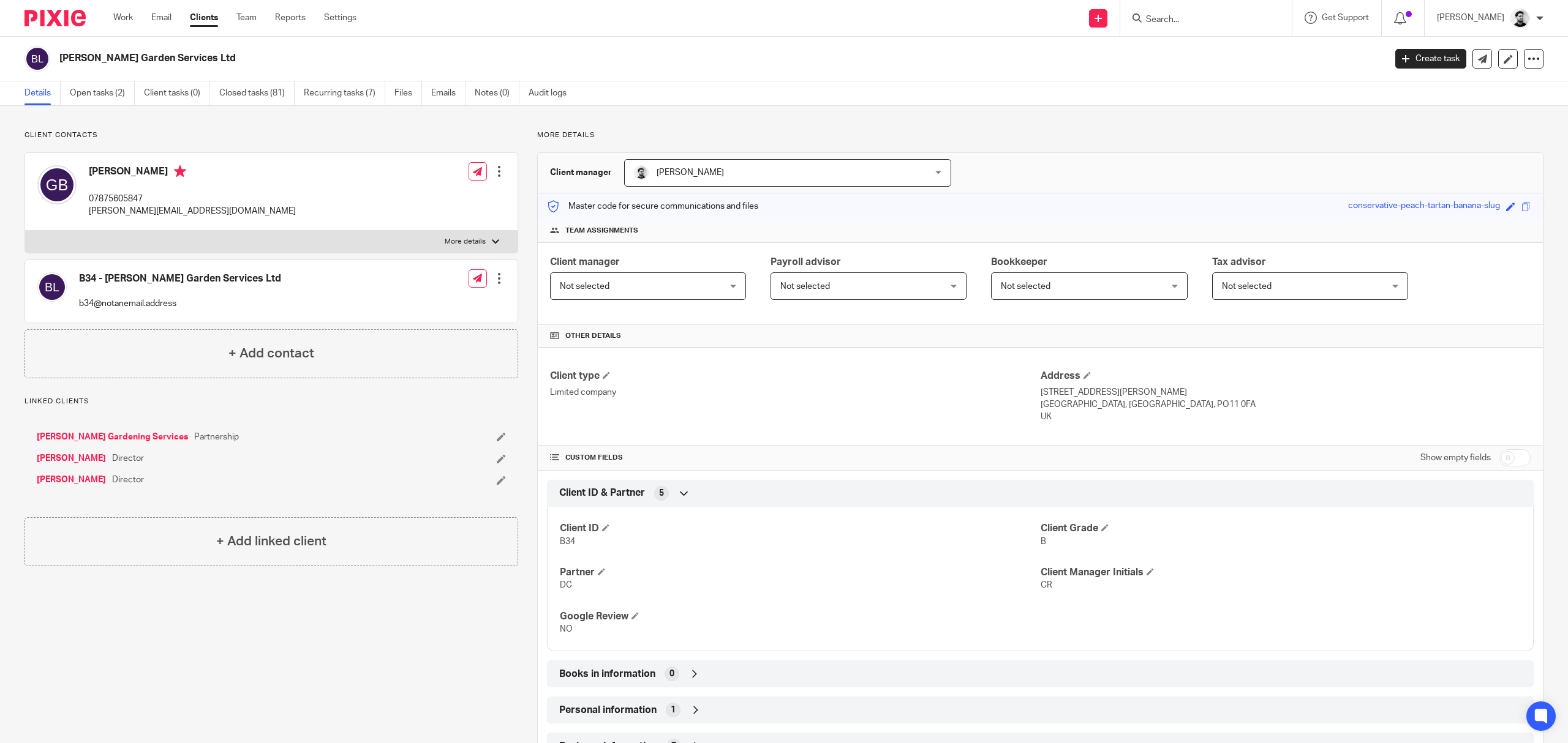
click at [1161, 18] on input "Search" at bounding box center [1200, 20] width 111 height 11
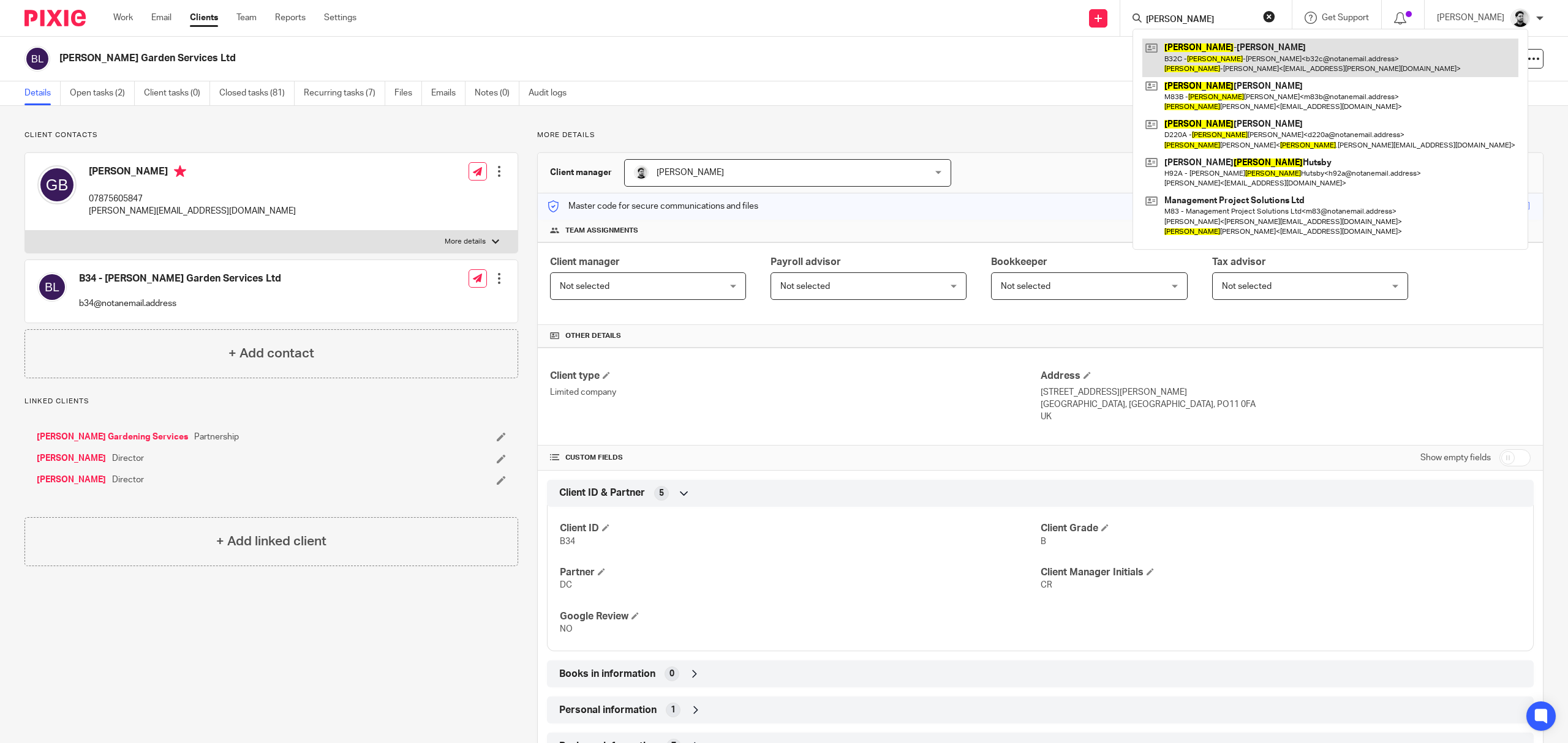
type input "[PERSON_NAME]"
click at [1178, 54] on link at bounding box center [1330, 57] width 376 height 38
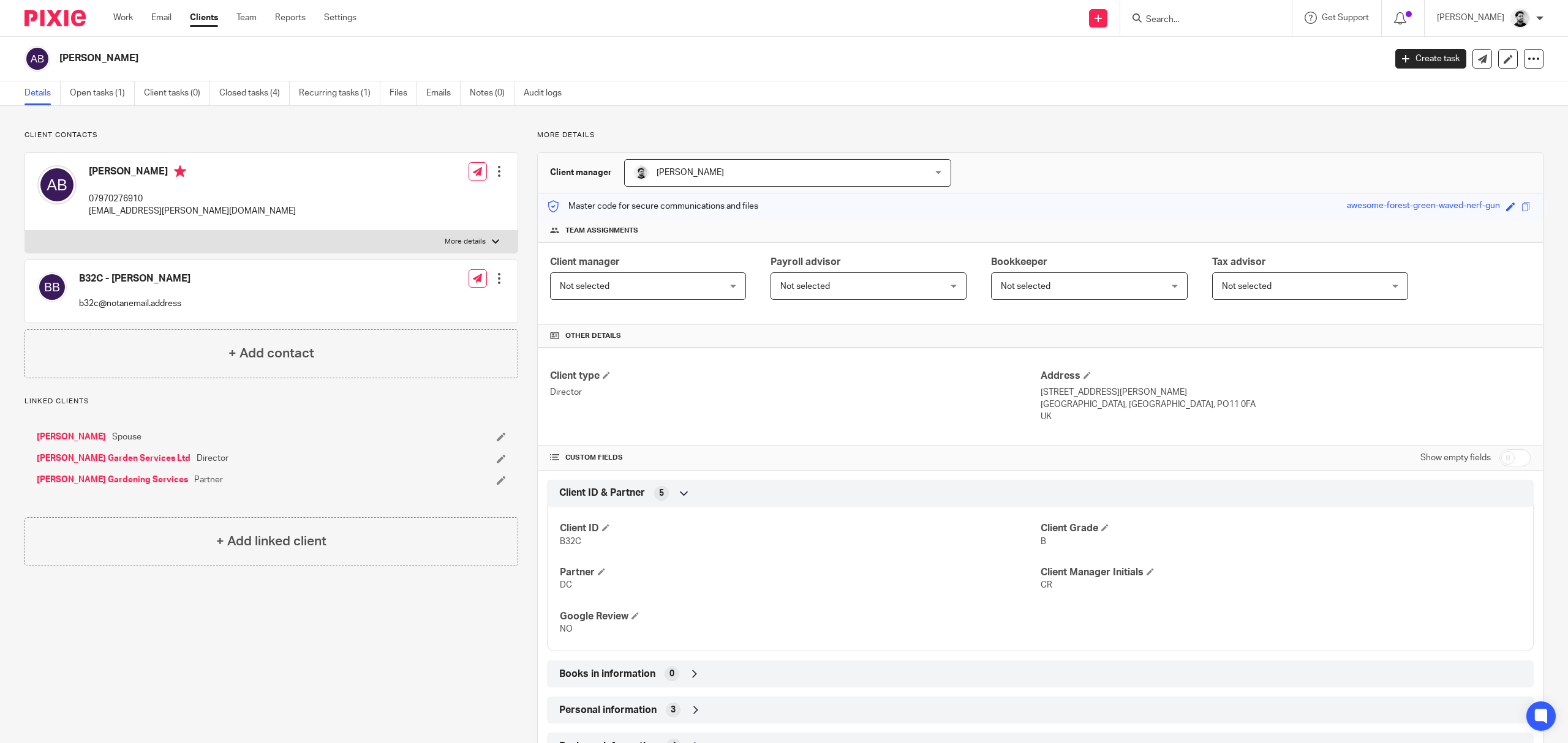
click at [1183, 15] on input "Search" at bounding box center [1200, 20] width 111 height 11
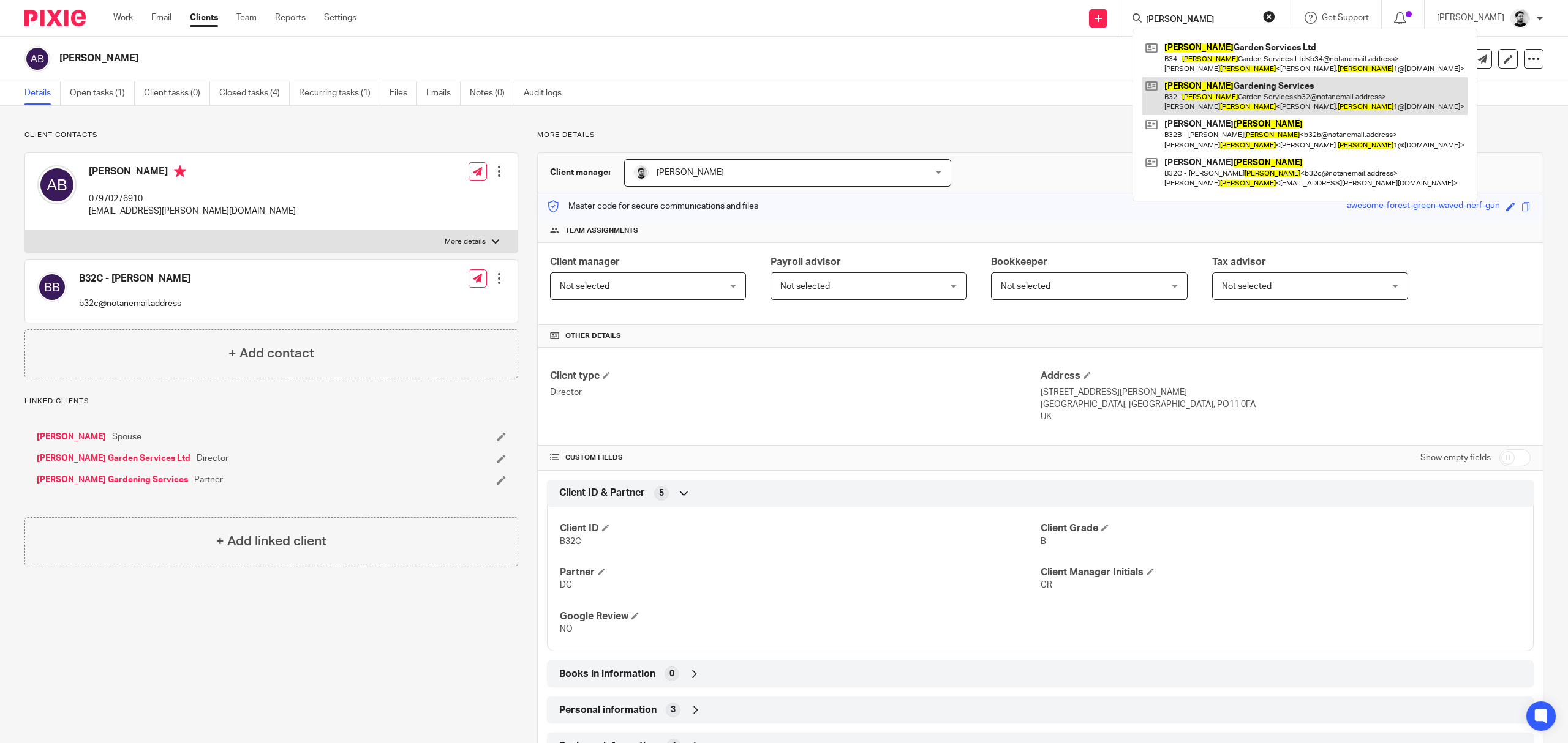
type input "[PERSON_NAME]"
click at [1214, 87] on link at bounding box center [1304, 96] width 325 height 38
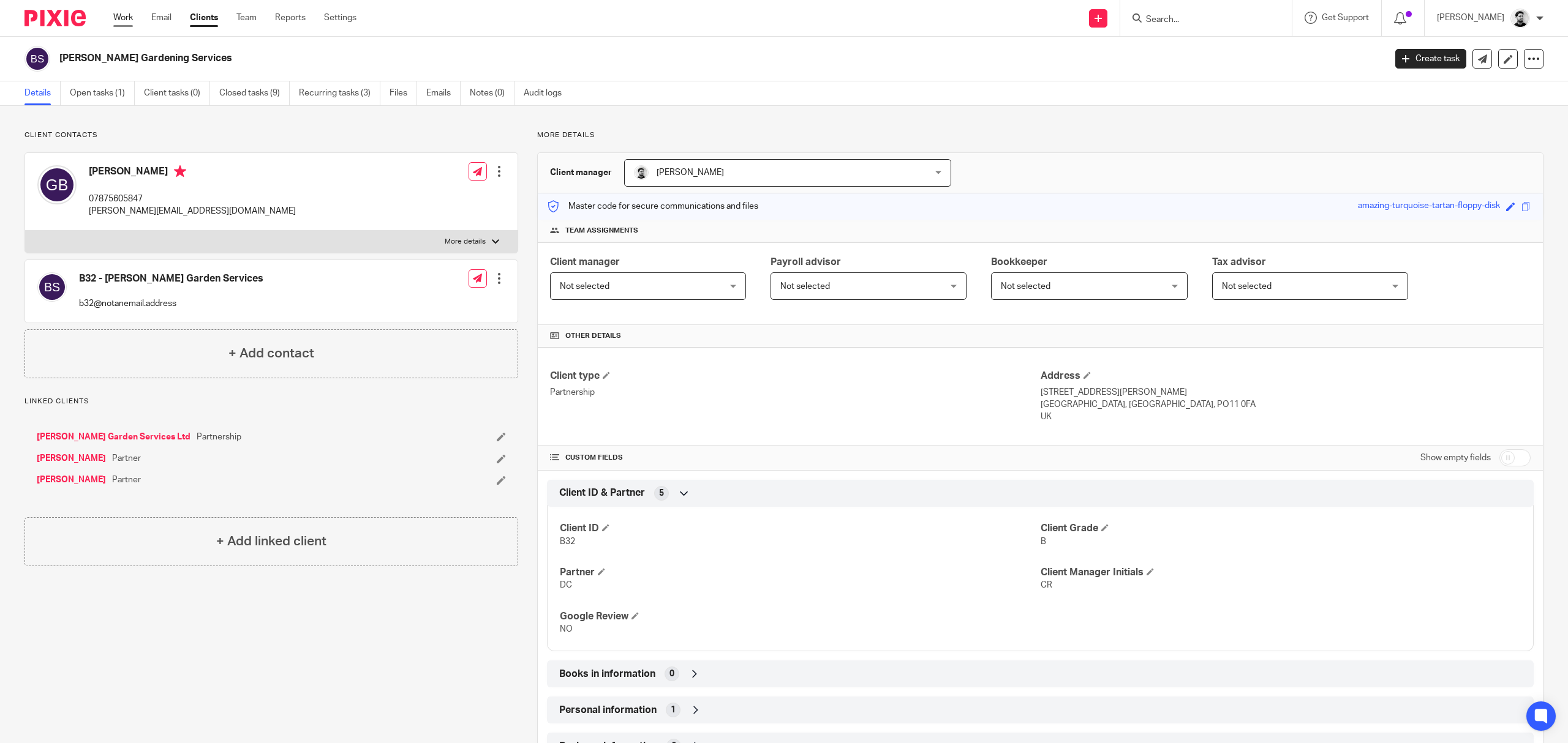
drag, startPoint x: 121, startPoint y: 15, endPoint x: 303, endPoint y: 157, distance: 230.8
click at [121, 15] on link "Work" at bounding box center [123, 17] width 20 height 12
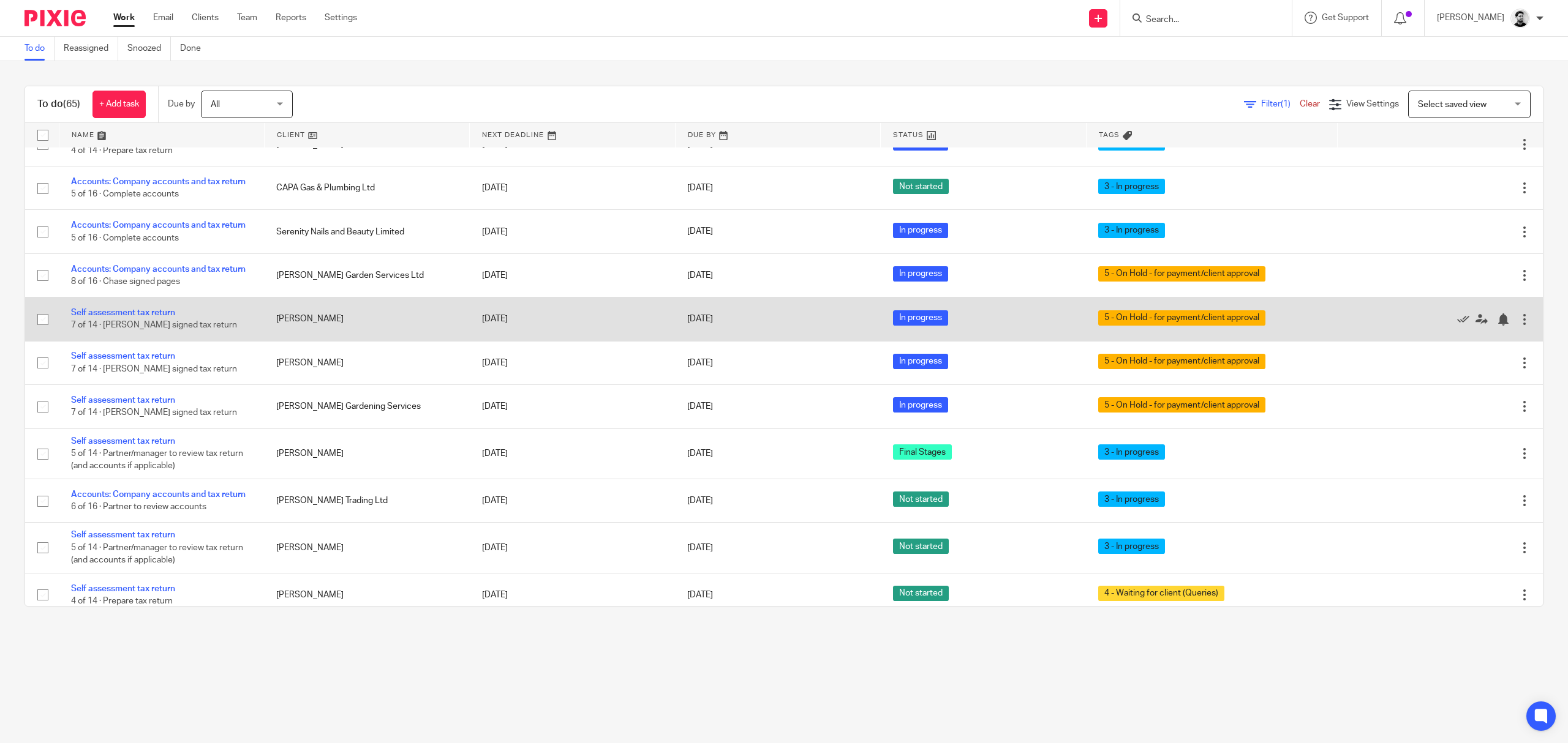
scroll to position [245, 0]
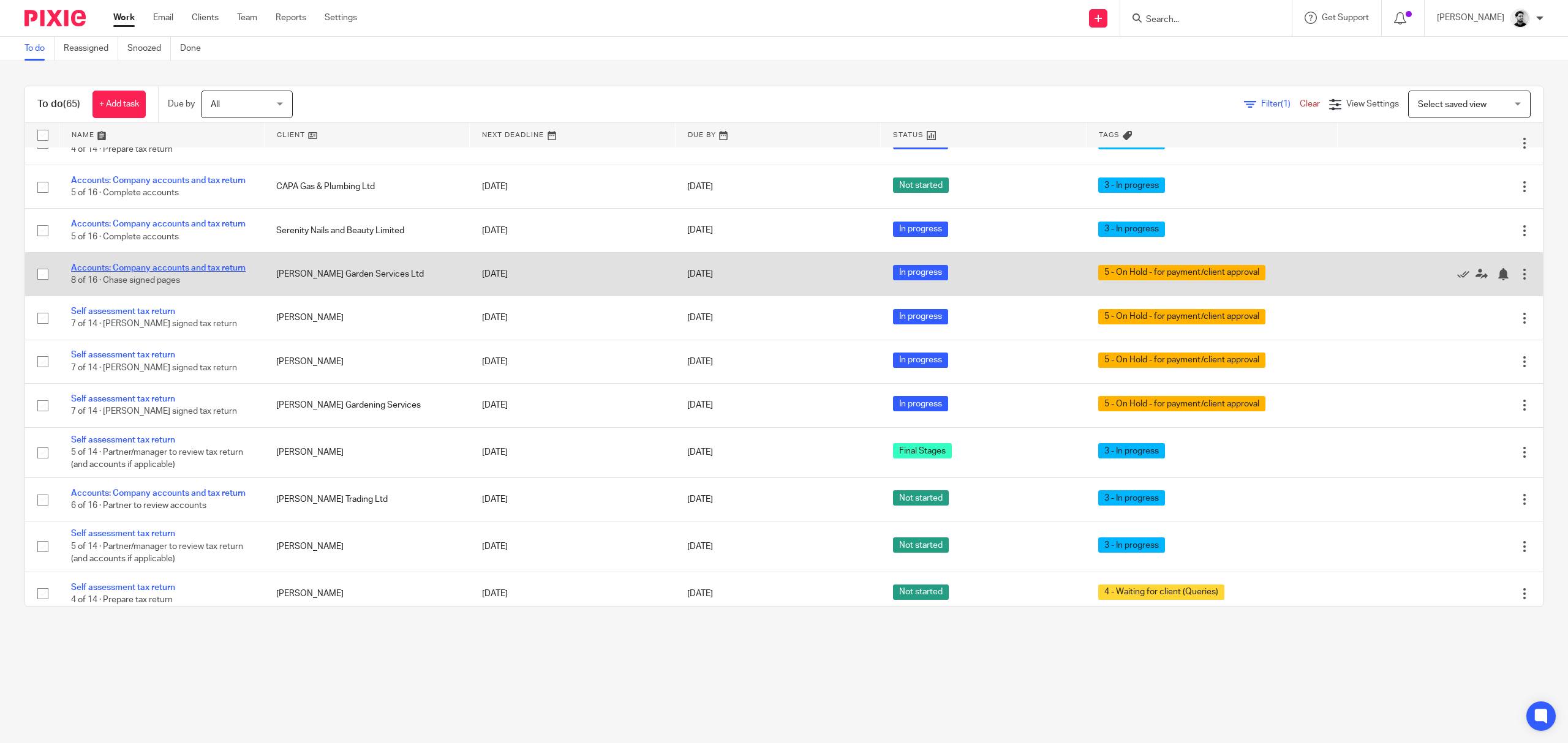
click at [152, 267] on link "Accounts: Company accounts and tax return" at bounding box center [158, 268] width 175 height 8
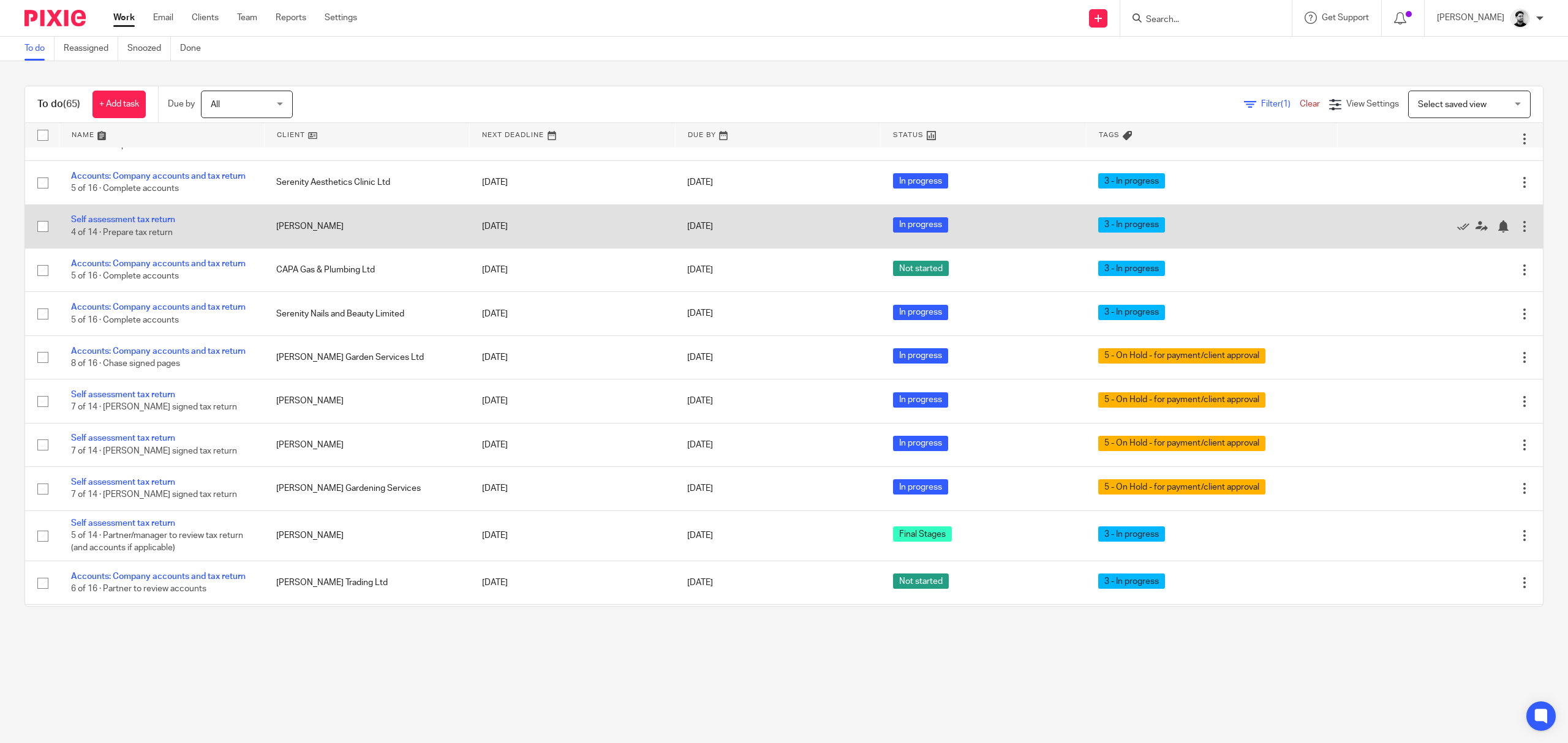
scroll to position [245, 0]
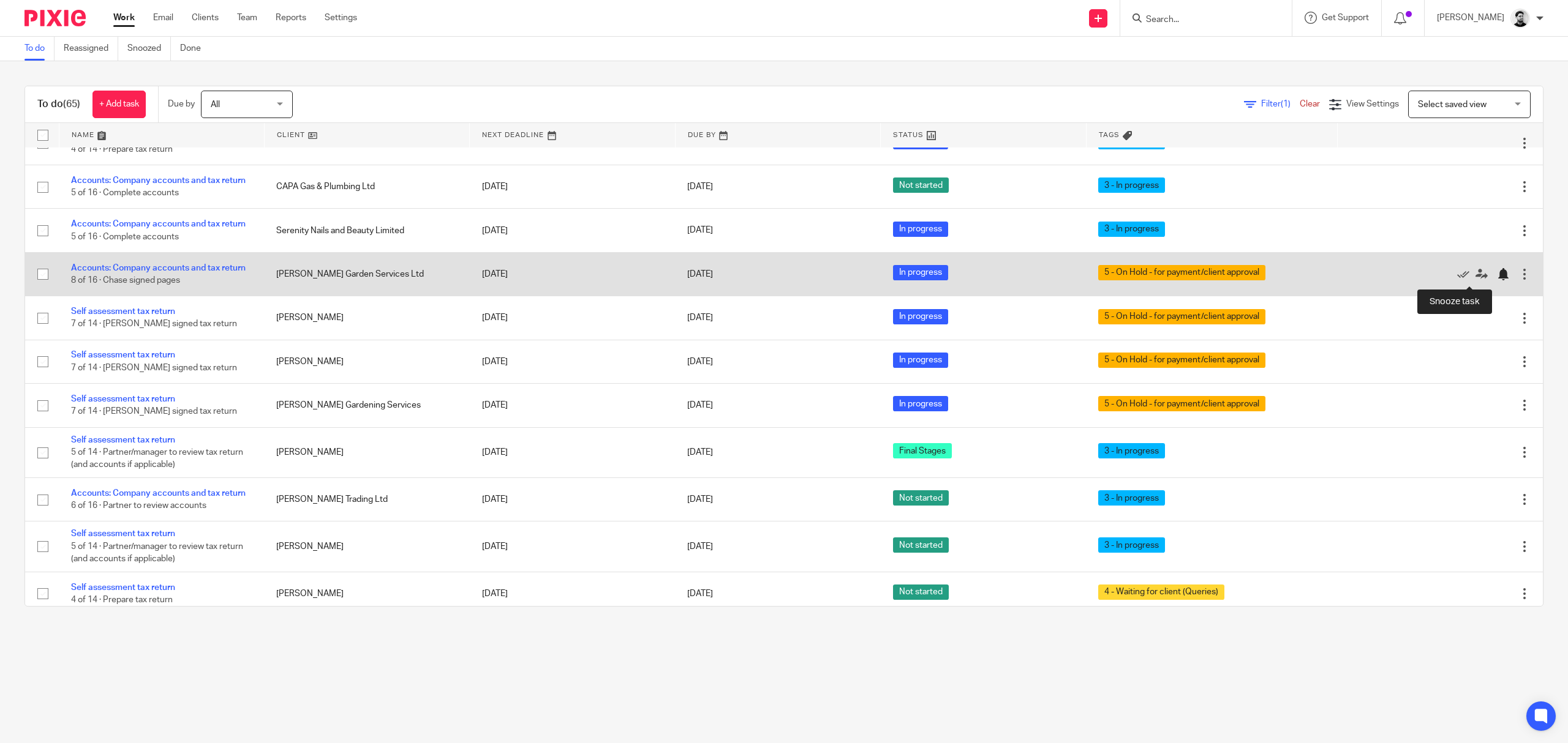
click at [1497, 277] on div at bounding box center [1502, 274] width 12 height 12
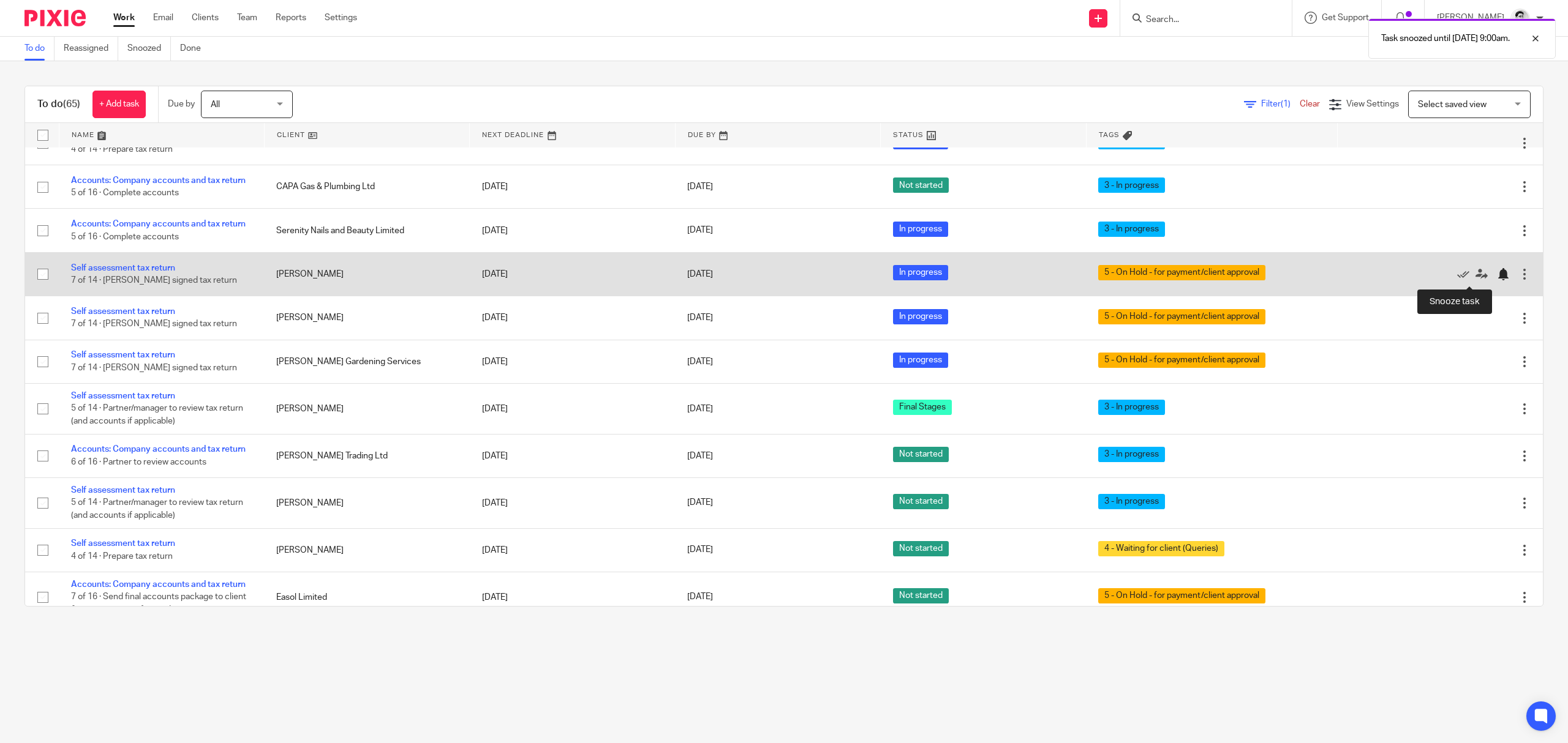
click at [1497, 275] on div at bounding box center [1502, 274] width 12 height 12
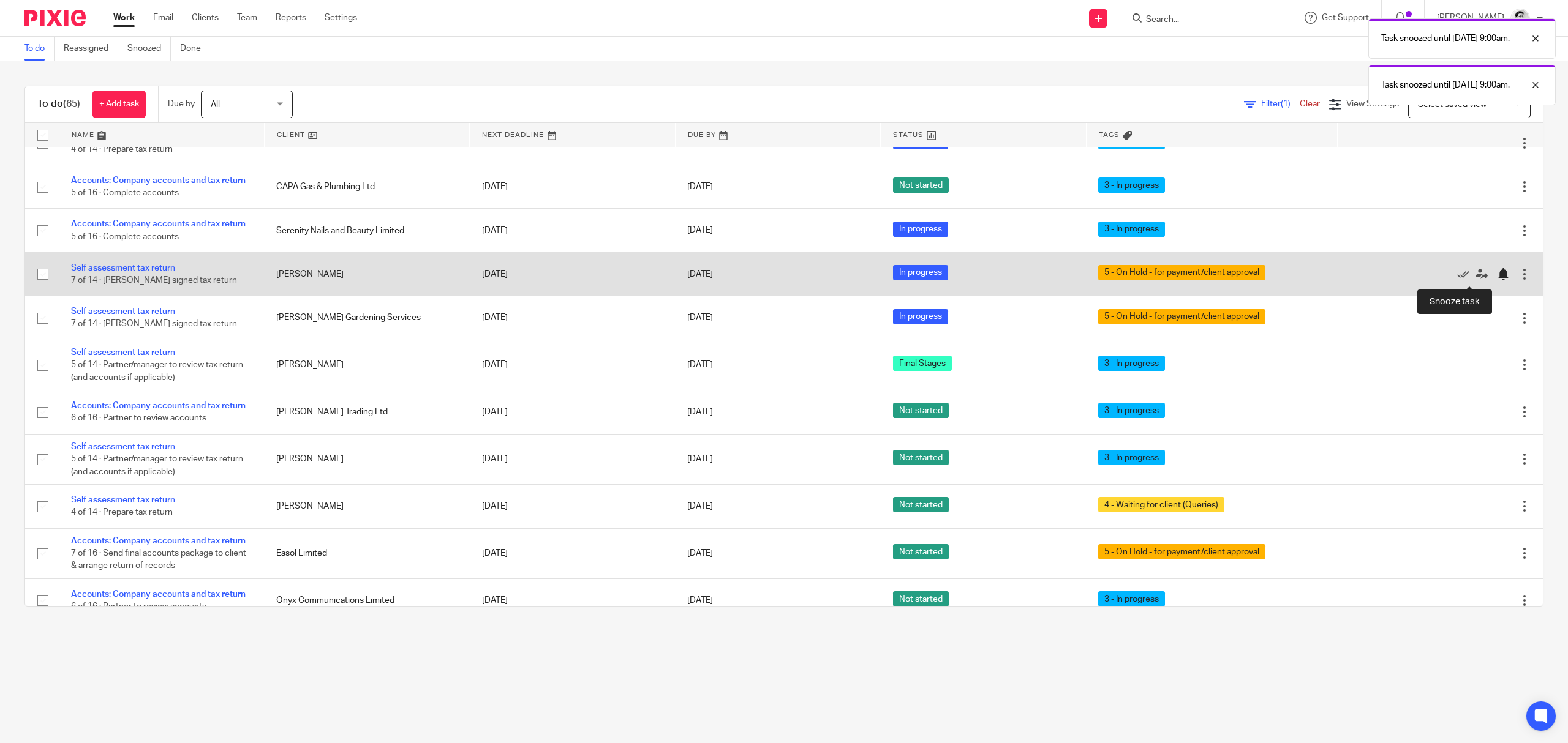
click at [1497, 278] on div at bounding box center [1502, 274] width 12 height 12
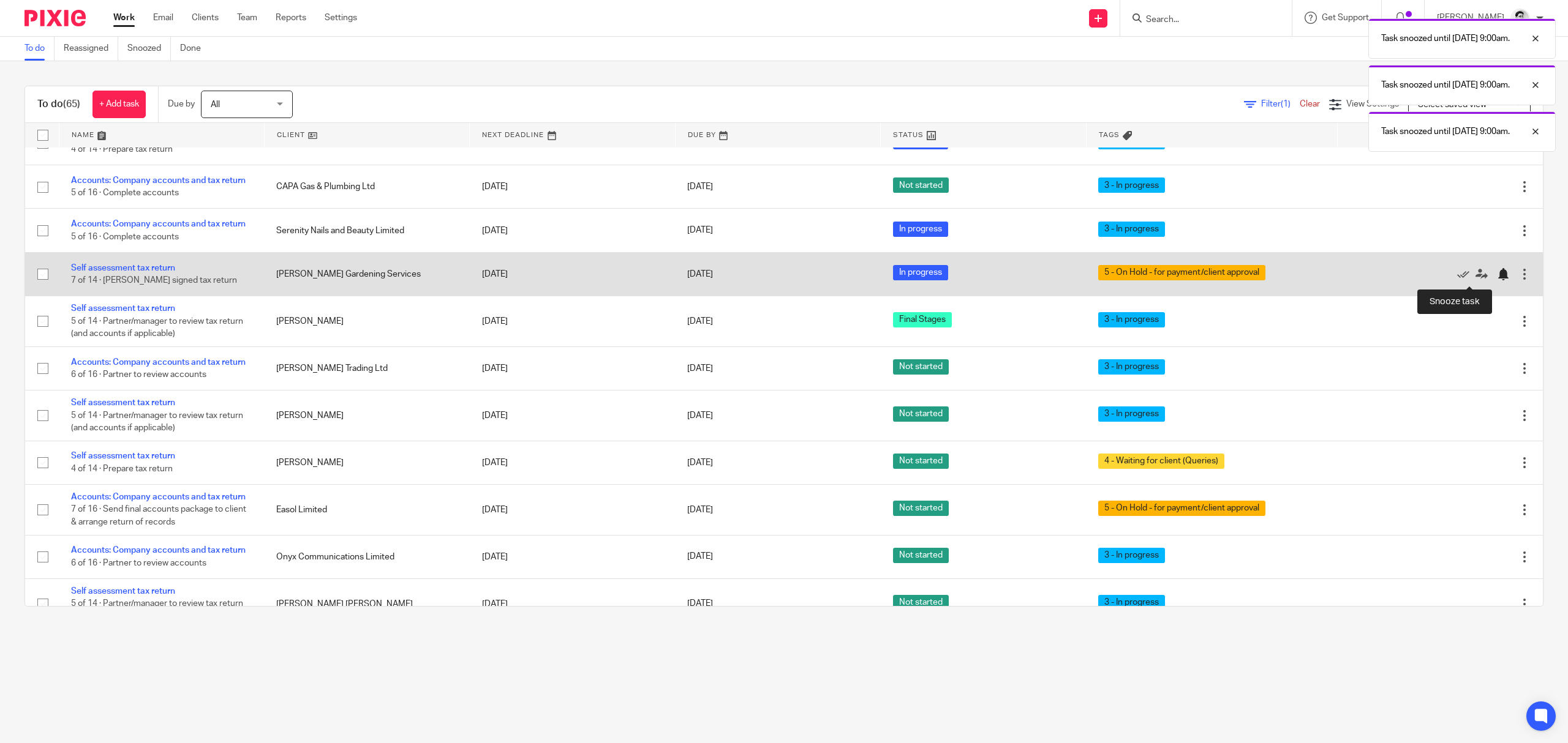
click at [1497, 277] on div at bounding box center [1502, 274] width 12 height 12
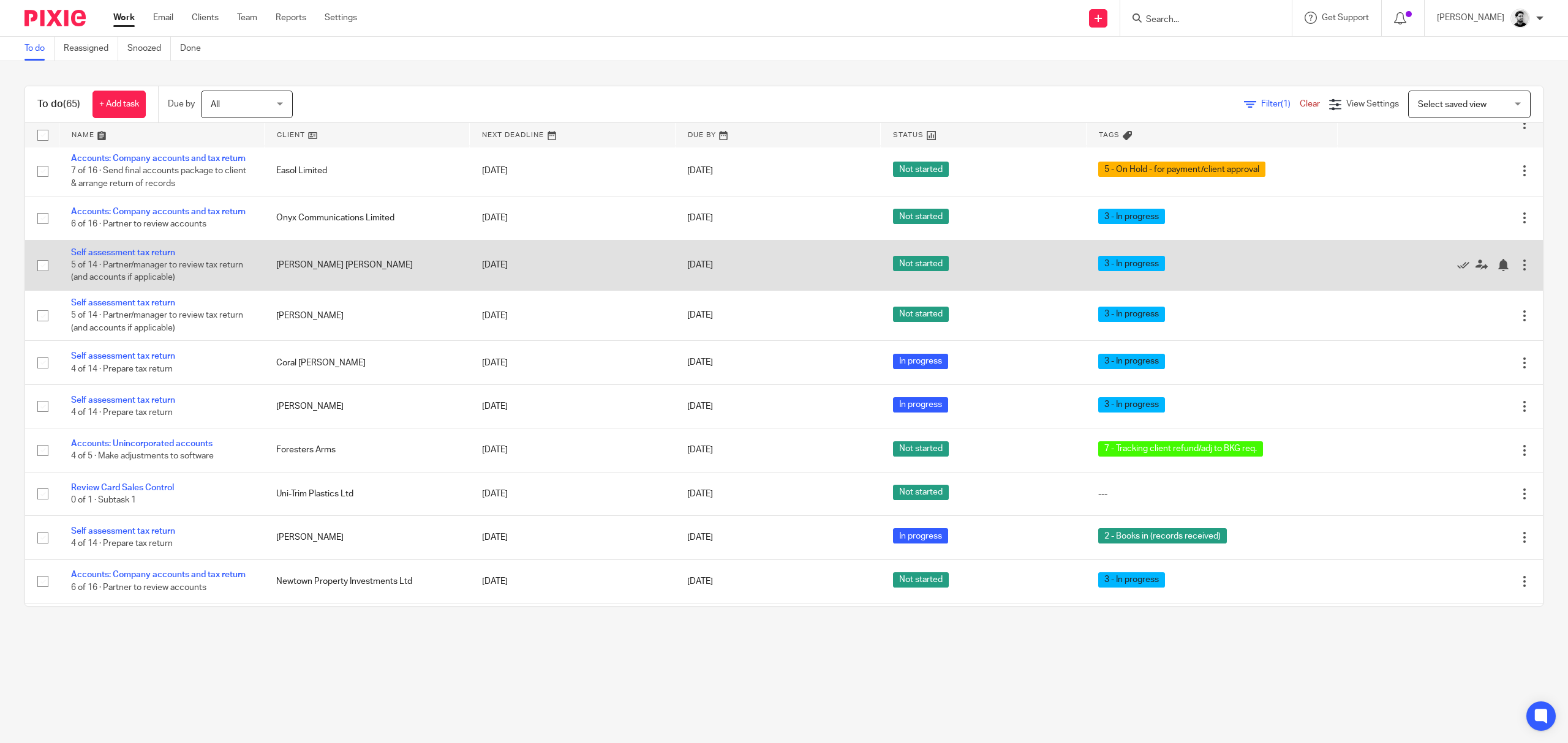
scroll to position [571, 0]
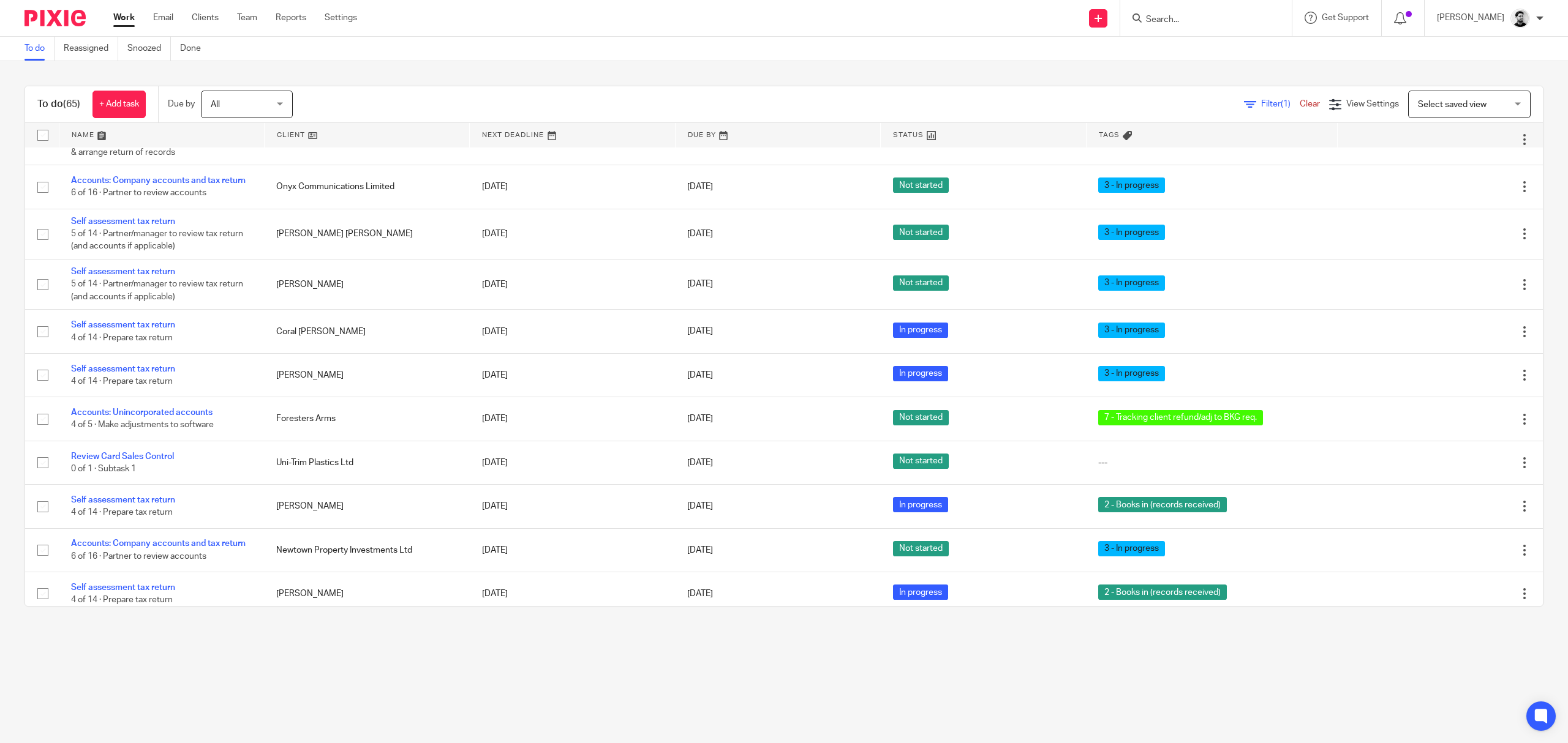
click at [1208, 21] on input "Search" at bounding box center [1200, 20] width 111 height 11
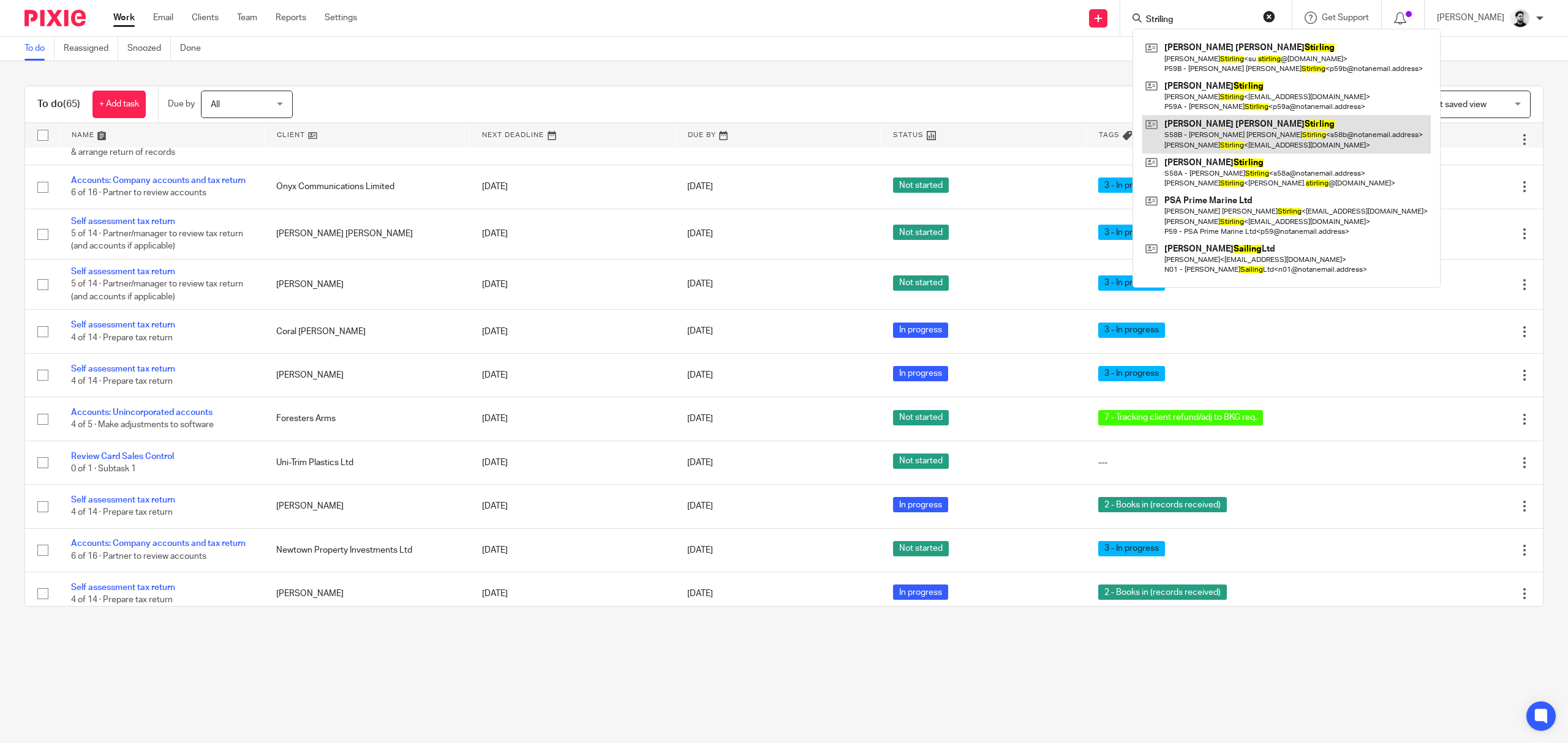
type input "Striling"
click at [1230, 133] on link at bounding box center [1286, 134] width 288 height 38
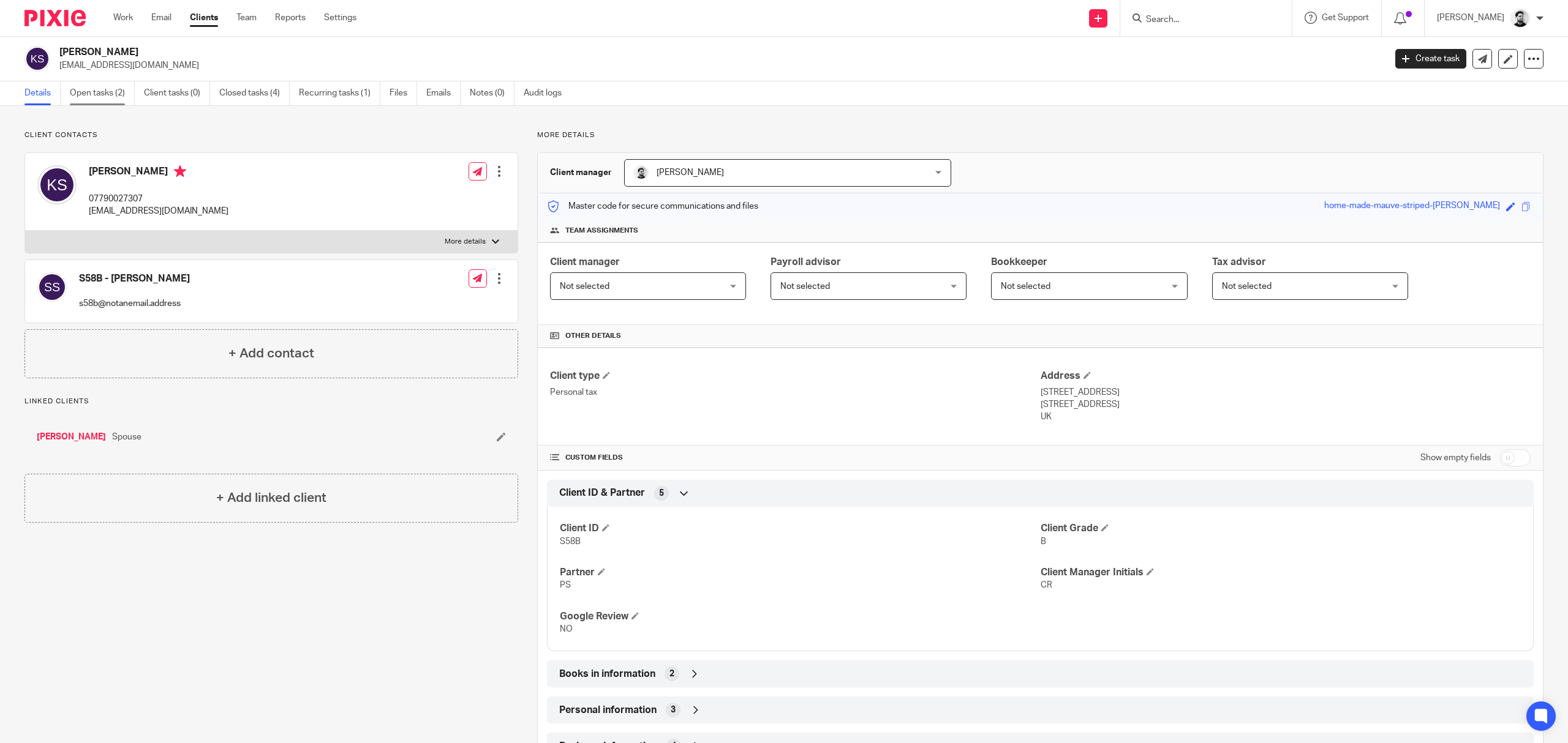
click at [130, 91] on link "Open tasks (2)" at bounding box center [102, 93] width 65 height 24
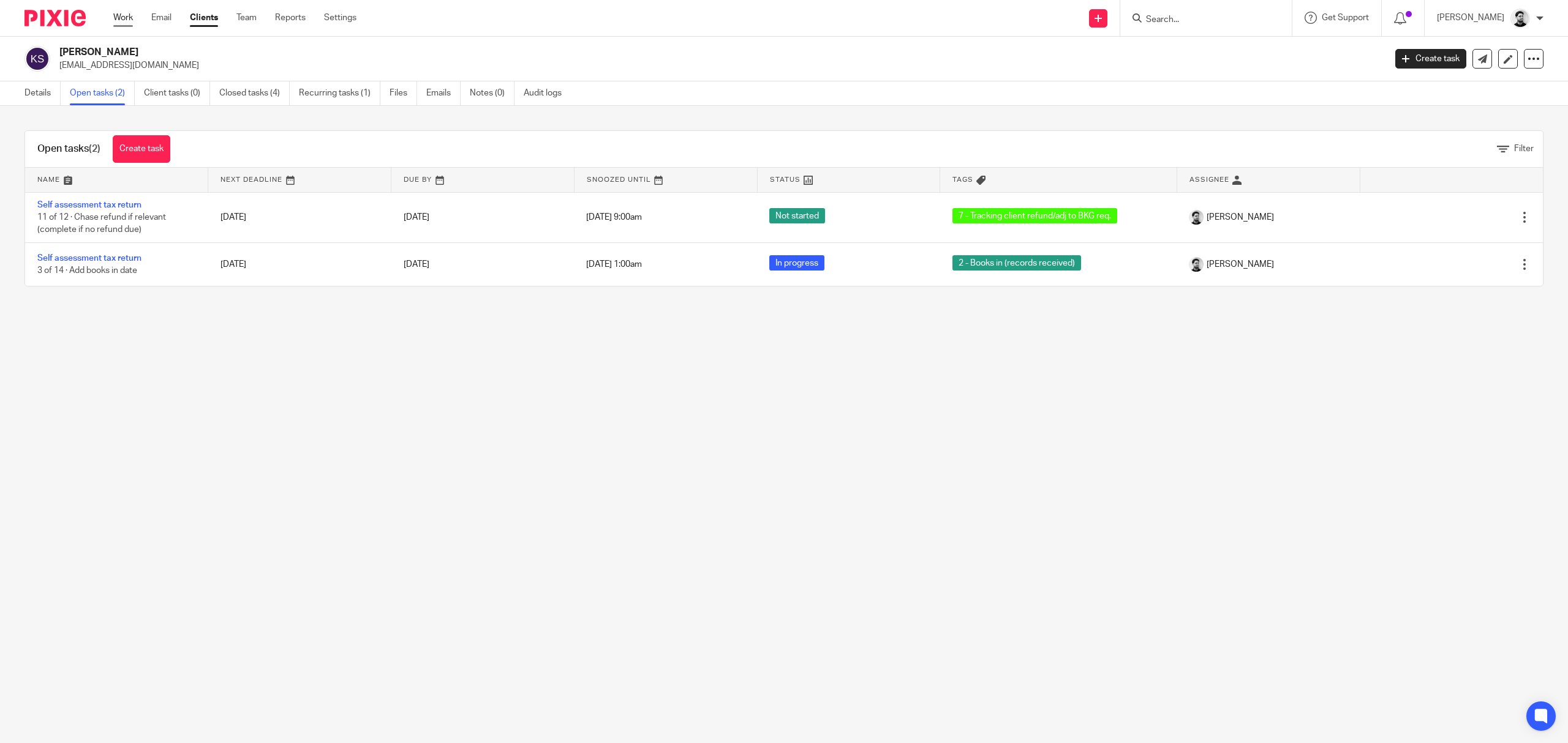
click at [121, 16] on link "Work" at bounding box center [123, 17] width 20 height 12
